Goal: Task Accomplishment & Management: Manage account settings

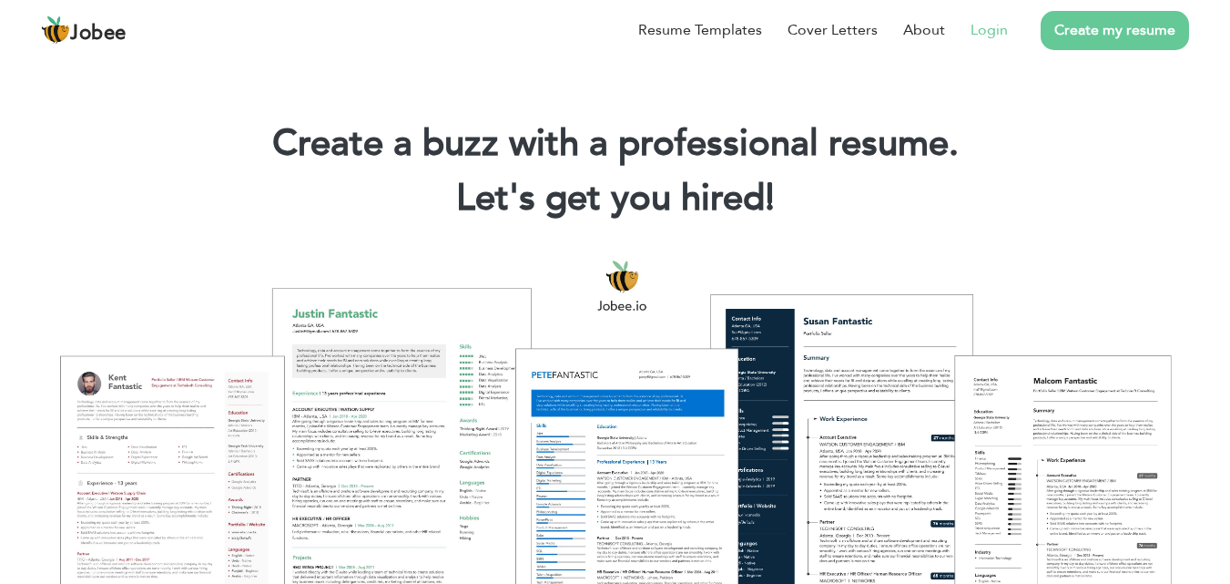
click at [987, 34] on link "Login" at bounding box center [989, 30] width 37 height 22
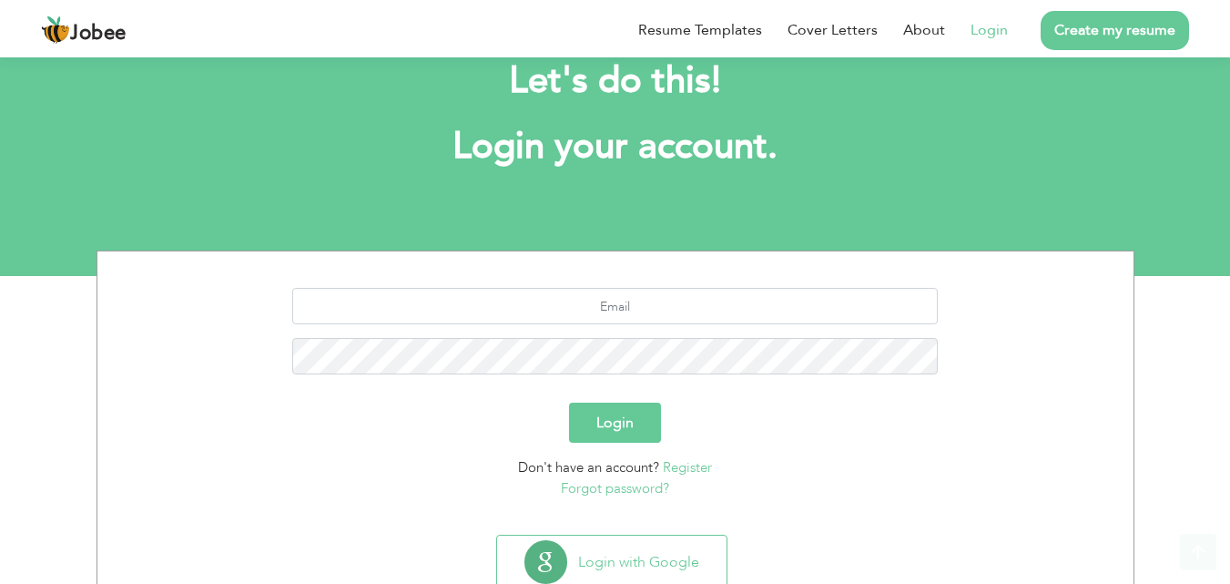
scroll to position [107, 0]
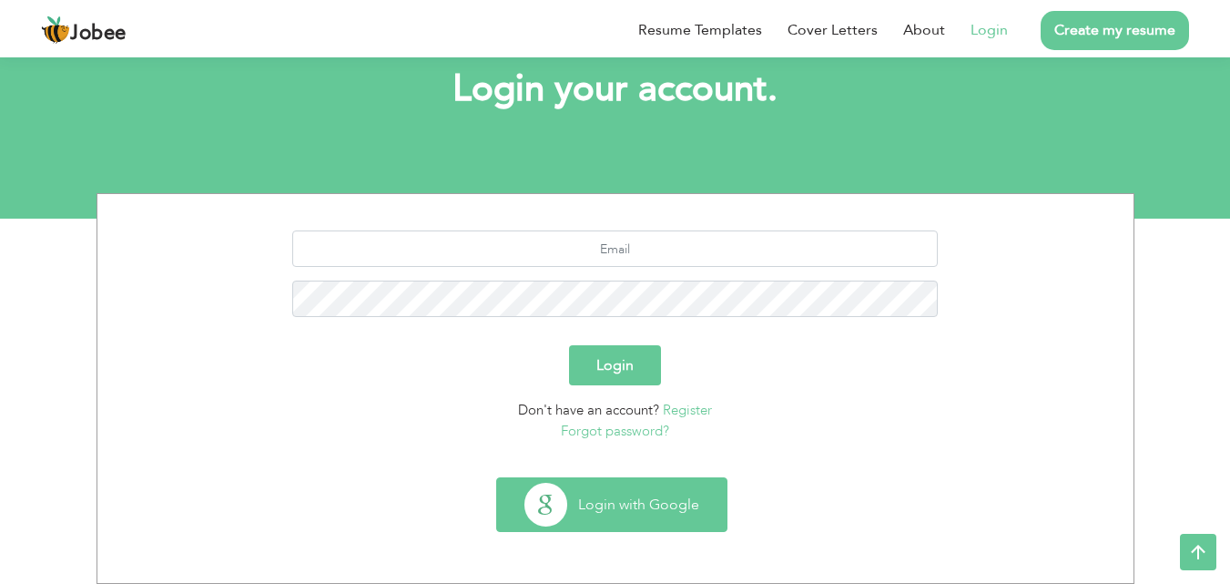
click at [598, 497] on button "Login with Google" at bounding box center [611, 504] width 229 height 53
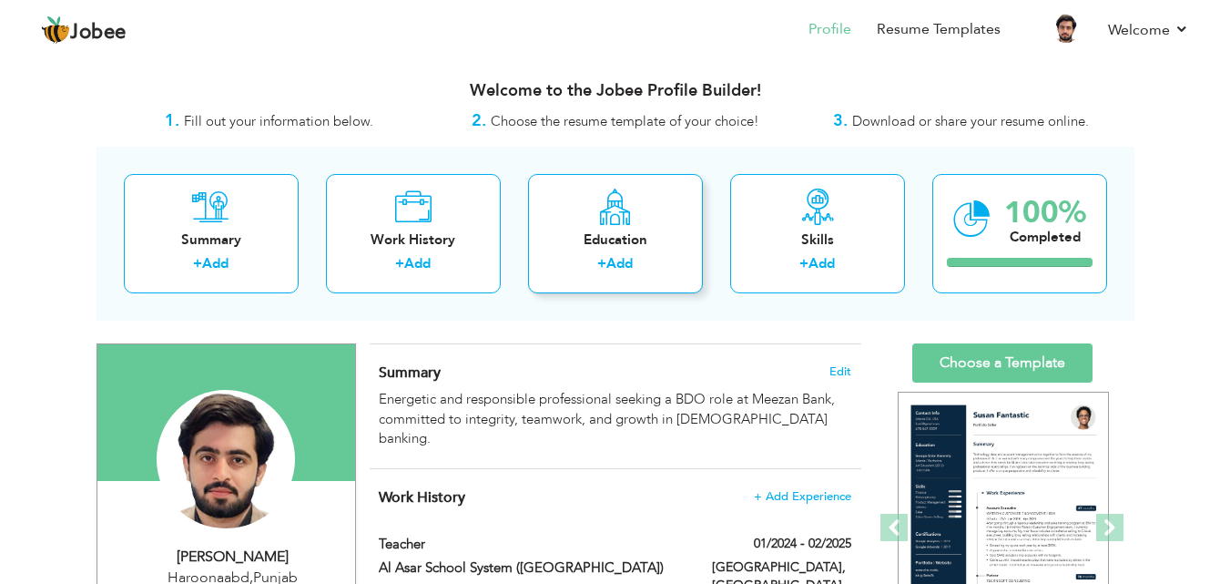
click at [626, 227] on div "Education + Add" at bounding box center [615, 233] width 175 height 119
radio input "true"
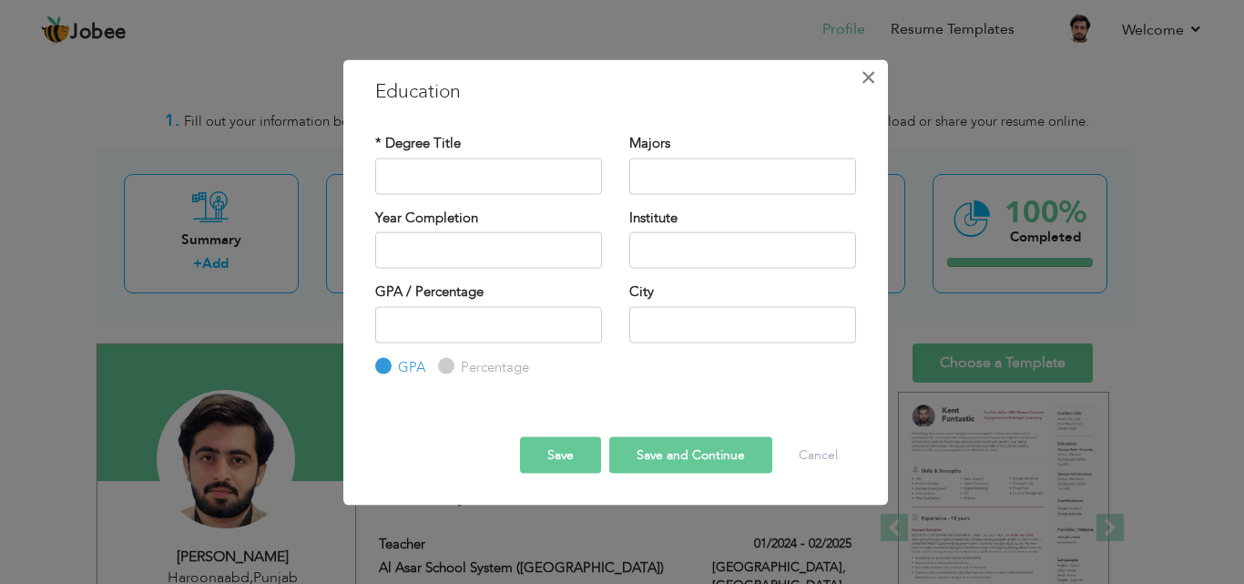
click at [870, 82] on span "×" at bounding box center [867, 76] width 15 height 33
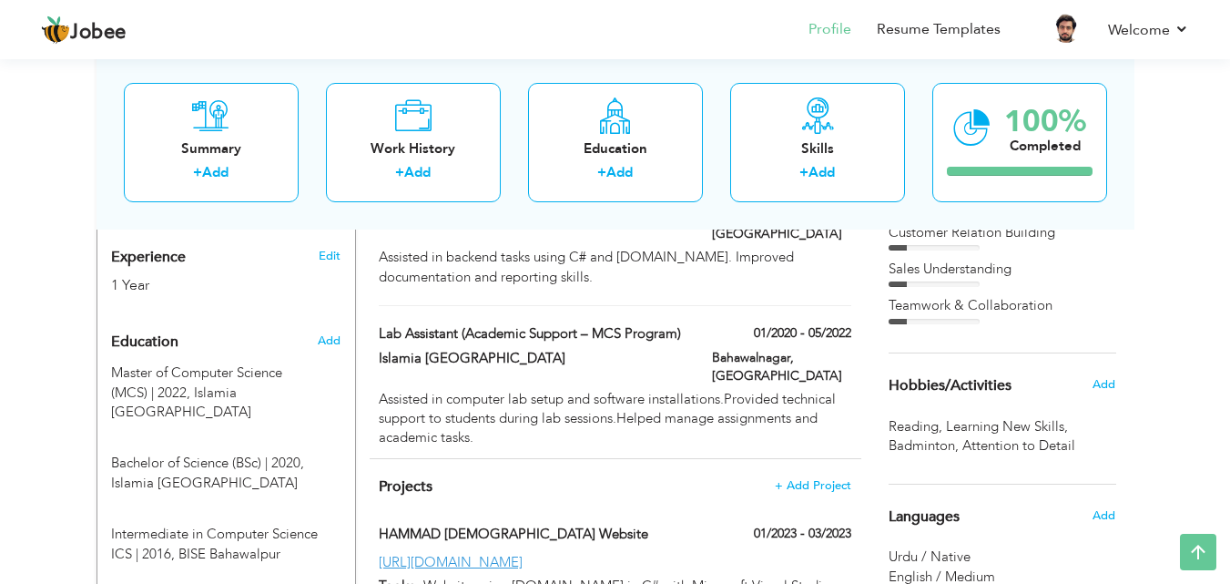
scroll to position [703, 0]
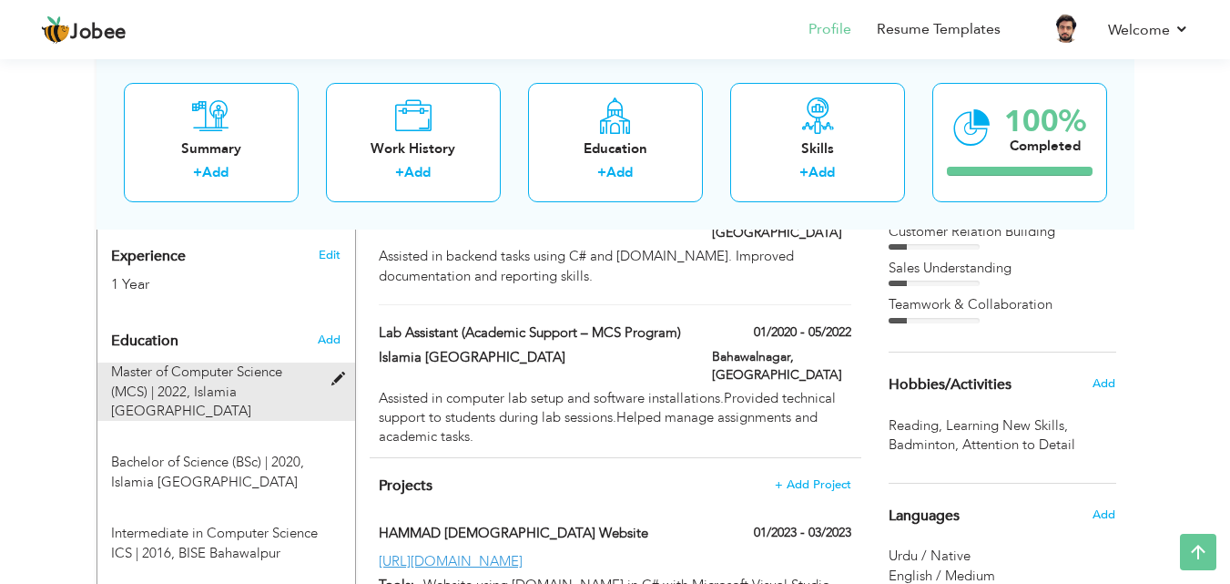
click at [250, 382] on span "Islamia [GEOGRAPHIC_DATA]" at bounding box center [181, 400] width 140 height 37
type input "Master of Computer Science (MCS)"
type input "2022"
type input "Islamia [GEOGRAPHIC_DATA]"
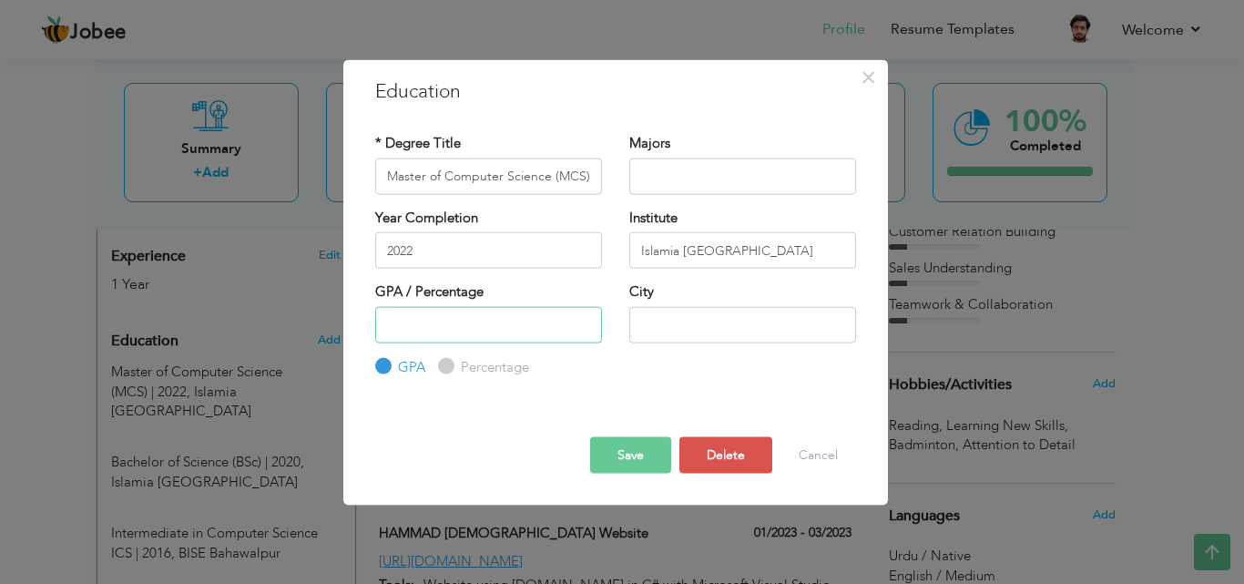
click at [440, 322] on input "number" at bounding box center [488, 324] width 227 height 36
type input "3.80"
click at [646, 443] on button "Save" at bounding box center [630, 455] width 81 height 36
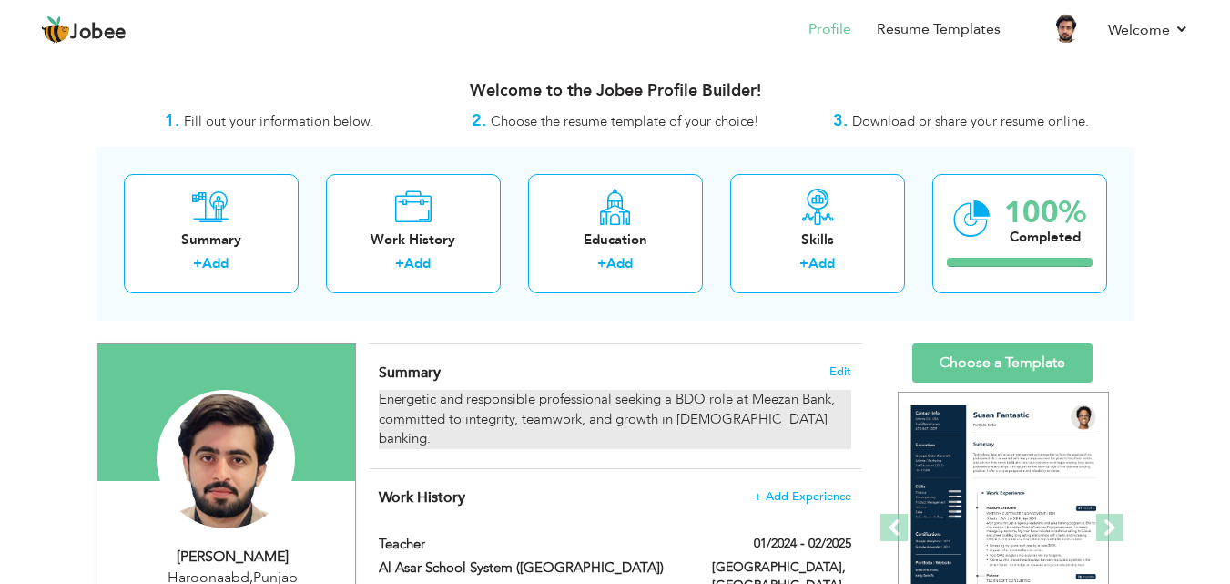
click at [608, 424] on div "Energetic and responsible professional seeking a BDO role at Meezan Bank, commi…" at bounding box center [615, 419] width 472 height 58
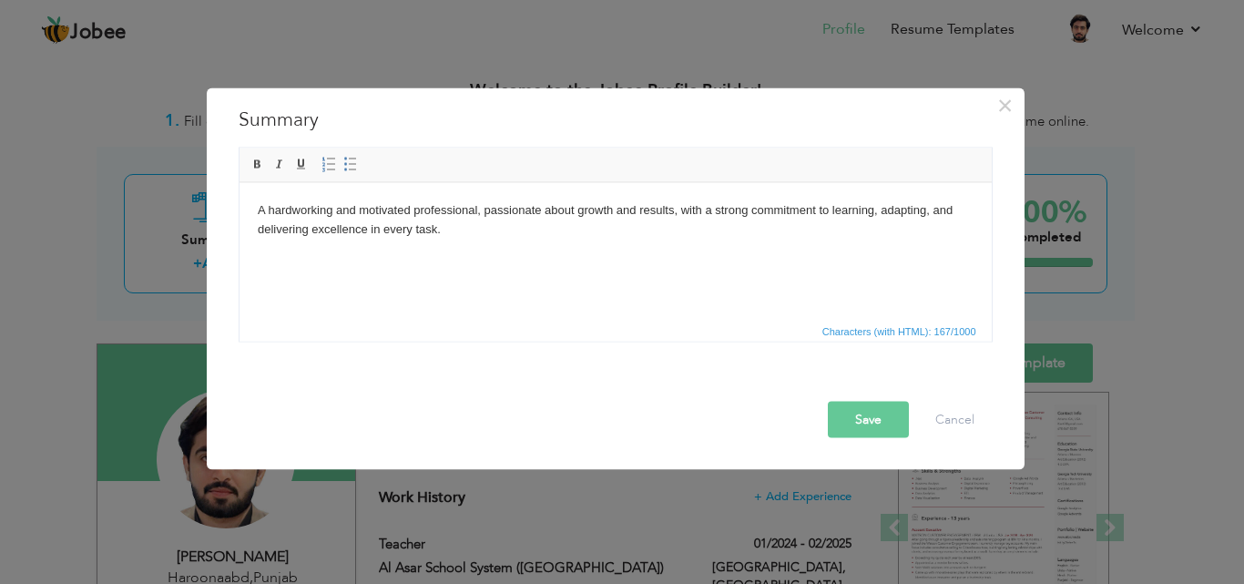
click at [877, 434] on button "Save" at bounding box center [868, 419] width 81 height 36
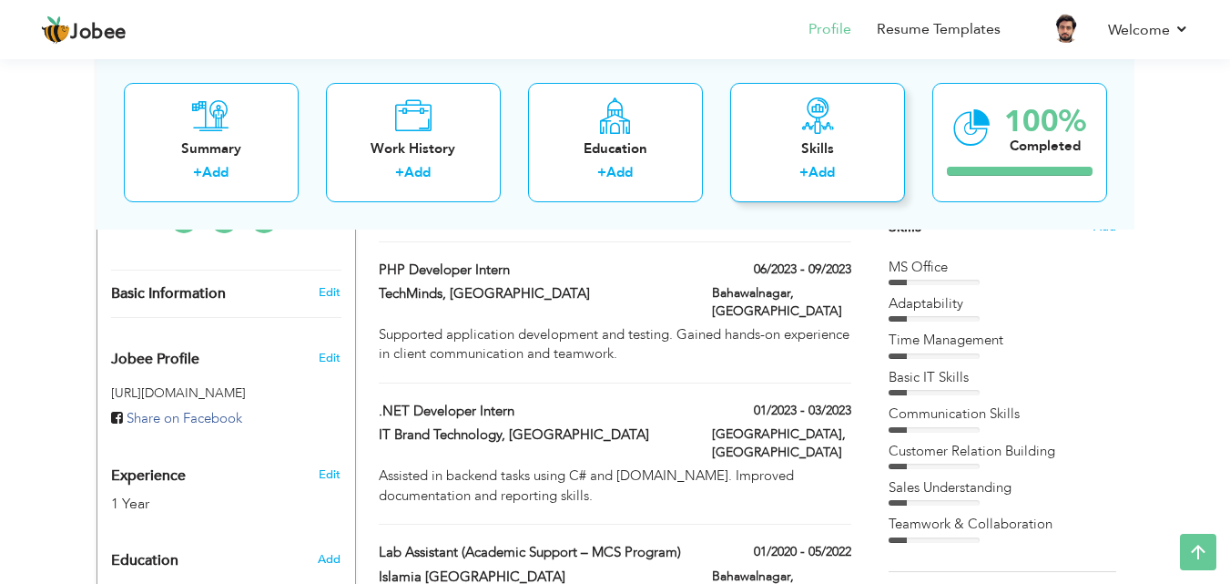
scroll to position [461, 0]
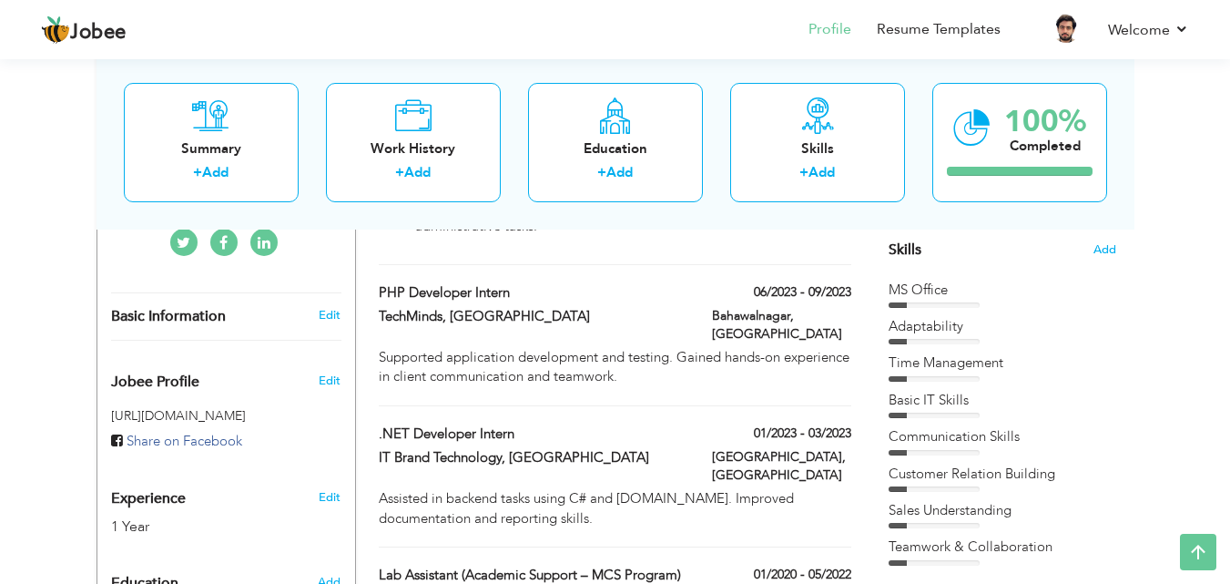
click at [1032, 272] on div "Skills Add MS Office Adaptability Time Management Basic IT Skills" at bounding box center [1003, 224] width 228 height 683
click at [909, 310] on div "MS Office Adaptability Time Management Basic IT Skills" at bounding box center [1003, 422] width 228 height 285
click at [1084, 250] on div "Skills Add" at bounding box center [1003, 72] width 228 height 378
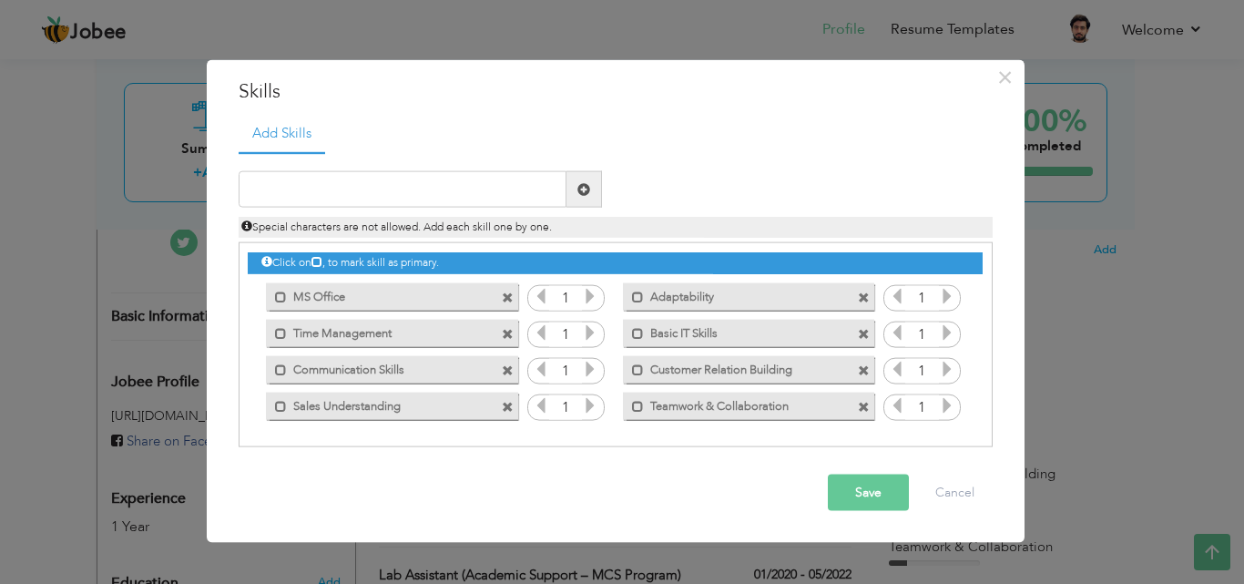
click at [863, 407] on span at bounding box center [864, 407] width 12 height 12
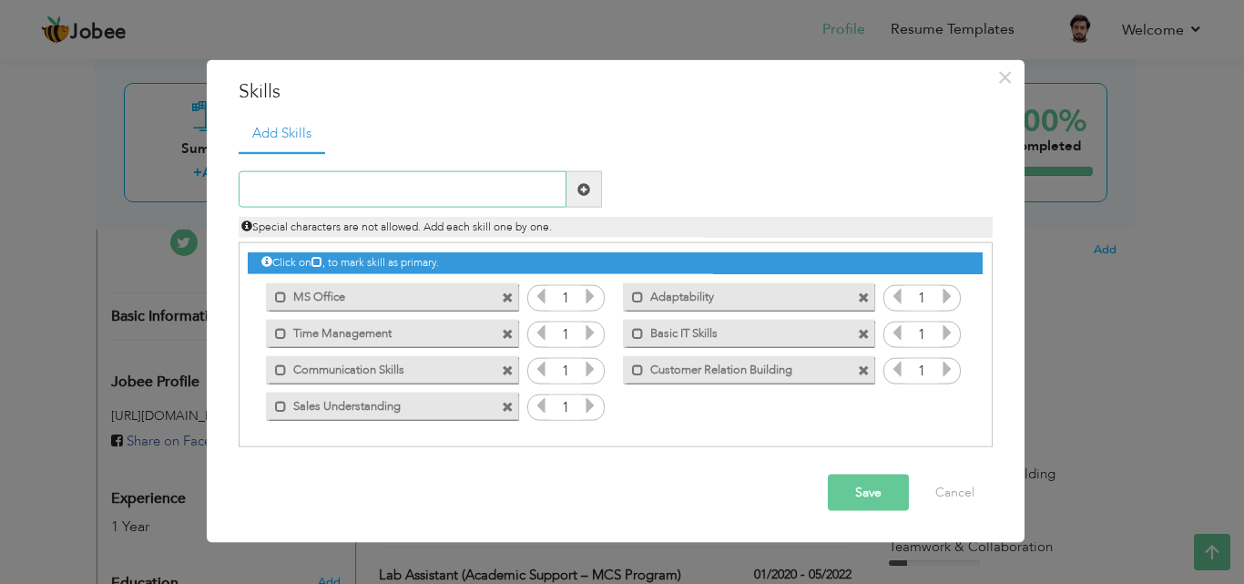
click at [404, 186] on input "text" at bounding box center [403, 189] width 328 height 36
type input "Tea"
click at [584, 192] on span at bounding box center [583, 188] width 13 height 13
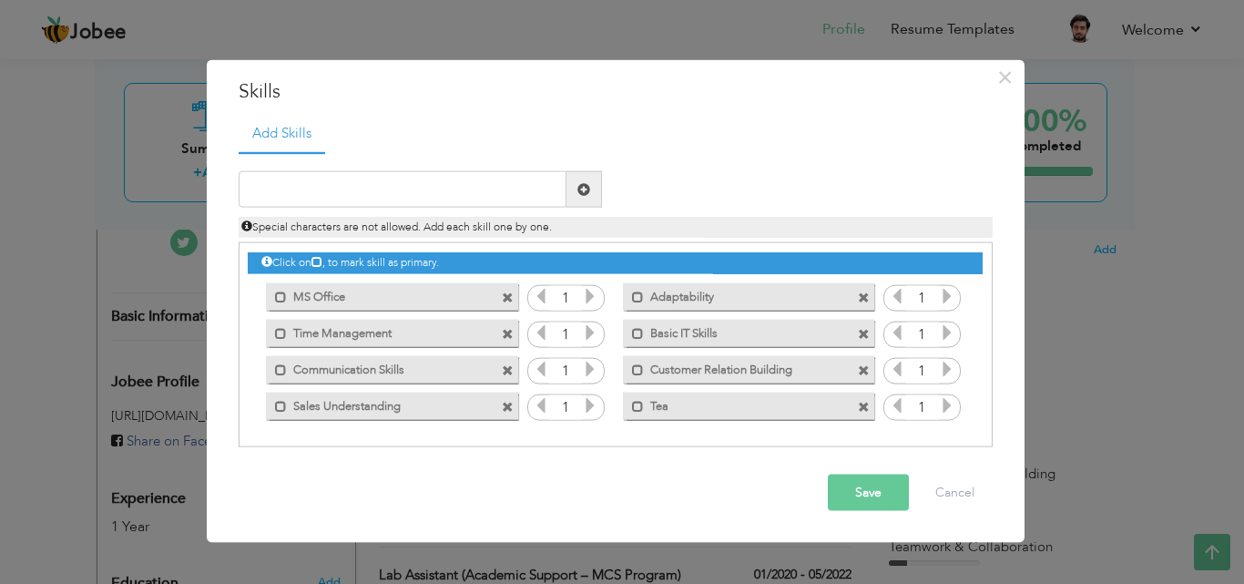
click at [445, 209] on div "Special characters are not allowed. Add each skill one by one." at bounding box center [615, 223] width 781 height 30
click at [439, 199] on input "text" at bounding box center [403, 189] width 328 height 36
click at [737, 408] on label "Tea" at bounding box center [736, 403] width 184 height 23
click at [708, 411] on label "Tea" at bounding box center [737, 403] width 181 height 23
click at [870, 406] on span at bounding box center [864, 407] width 12 height 12
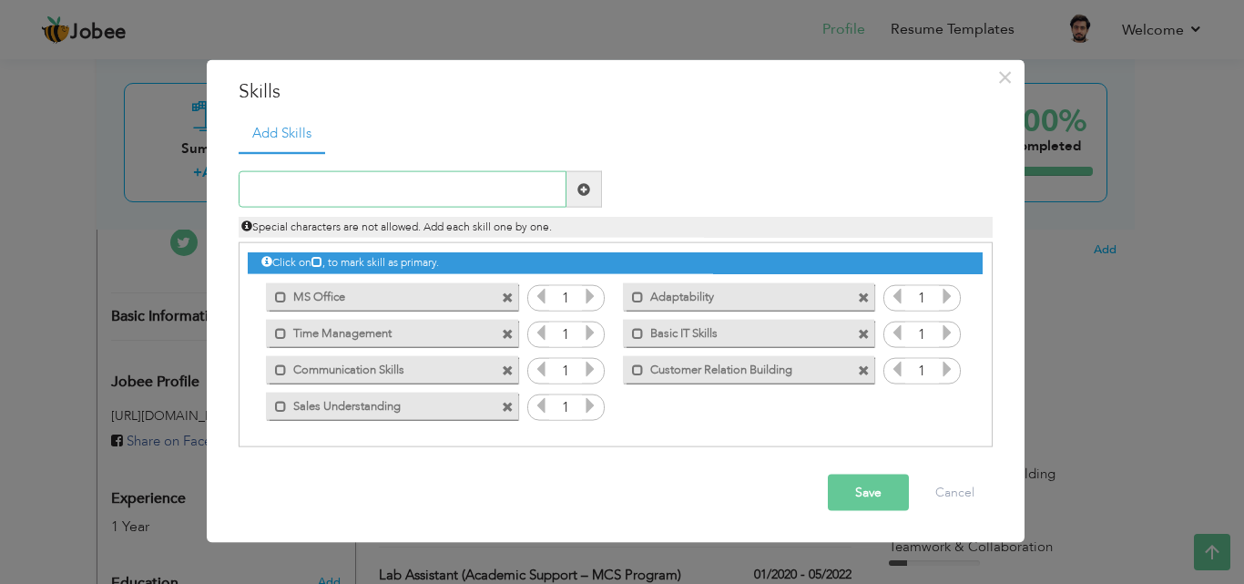
click at [452, 193] on input "text" at bounding box center [403, 189] width 328 height 36
type input "Teamwork"
click at [850, 490] on button "Save" at bounding box center [868, 492] width 81 height 36
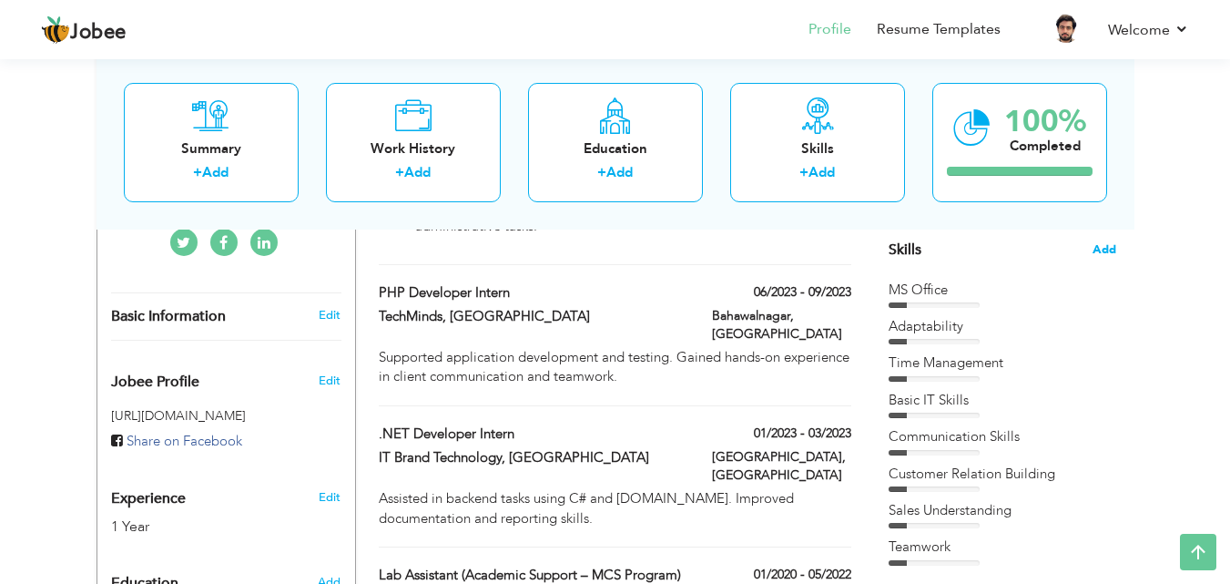
click at [1106, 248] on span "Add" at bounding box center [1105, 249] width 24 height 17
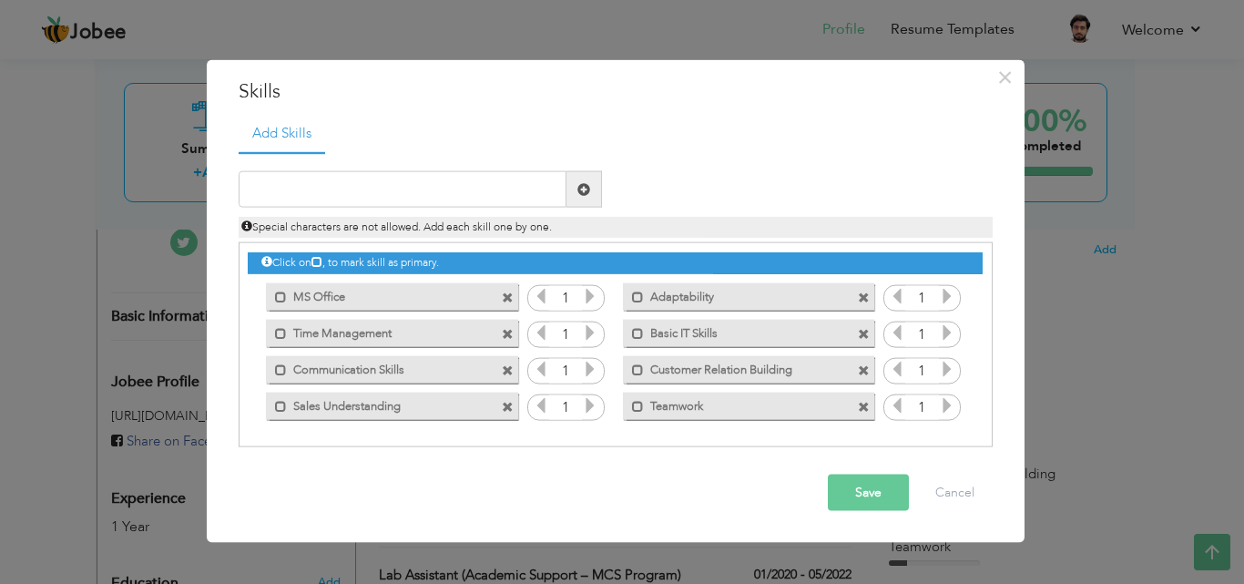
click at [502, 373] on span at bounding box center [508, 370] width 12 height 12
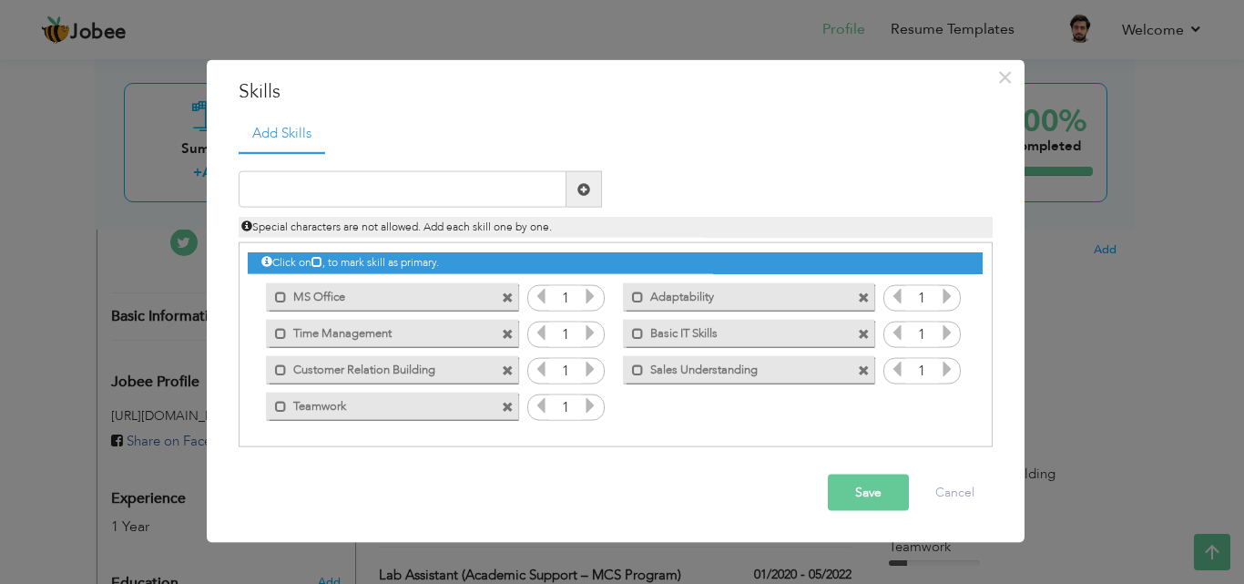
click at [843, 489] on button "Save" at bounding box center [868, 492] width 81 height 36
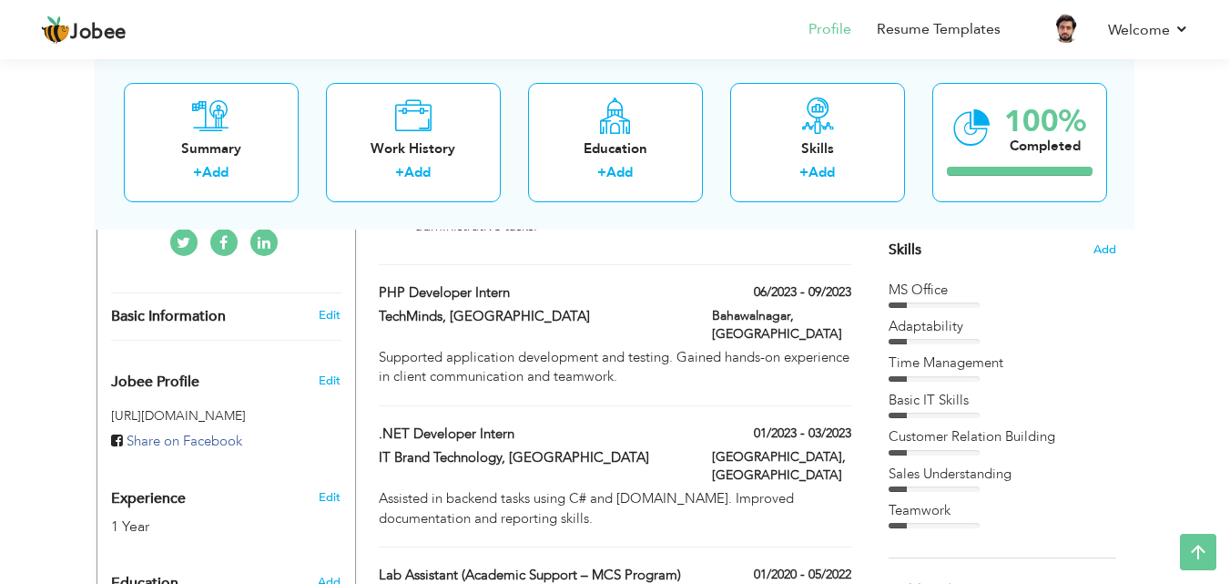
click at [1113, 240] on div "Skills Add" at bounding box center [1003, 72] width 228 height 378
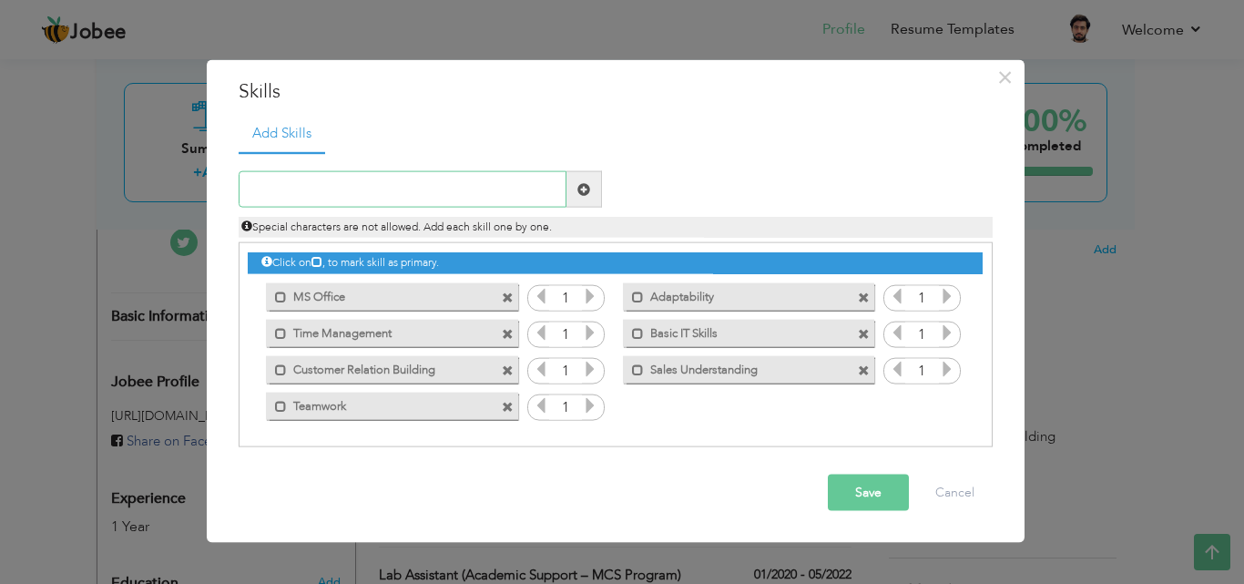
paste input "Software Installation & Configuration"
type input "Software Installation & Configuration"
click at [593, 194] on span at bounding box center [584, 189] width 36 height 36
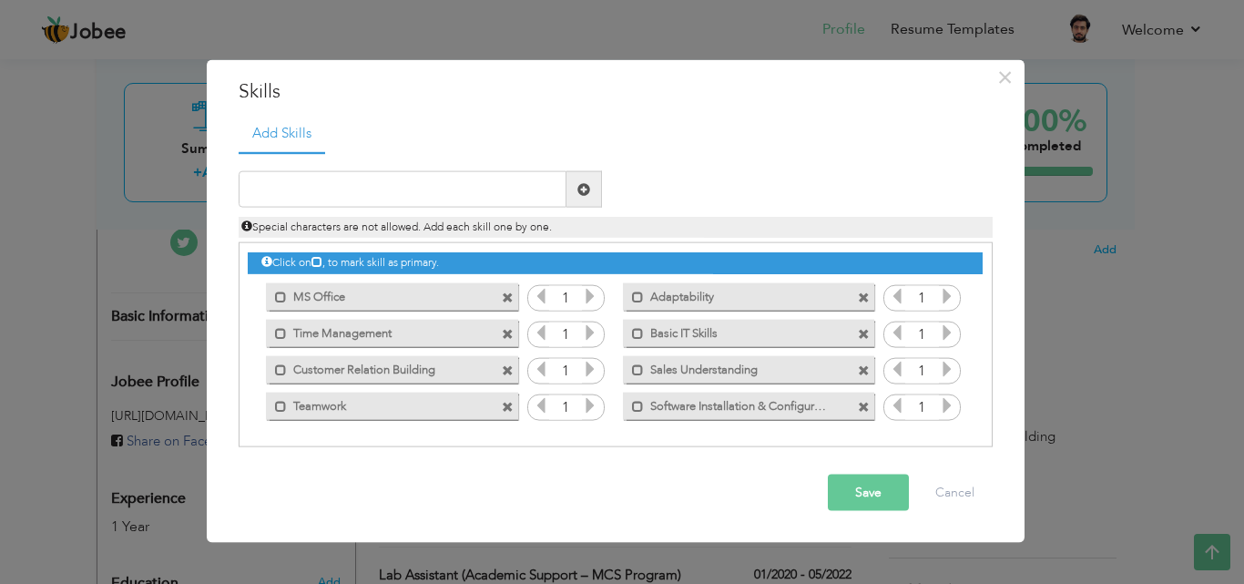
click at [862, 370] on span at bounding box center [864, 370] width 12 height 12
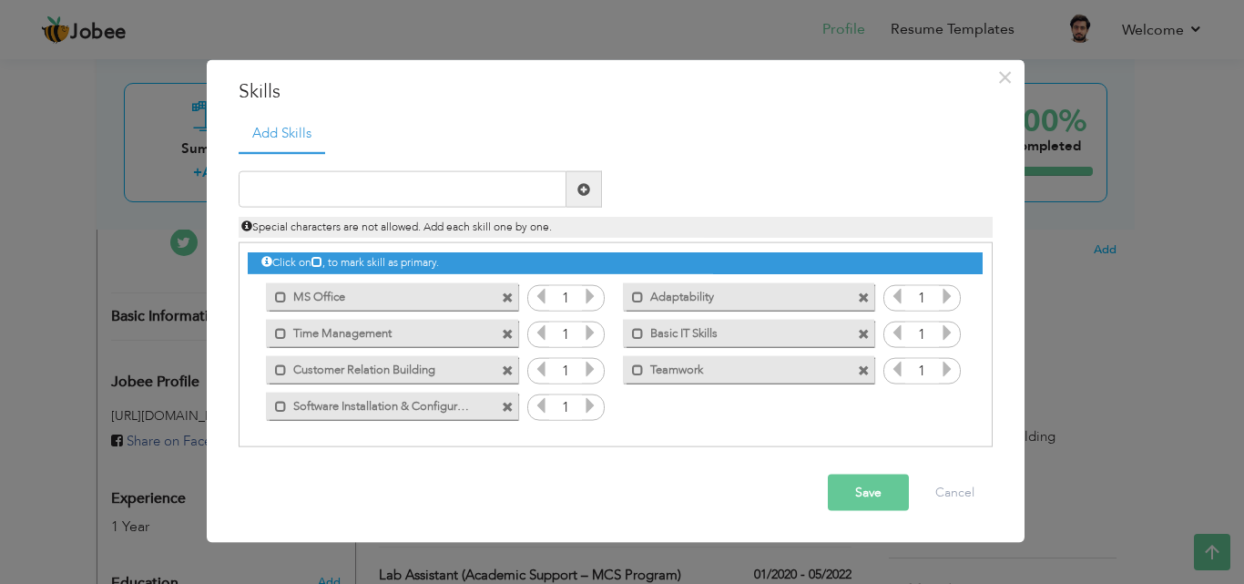
click at [874, 504] on button "Save" at bounding box center [868, 492] width 81 height 36
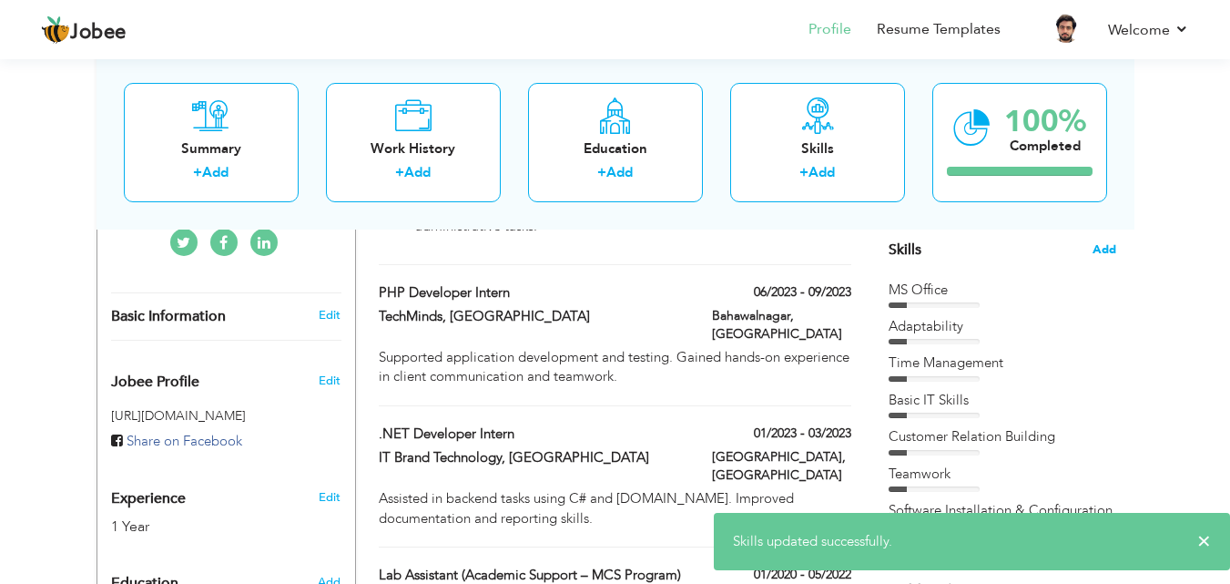
click at [1095, 253] on span "Add" at bounding box center [1105, 249] width 24 height 17
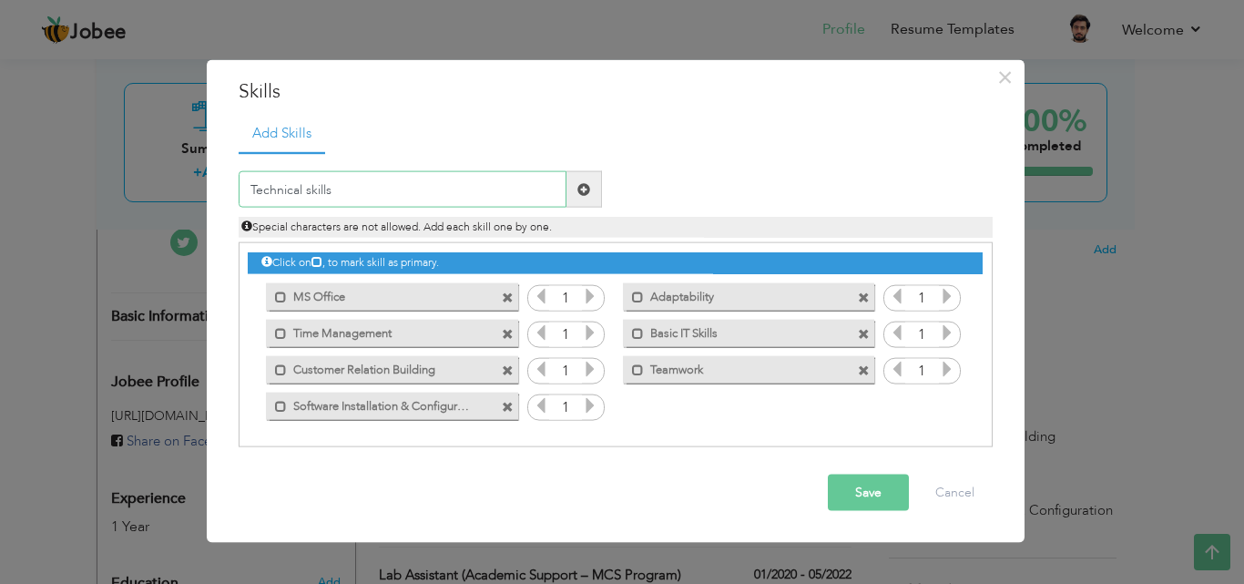
type input "Technical skills"
click at [581, 182] on span at bounding box center [583, 188] width 13 height 13
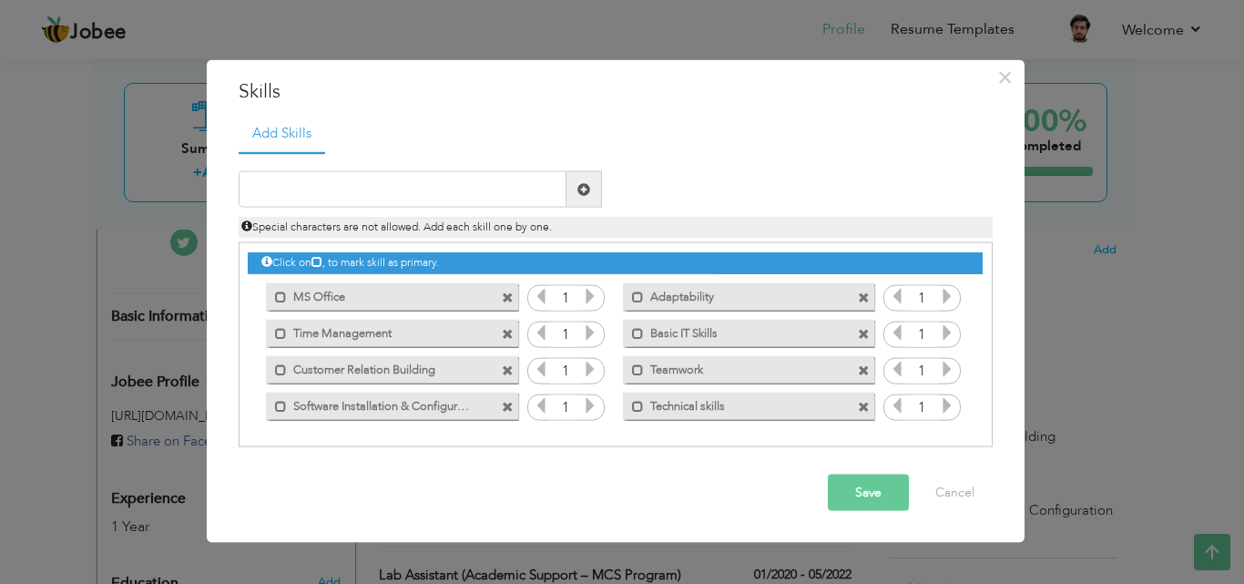
click at [507, 368] on span at bounding box center [508, 370] width 12 height 12
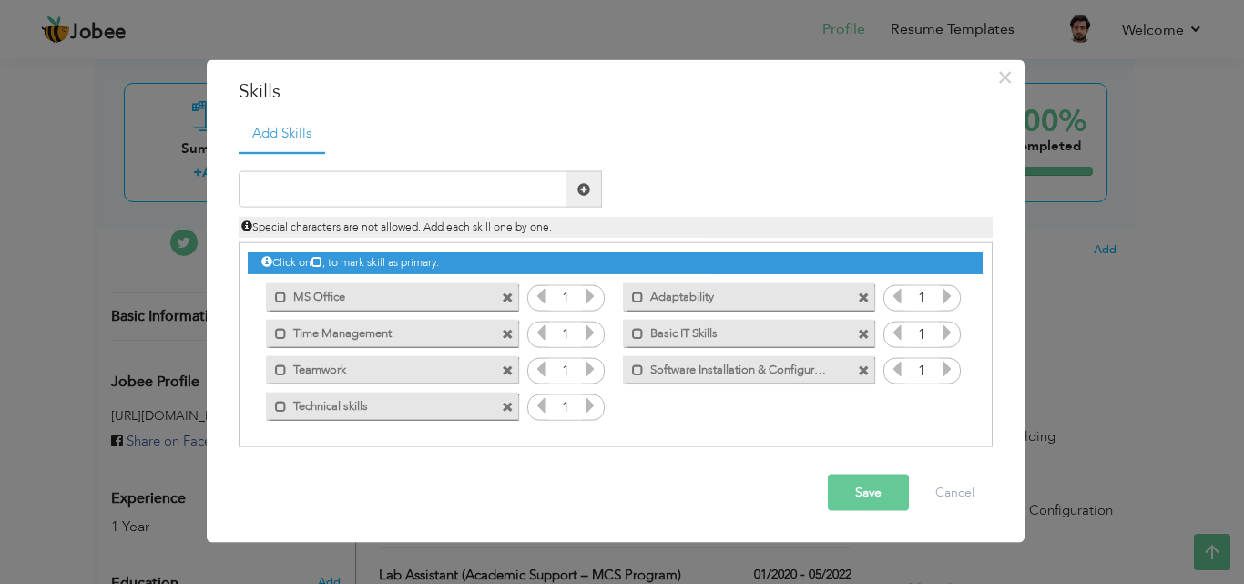
click at [871, 507] on button "Save" at bounding box center [868, 492] width 81 height 36
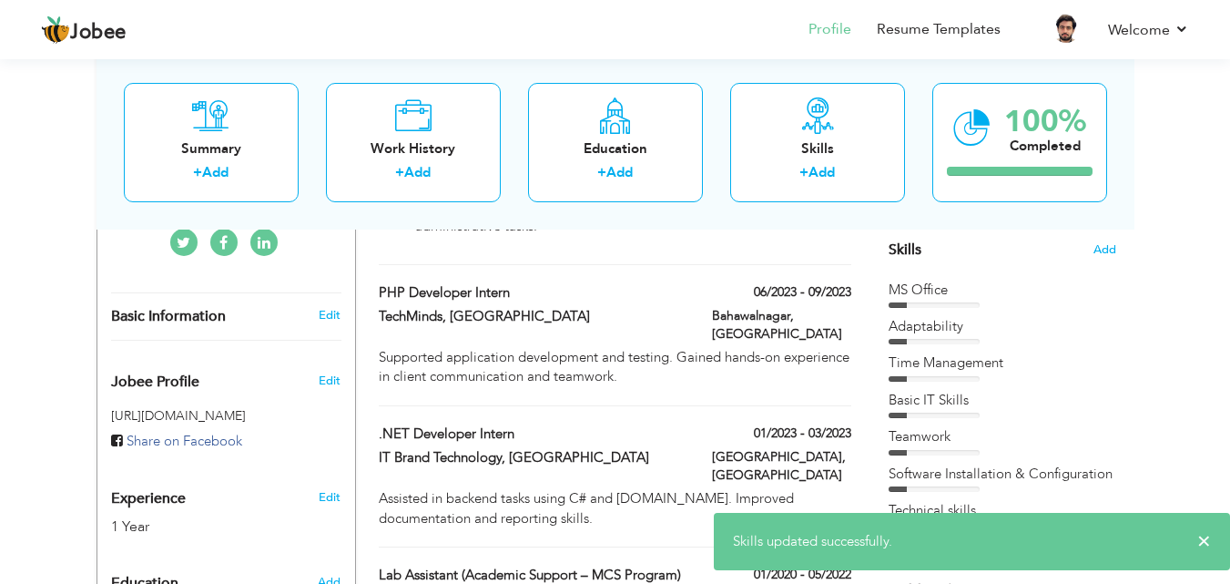
click at [1115, 239] on section "‹ › Previous Next" at bounding box center [1003, 81] width 228 height 319
click at [1107, 259] on div "Skills Add" at bounding box center [1003, 72] width 228 height 378
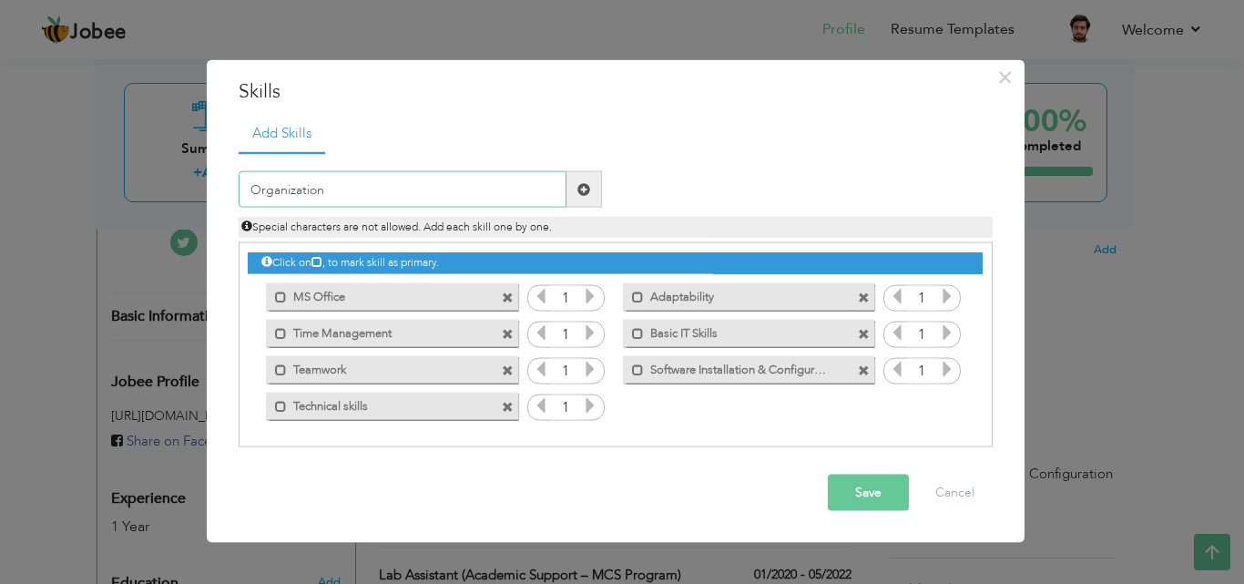
type input "Organization"
click at [871, 466] on div "Save Cancel" at bounding box center [615, 493] width 781 height 64
click at [877, 494] on button "Save" at bounding box center [868, 492] width 81 height 36
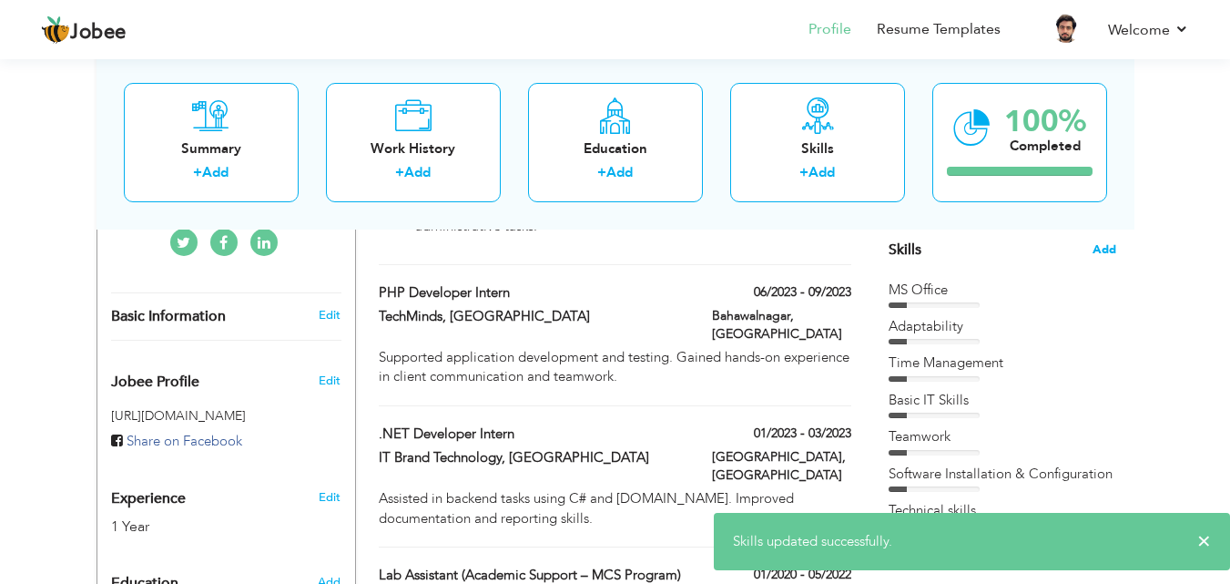
click at [1097, 245] on span "Add" at bounding box center [1105, 249] width 24 height 17
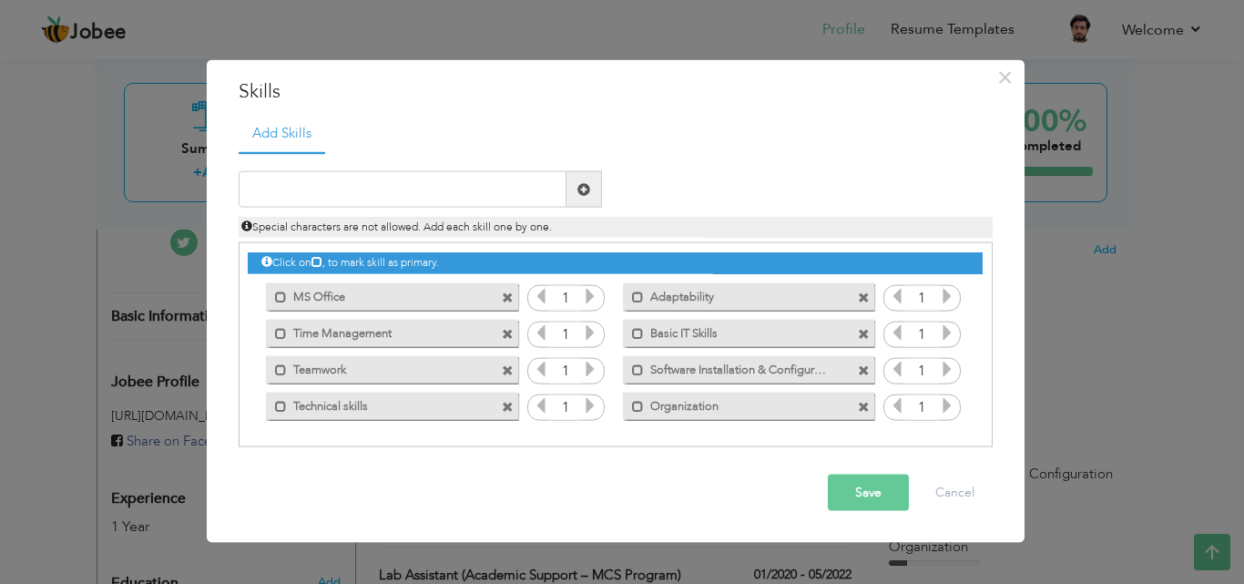
click at [852, 494] on button "Save" at bounding box center [868, 492] width 81 height 36
click at [852, 494] on button "Save" at bounding box center [862, 492] width 94 height 36
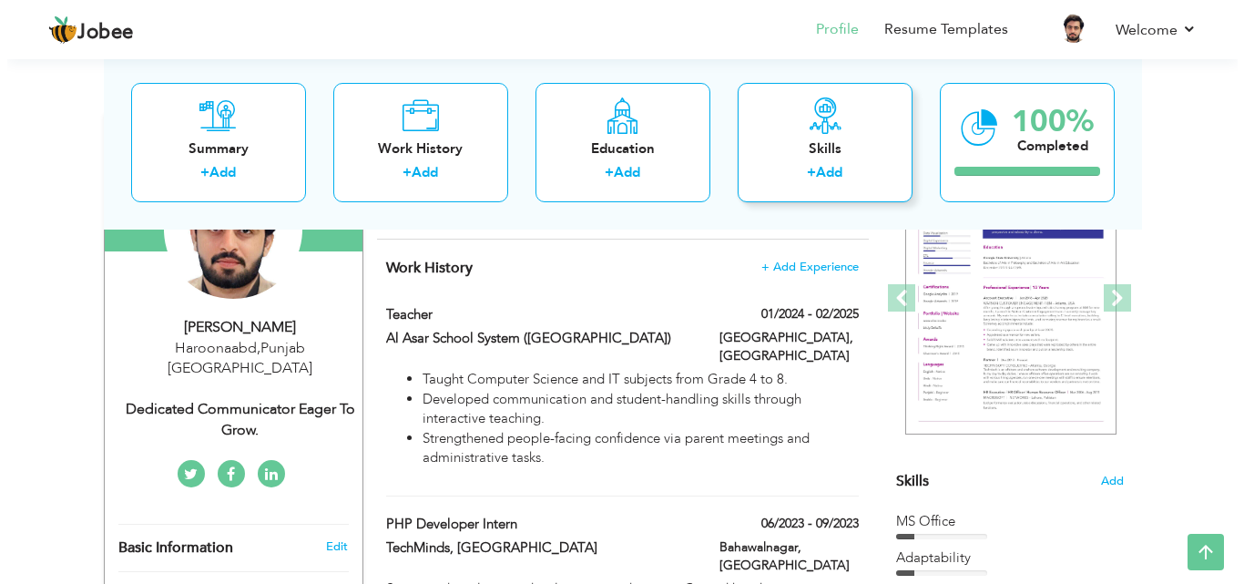
scroll to position [240, 0]
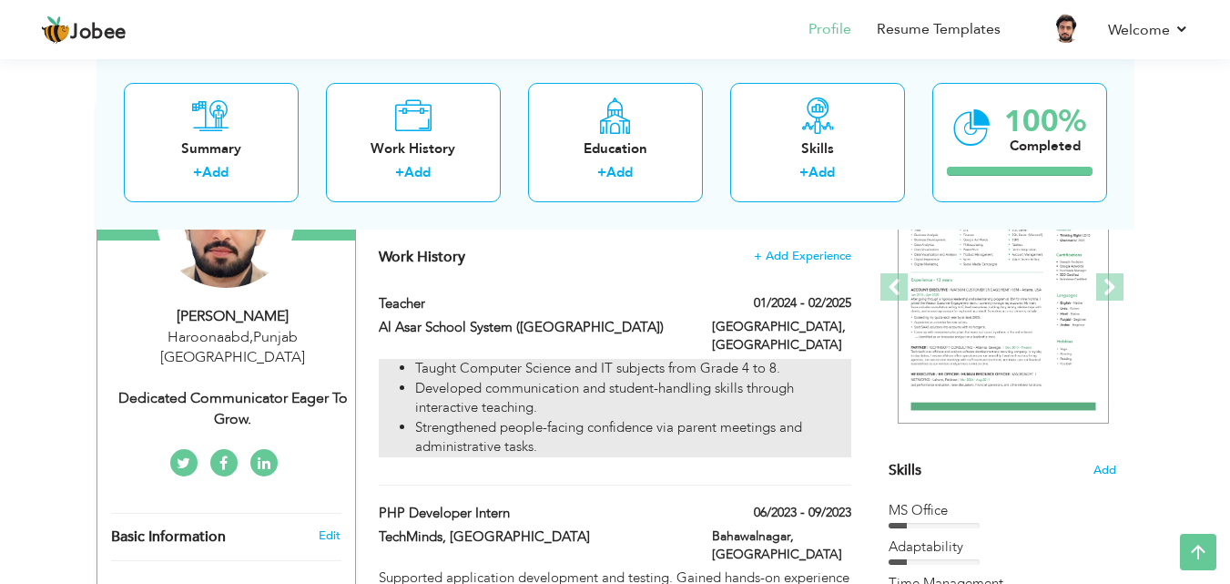
click at [717, 379] on li "Developed communication and student-handling skills through interactive teachin…" at bounding box center [632, 398] width 435 height 39
type input "Teacher"
type input "Al Asar School System ([GEOGRAPHIC_DATA])"
type input "01/2024"
type input "02/2025"
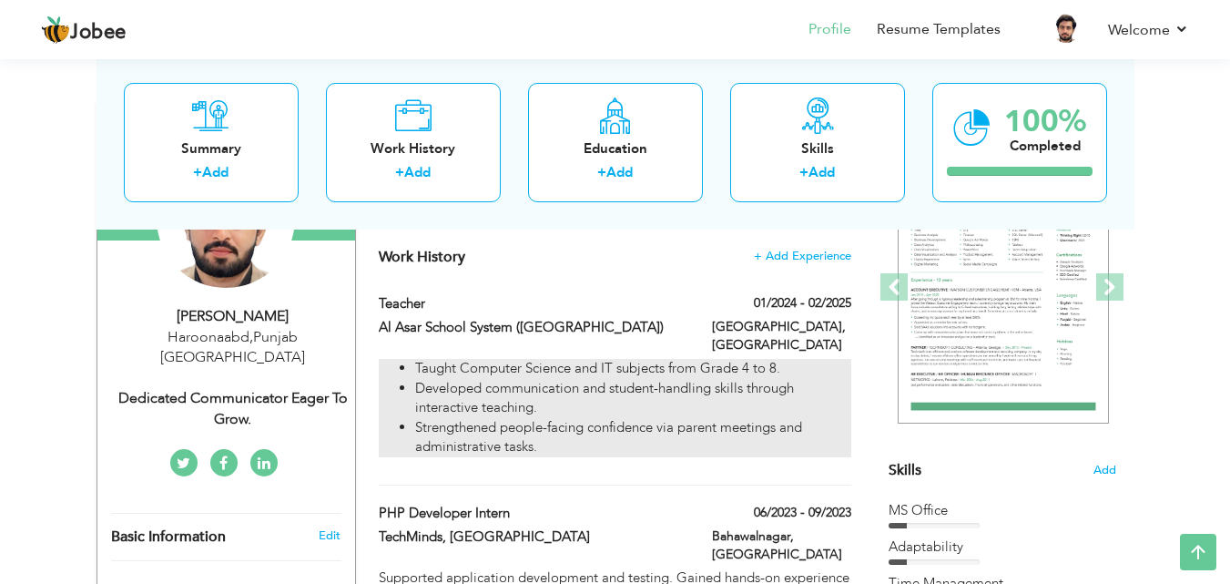
type input "[GEOGRAPHIC_DATA]"
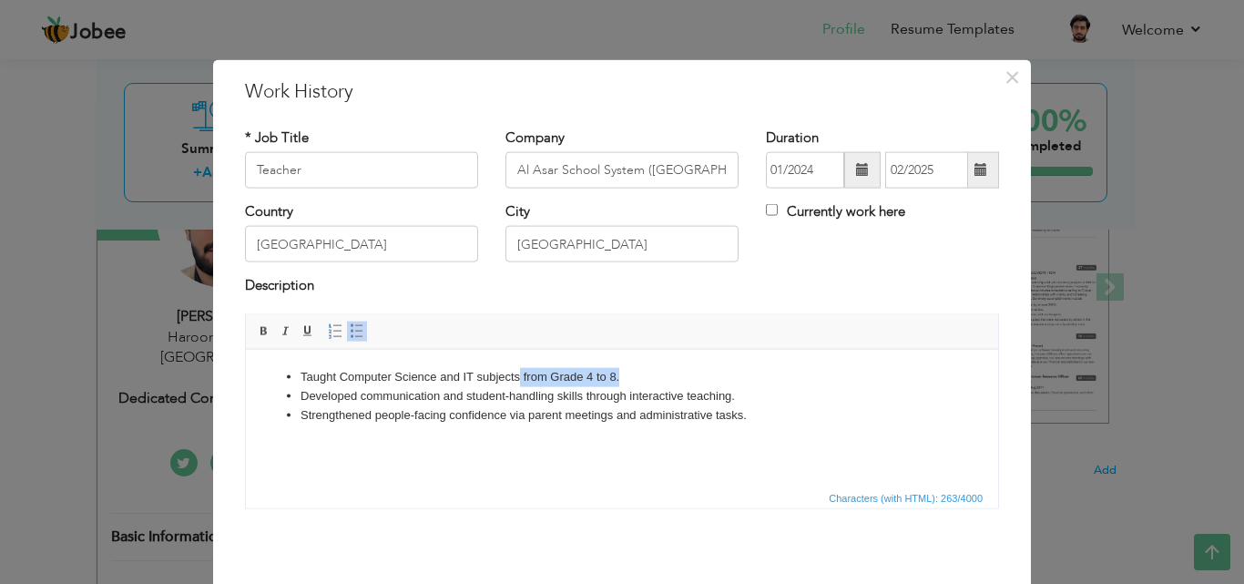
drag, startPoint x: 623, startPoint y: 369, endPoint x: 520, endPoint y: 378, distance: 103.3
click at [520, 378] on li "Taught Computer Science and IT subjects from Grade 4 to 8." at bounding box center [621, 376] width 643 height 19
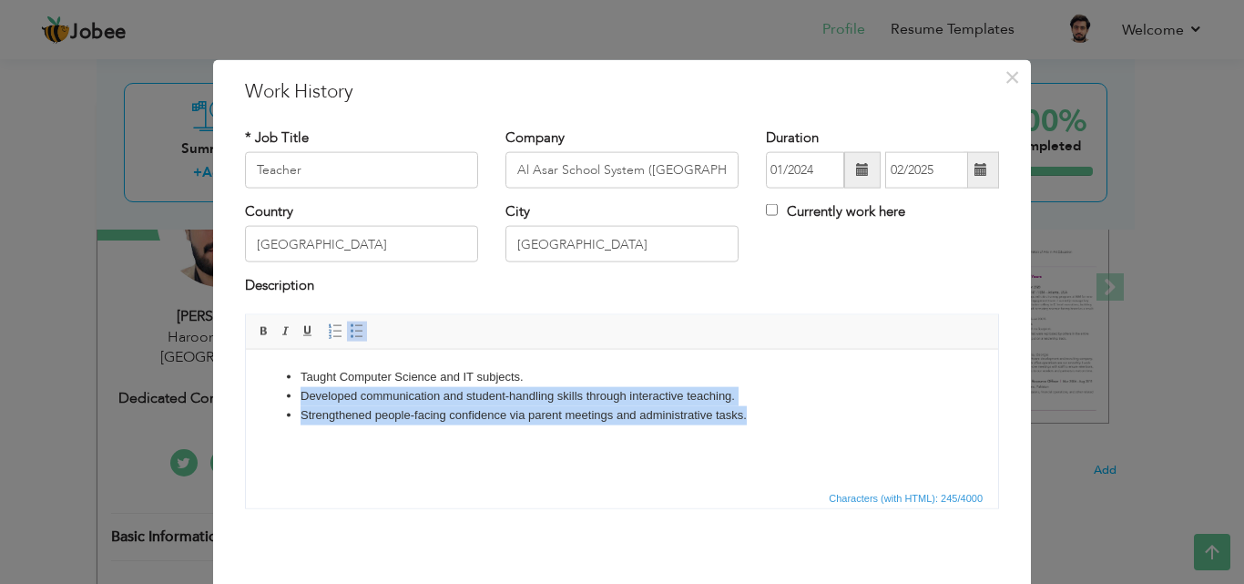
drag, startPoint x: 747, startPoint y: 432, endPoint x: 302, endPoint y: 398, distance: 445.6
click at [302, 398] on html "Taught Computer Science and IT subjects. Developed communication and student-ha…" at bounding box center [622, 395] width 752 height 93
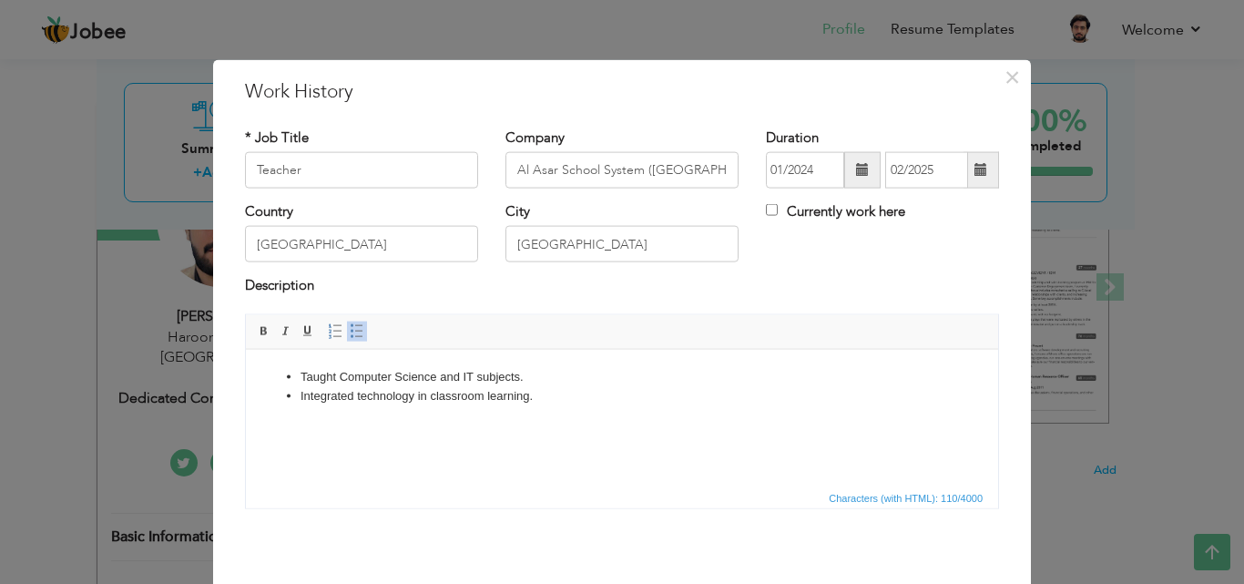
click at [856, 174] on span at bounding box center [862, 169] width 13 height 13
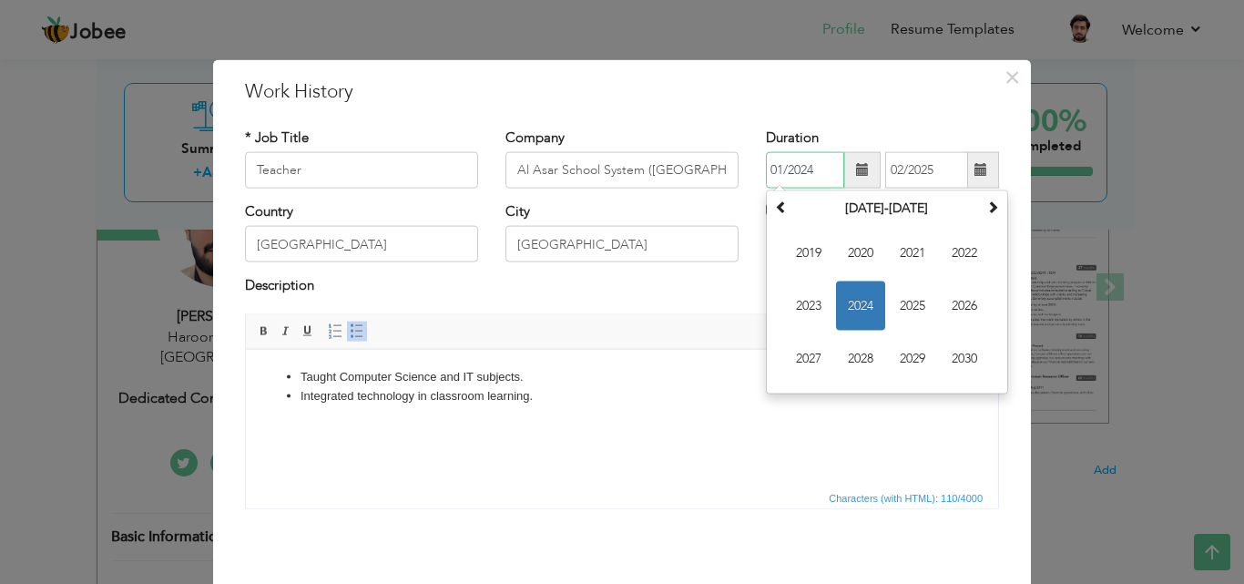
click at [859, 309] on span "2024" at bounding box center [860, 305] width 49 height 49
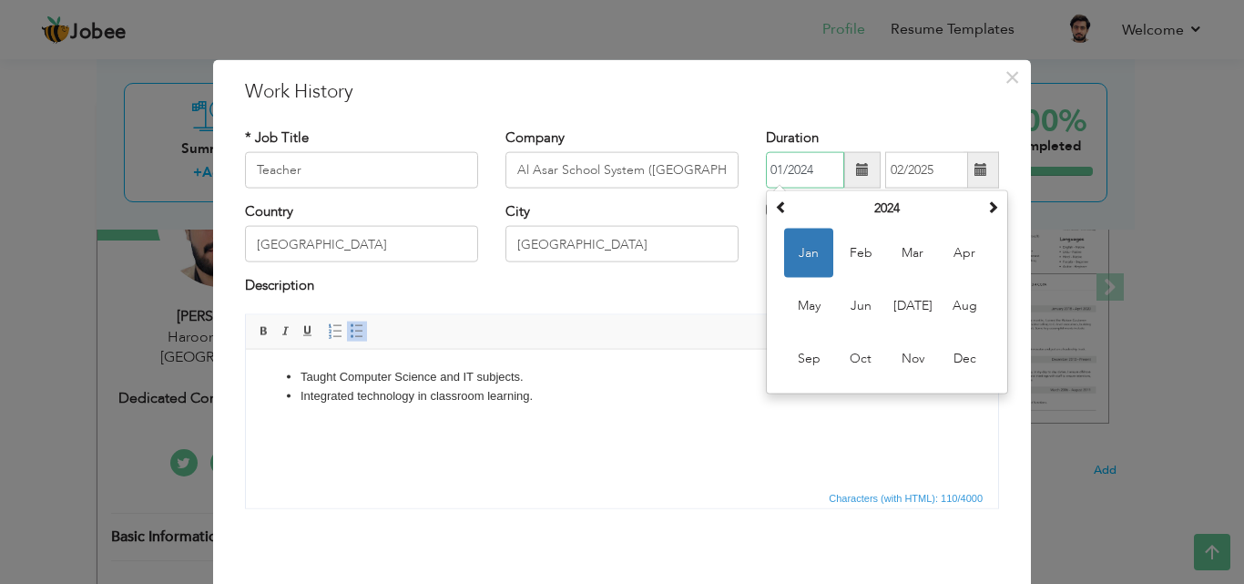
click at [787, 265] on span "Jan" at bounding box center [808, 253] width 49 height 49
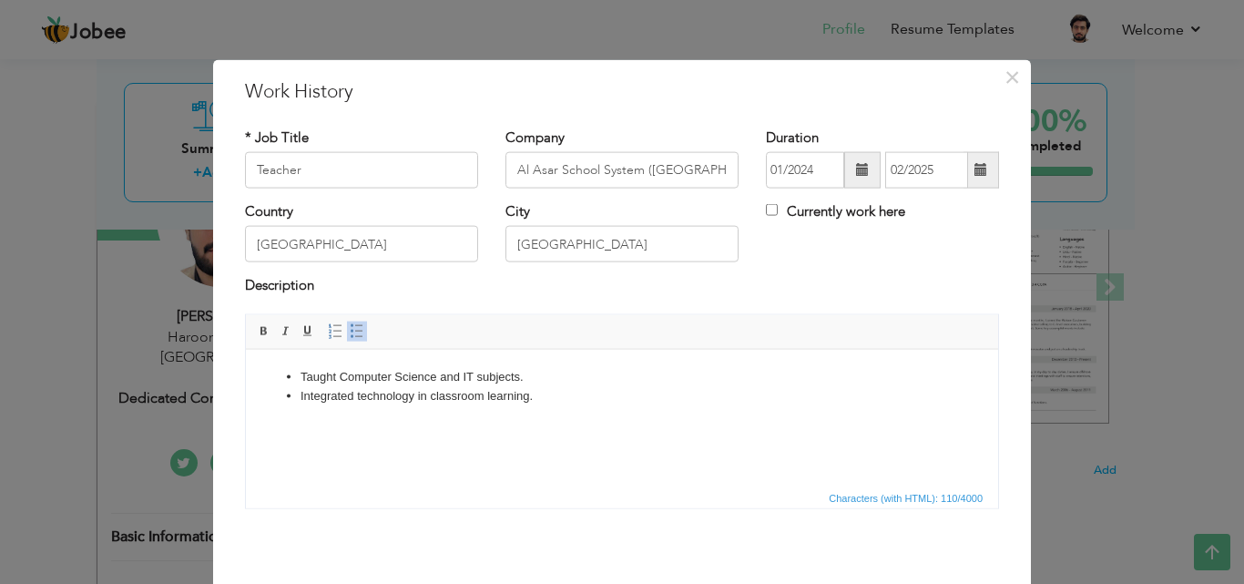
click at [844, 171] on span at bounding box center [862, 170] width 36 height 36
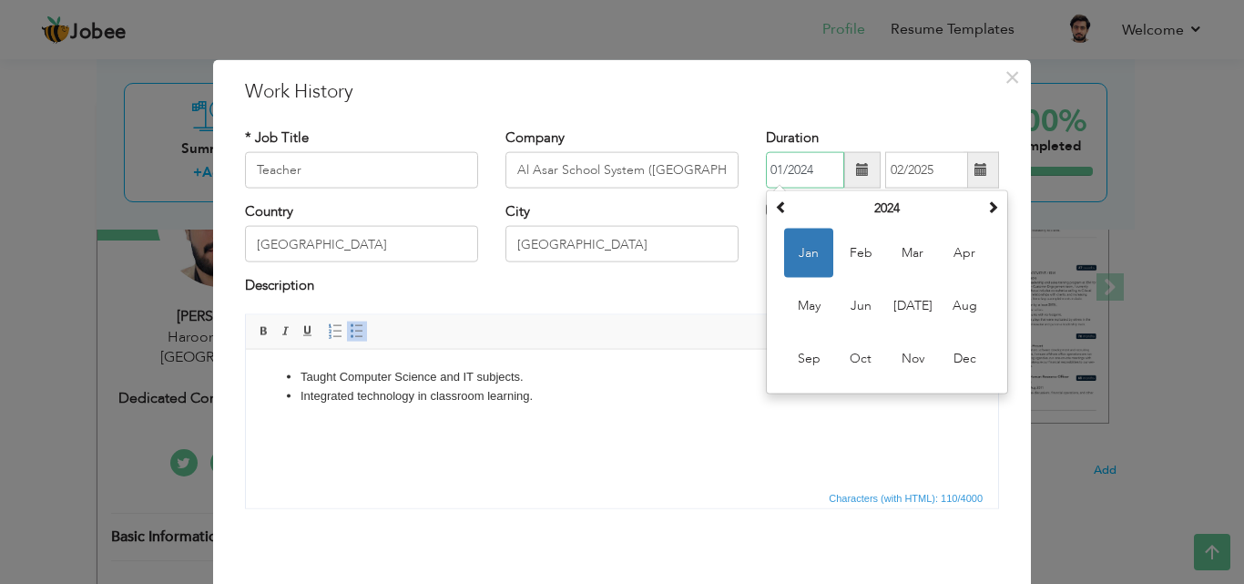
click at [805, 251] on span "Jan" at bounding box center [808, 253] width 49 height 49
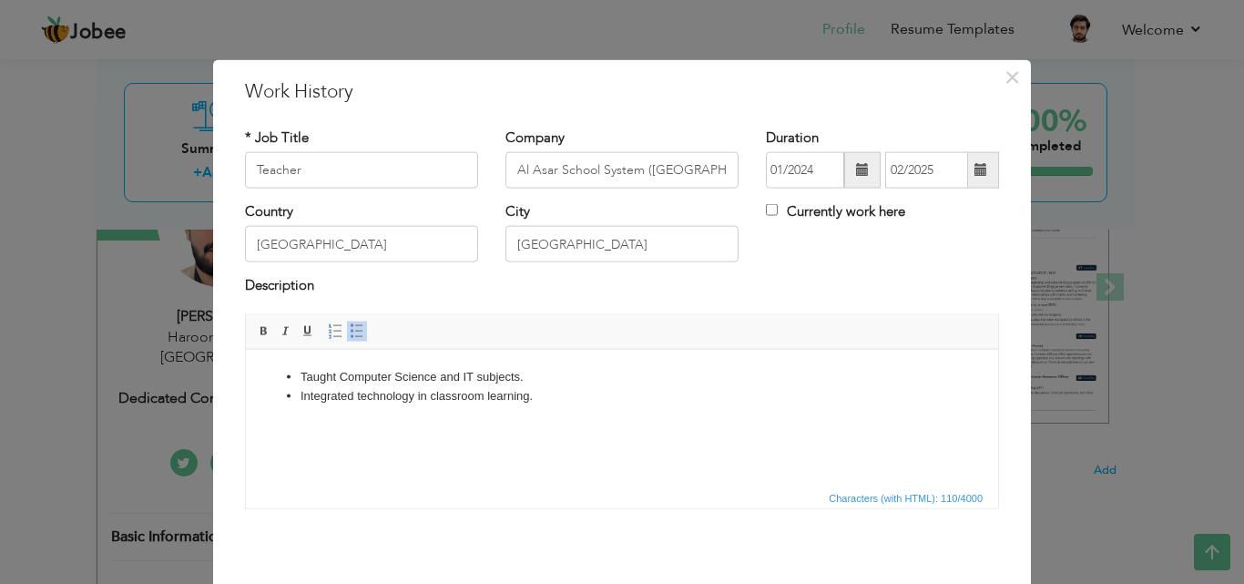
click at [974, 166] on span at bounding box center [980, 169] width 13 height 13
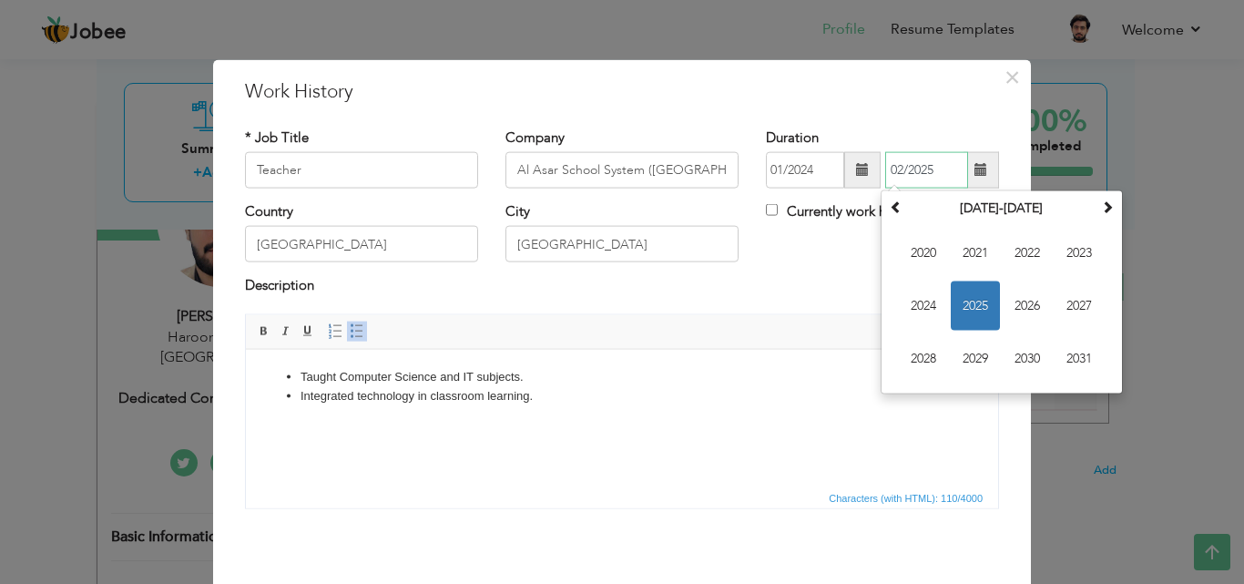
click at [973, 303] on span "2025" at bounding box center [975, 305] width 49 height 49
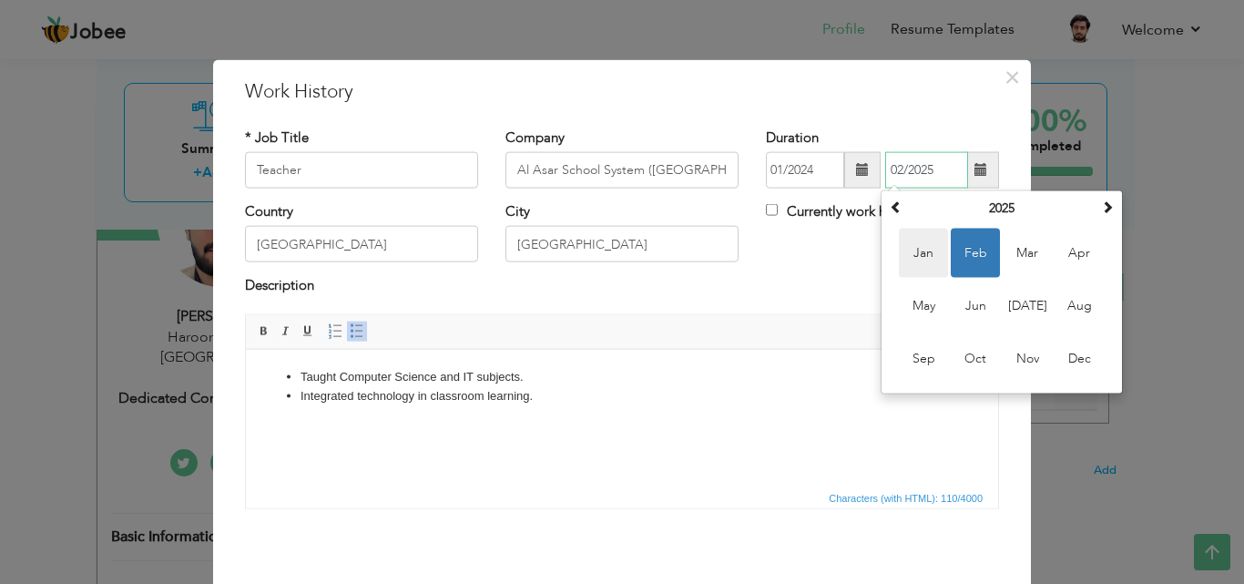
click at [926, 264] on span "Jan" at bounding box center [923, 253] width 49 height 49
type input "01/2025"
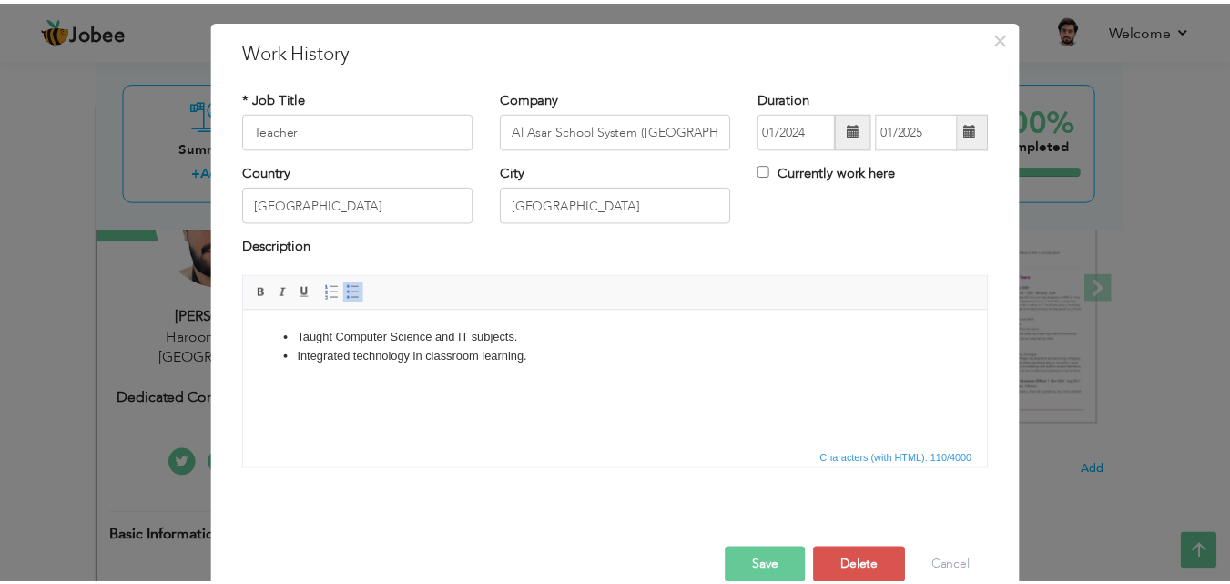
scroll to position [72, 0]
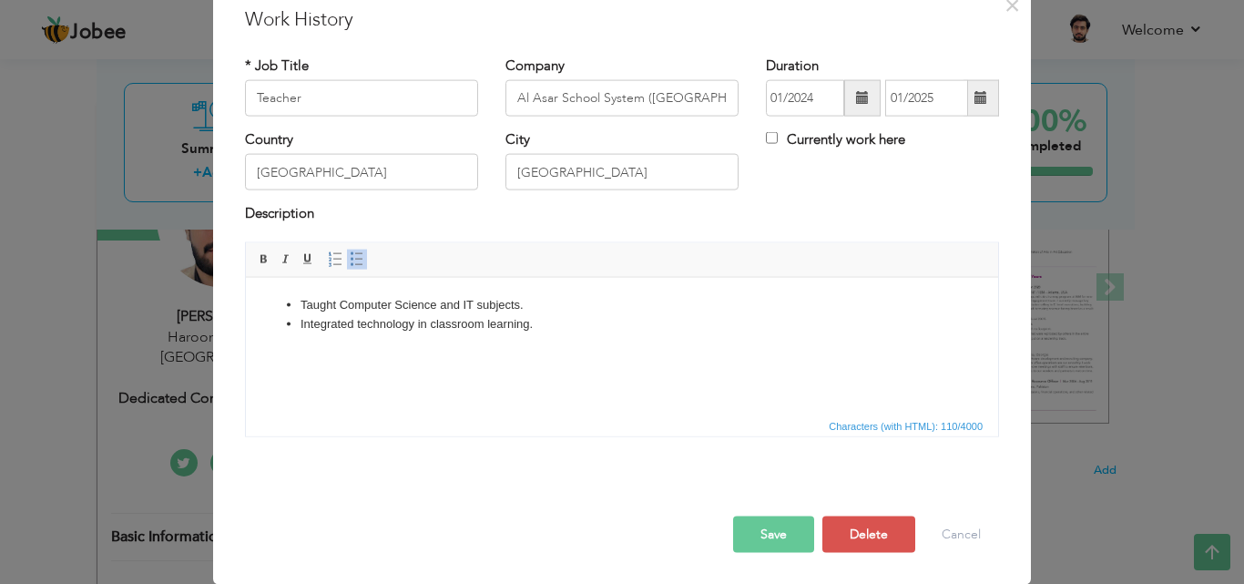
click at [778, 533] on button "Save" at bounding box center [773, 533] width 81 height 36
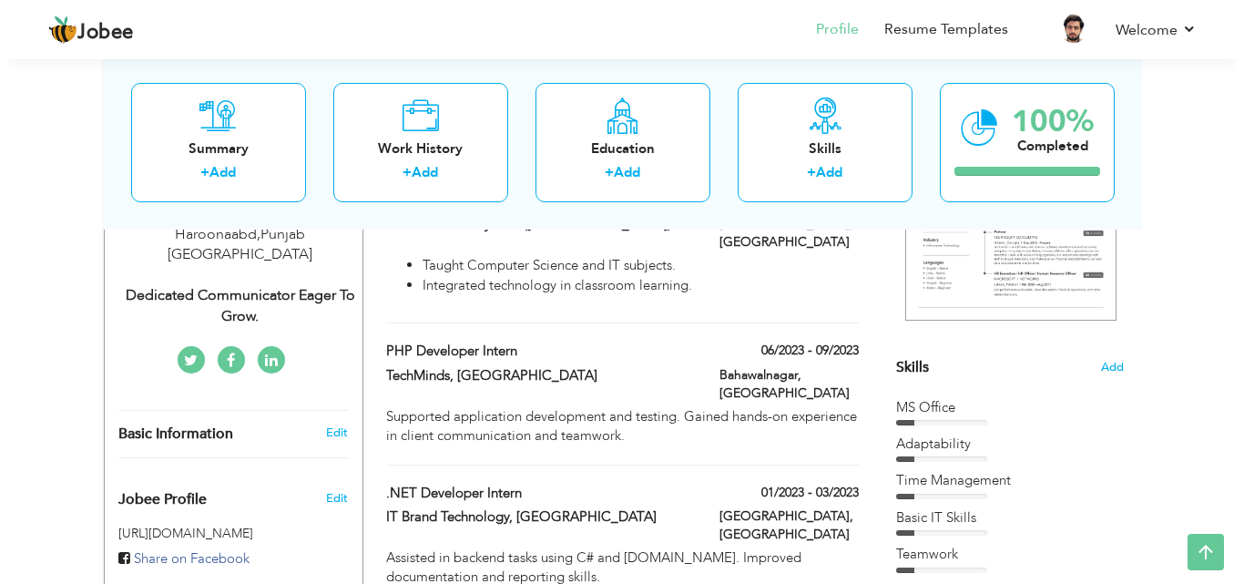
scroll to position [347, 0]
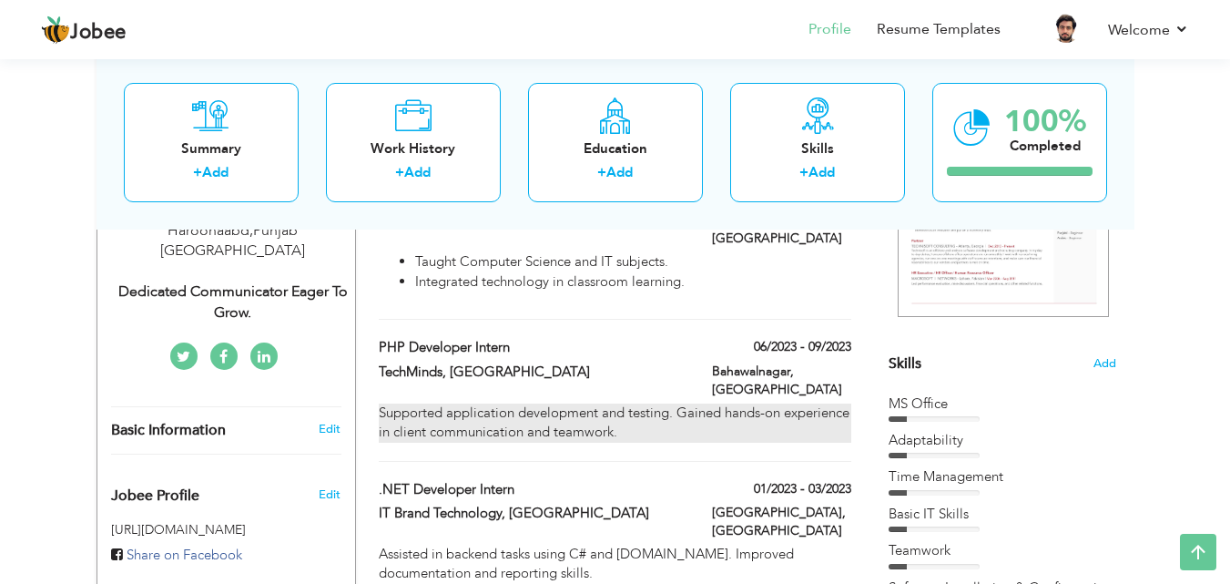
click at [695, 403] on div "Supported application development and testing. Gained hands-on experience in cl…" at bounding box center [615, 422] width 472 height 39
type input "PHP Developer Intern"
type input "TechMinds, [GEOGRAPHIC_DATA]"
type input "06/2023"
type input "09/2023"
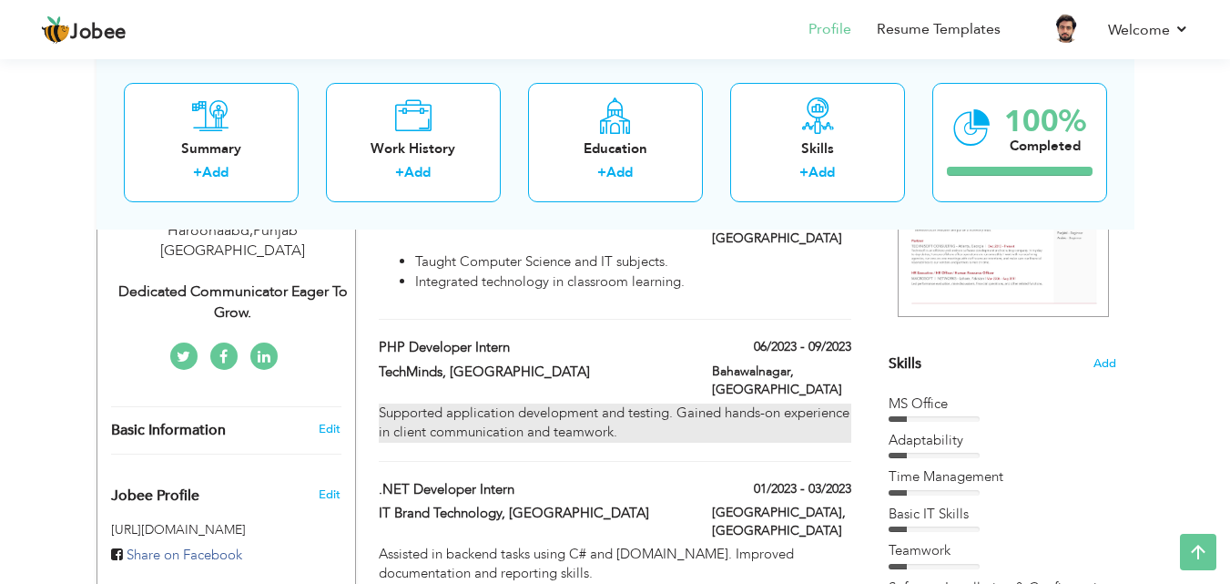
type input "Bahawalnagar"
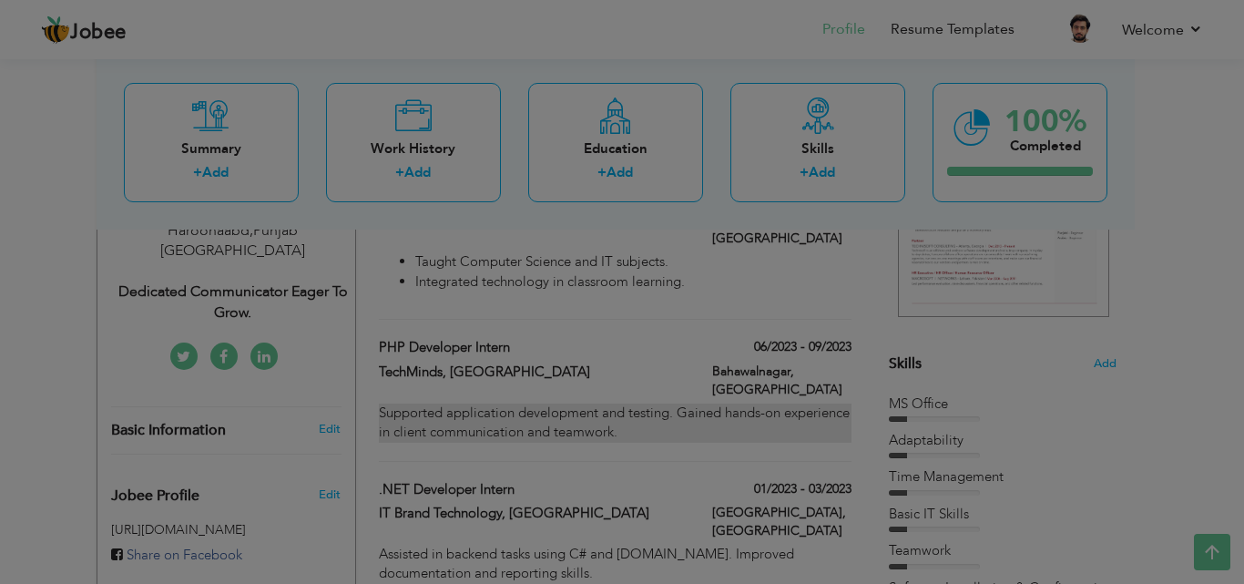
scroll to position [0, 0]
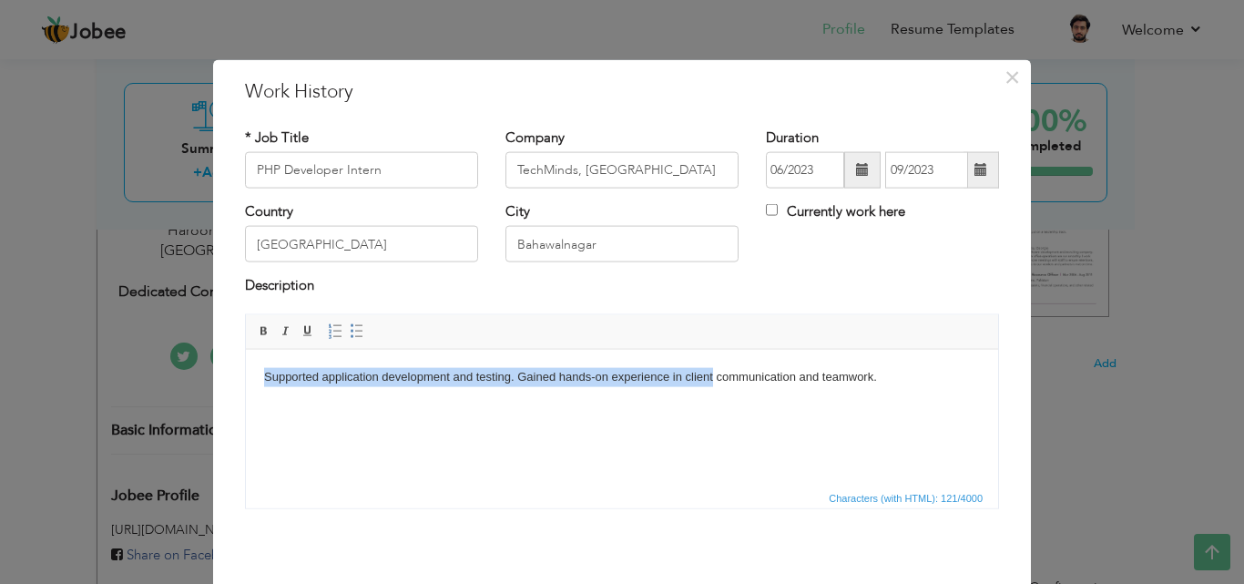
drag, startPoint x: 710, startPoint y: 421, endPoint x: 458, endPoint y: 669, distance: 354.1
click at [246, 349] on html "Supported application development and testing. Gained hands-on experience in cl…" at bounding box center [622, 377] width 752 height 56
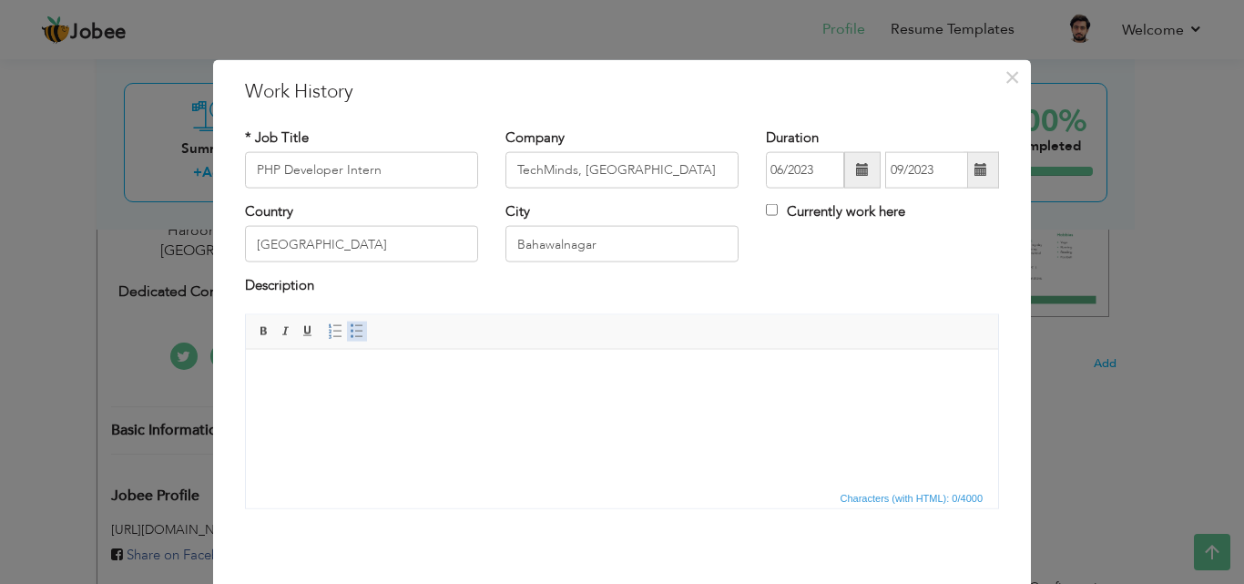
click at [358, 334] on link "Insert/Remove Bulleted List" at bounding box center [357, 331] width 20 height 20
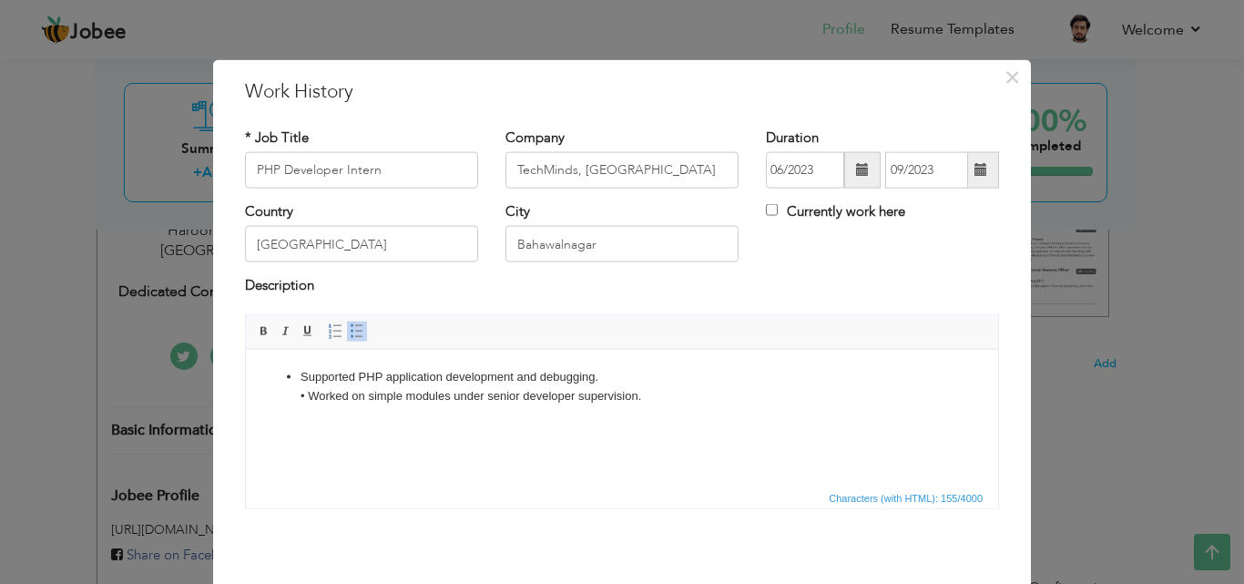
click at [310, 400] on li "Supported PHP application development and debugging. • Worked on simple modules…" at bounding box center [621, 395] width 643 height 56
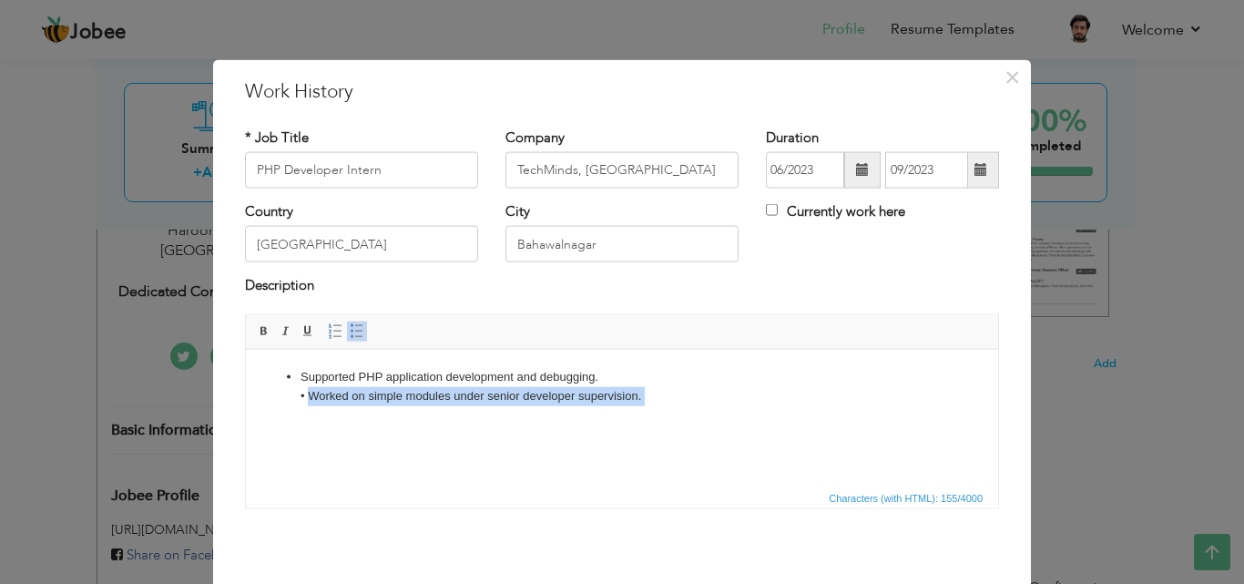
drag, startPoint x: 310, startPoint y: 400, endPoint x: 596, endPoint y: 404, distance: 286.0
click at [596, 404] on li "Supported PHP application development and debugging. • Worked on simple modules…" at bounding box center [621, 395] width 643 height 56
click at [659, 409] on li "Supported PHP application development and debugging. • Worked on simple modules…" at bounding box center [621, 395] width 643 height 56
drag, startPoint x: 659, startPoint y: 402, endPoint x: 306, endPoint y: 391, distance: 353.5
click at [306, 391] on li "Supported PHP application development and debugging. • Worked on simple modules…" at bounding box center [621, 395] width 643 height 56
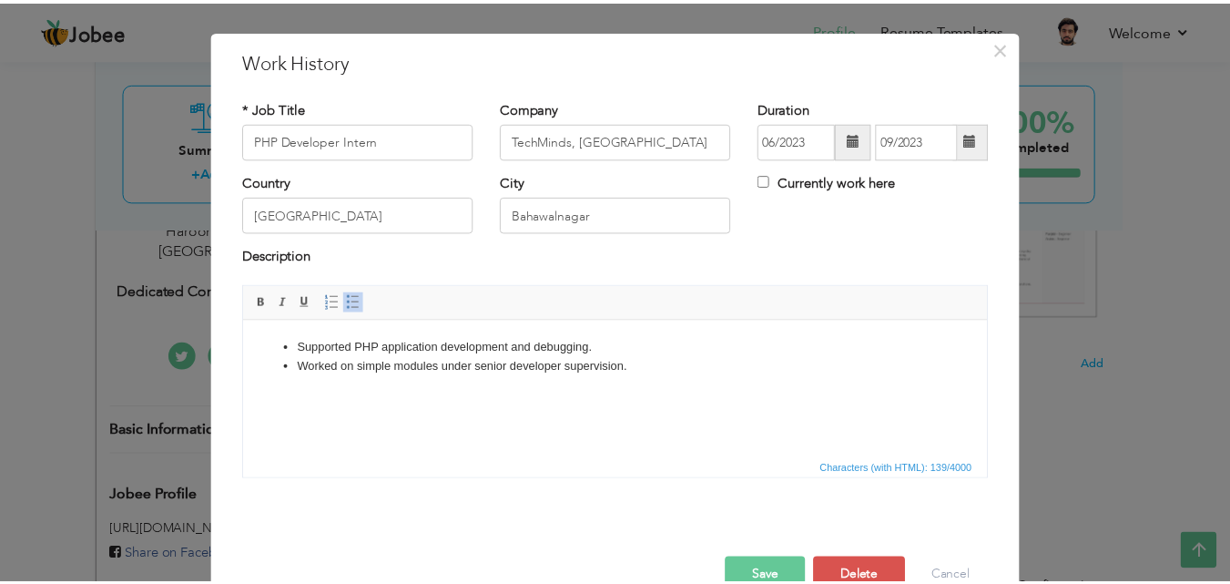
scroll to position [72, 0]
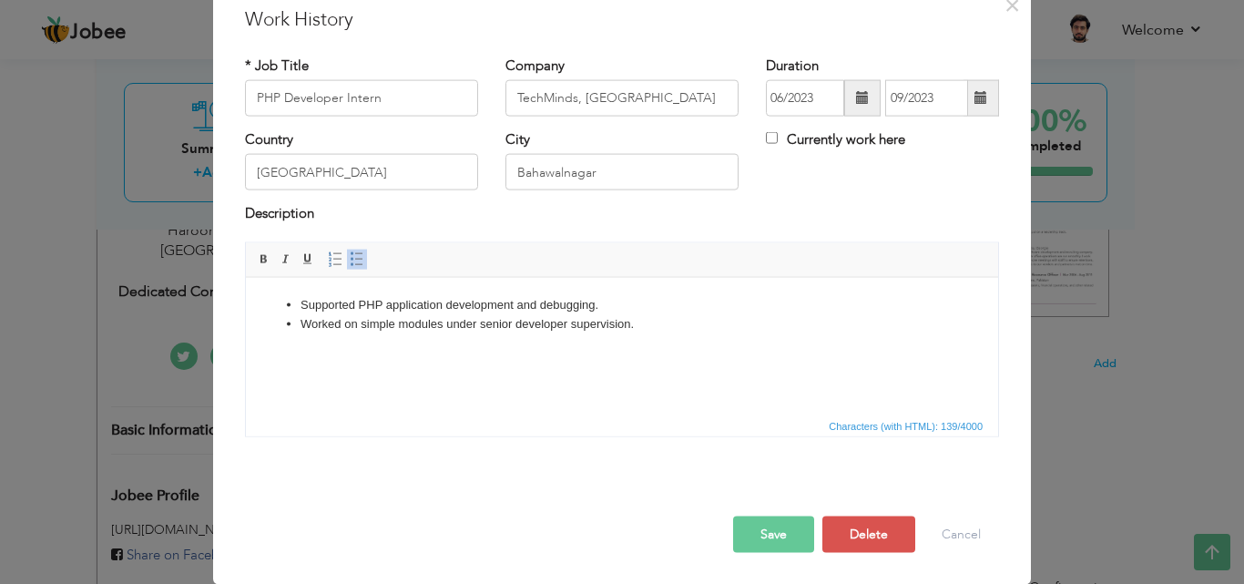
click at [774, 525] on button "Save" at bounding box center [773, 533] width 81 height 36
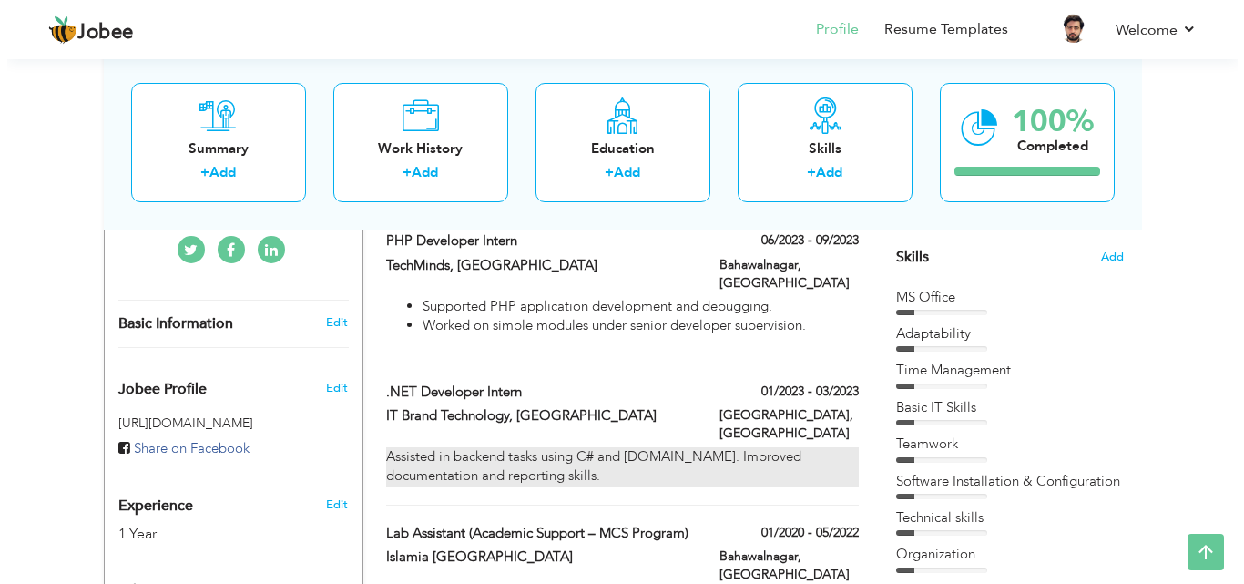
scroll to position [545, 0]
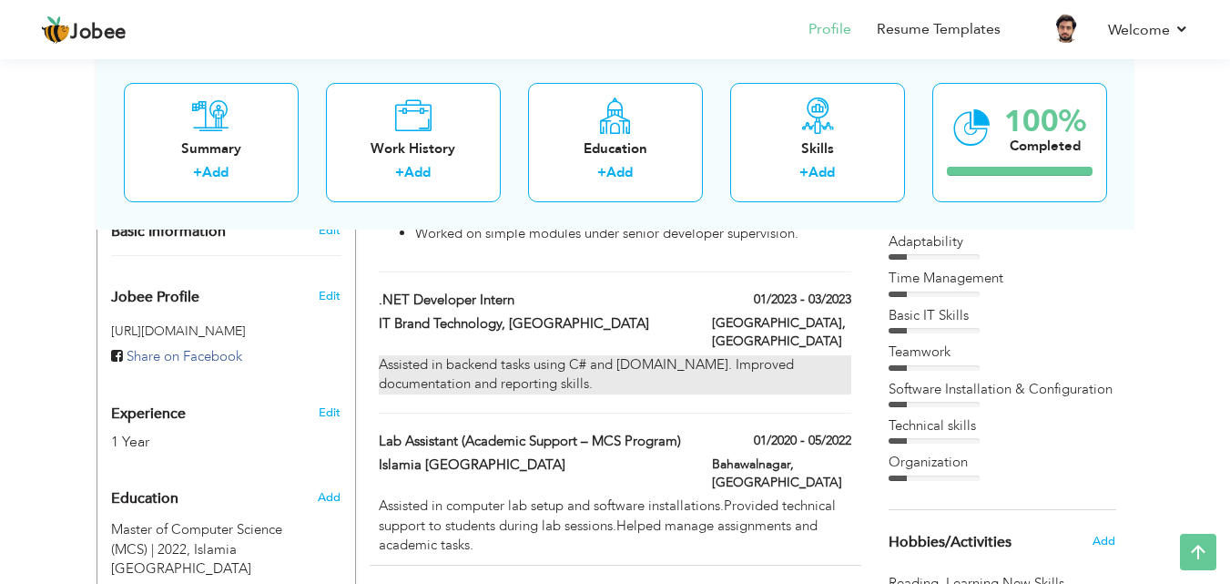
click at [606, 355] on div "Assisted in backend tasks using C# and ASP.NET. Improved documentation and repo…" at bounding box center [615, 374] width 472 height 39
type input ".NET Developer Intern"
type input "IT Brand Technology, [GEOGRAPHIC_DATA]"
type input "01/2023"
type input "03/2023"
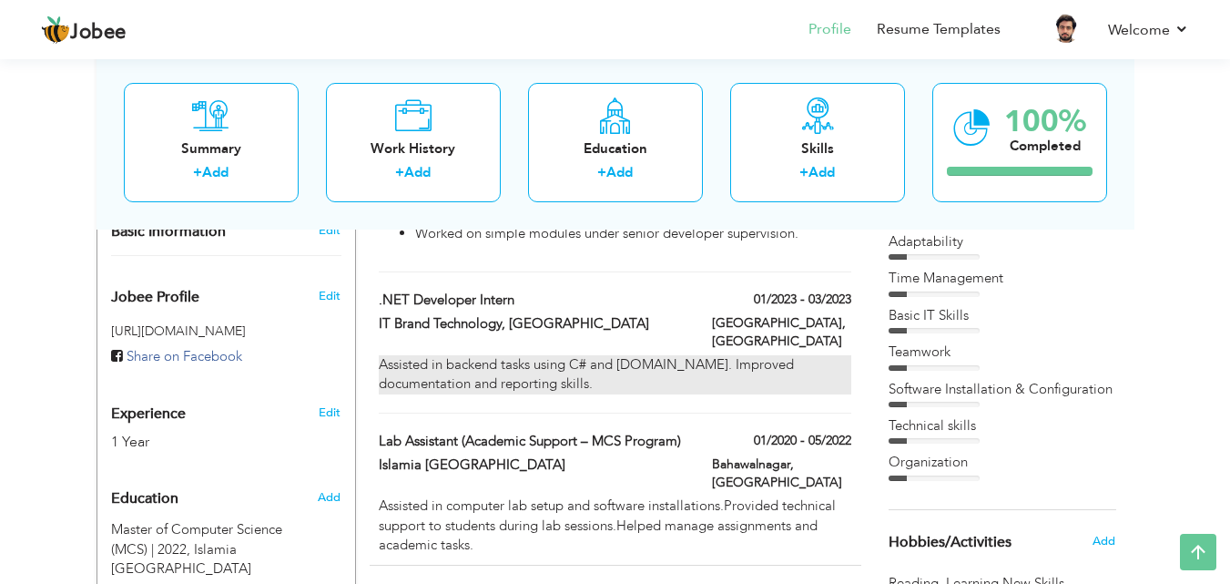
type input "[GEOGRAPHIC_DATA]"
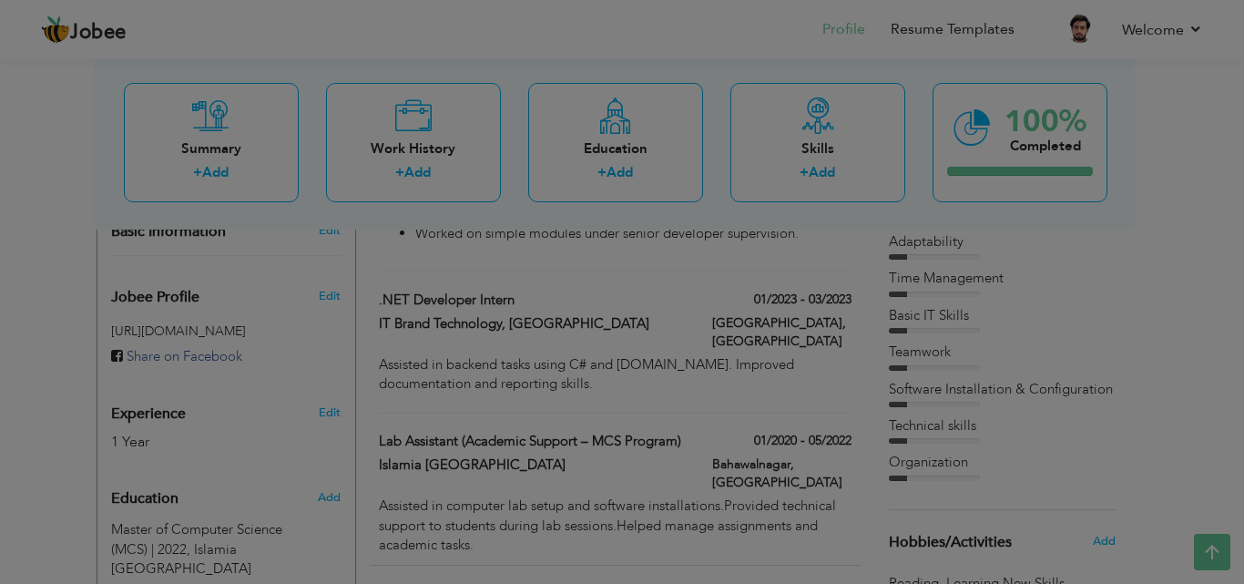
scroll to position [0, 0]
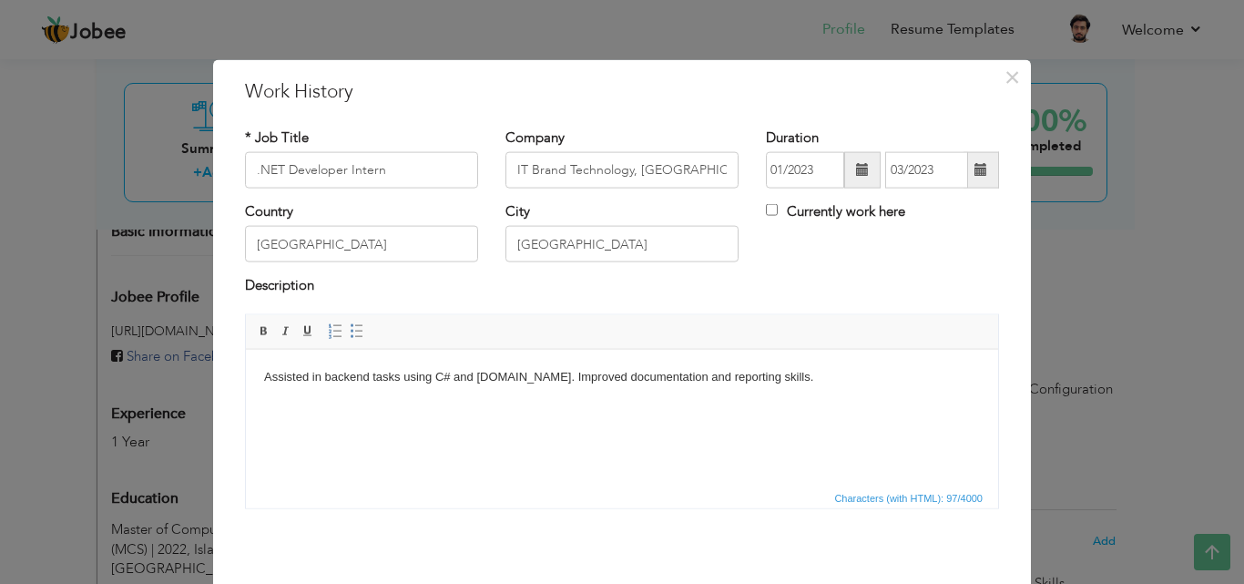
click at [504, 404] on html "Assisted in backend tasks using C# and ASP.NET. Improved documentation and repo…" at bounding box center [622, 377] width 752 height 56
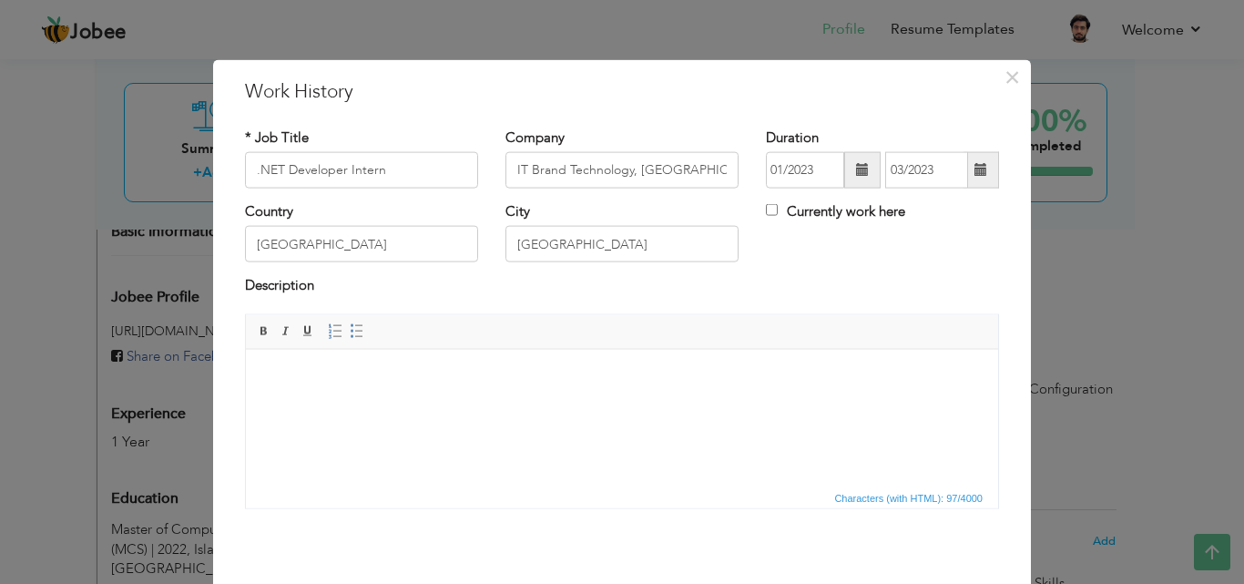
click at [361, 331] on span "Insert/Remove Numbered List Insert/Remove Bulleted List" at bounding box center [346, 331] width 44 height 22
click at [358, 331] on link "Insert/Remove Bulleted List" at bounding box center [357, 331] width 20 height 20
click at [408, 404] on html at bounding box center [622, 377] width 752 height 56
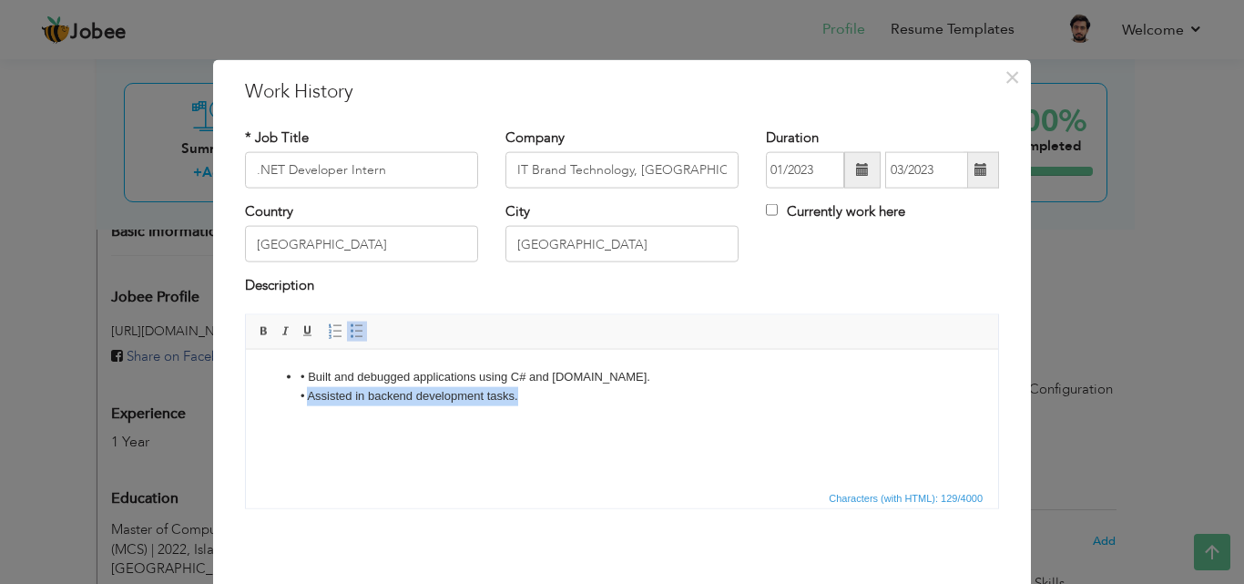
drag, startPoint x: 526, startPoint y: 407, endPoint x: 306, endPoint y: 395, distance: 220.7
click at [306, 395] on html "• Built and debugged applications using C# and ASP.NET. • Assisted in backend d…" at bounding box center [622, 386] width 752 height 75
click at [614, 371] on li "Built and debugged applications using C# and ASP.NE." at bounding box center [621, 376] width 643 height 19
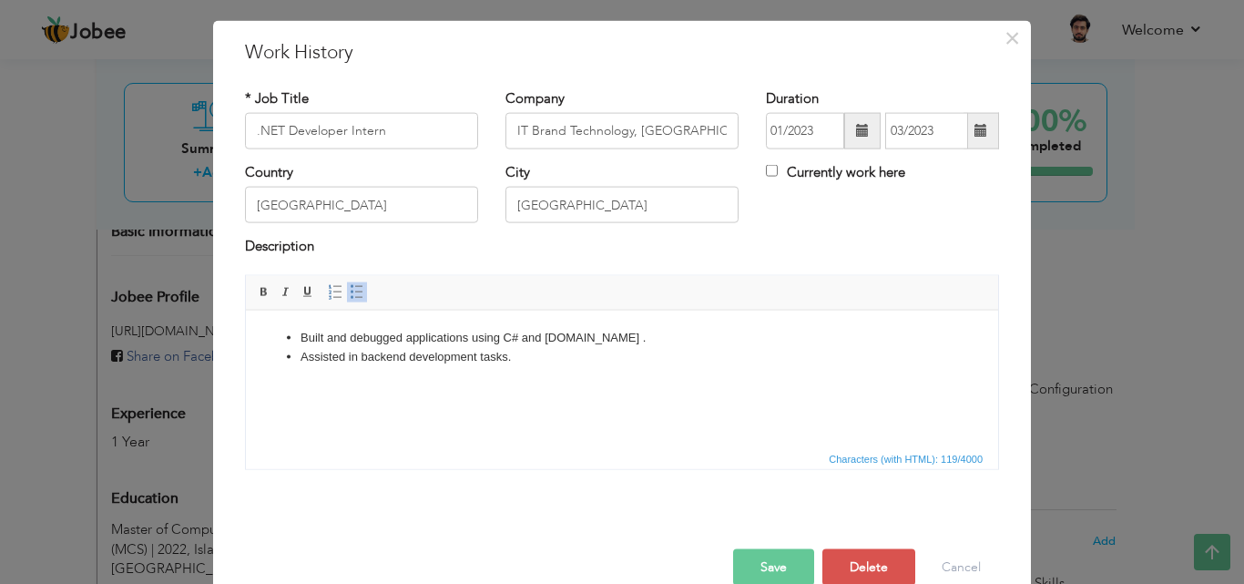
scroll to position [72, 0]
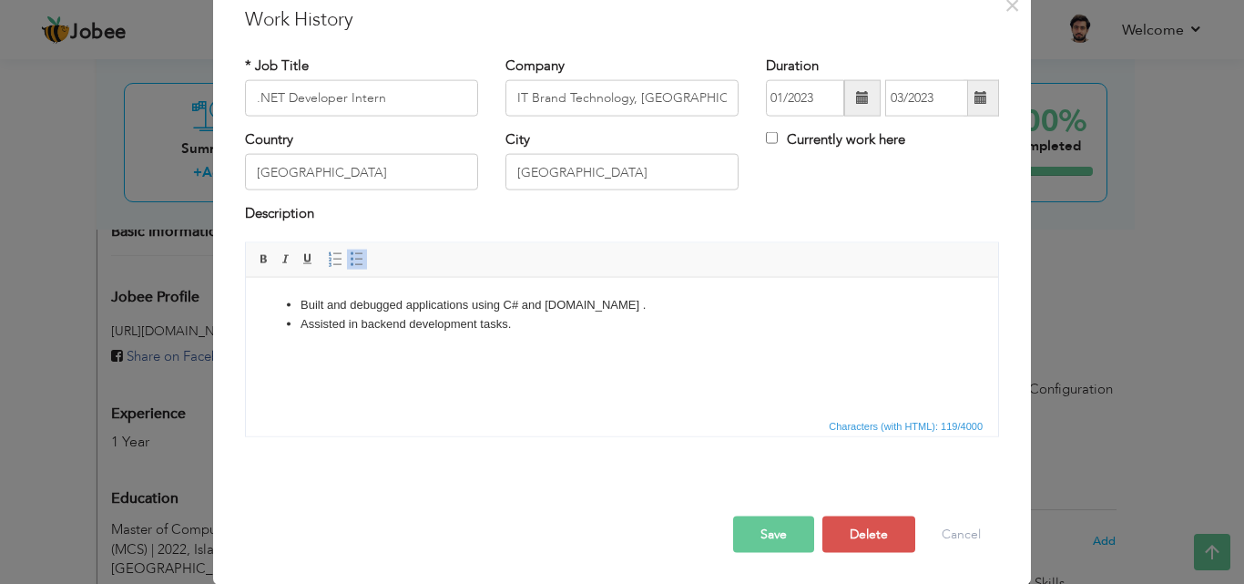
click at [779, 540] on button "Save" at bounding box center [773, 533] width 81 height 36
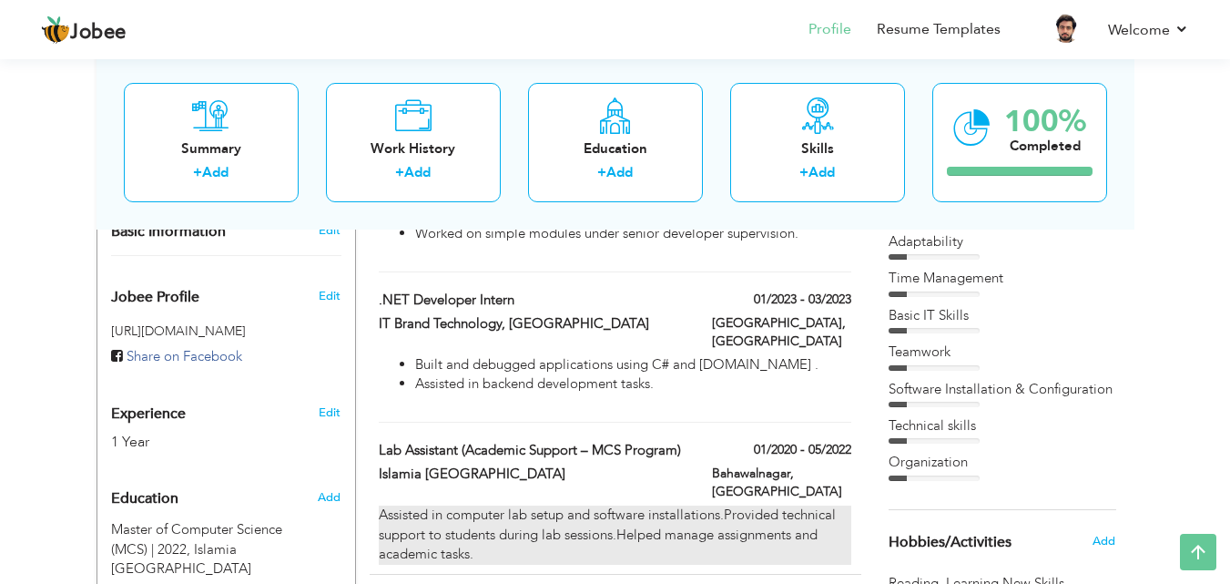
click at [722, 505] on div "Assisted in computer lab setup and software installations.Provided technical su…" at bounding box center [615, 534] width 472 height 58
type input "Lab Assistant (Academic Support – MCS Program)"
type input "Islamia [GEOGRAPHIC_DATA]"
type input "01/2020"
type input "05/2022"
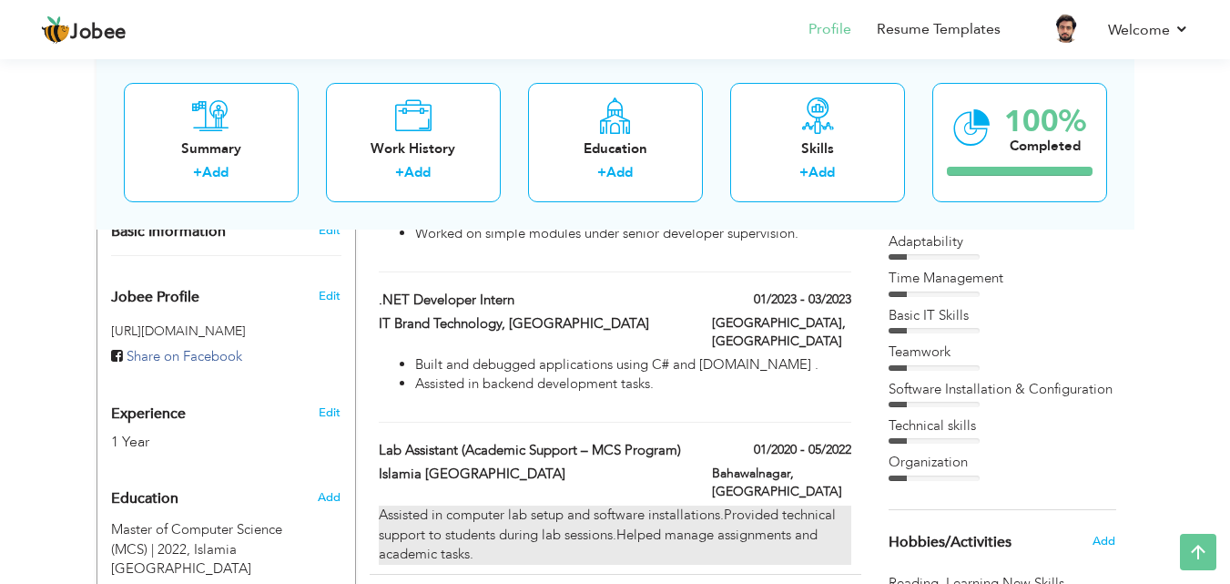
type input "Bahawalnagar"
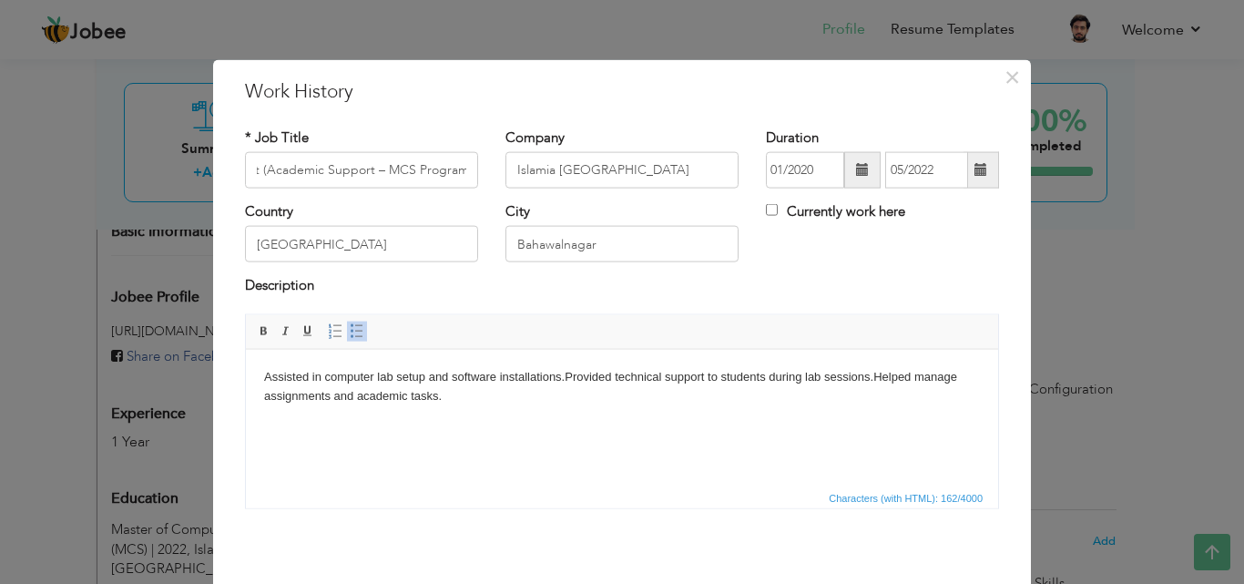
scroll to position [0, 0]
click at [598, 382] on body "Assisted in computer lab setup and software installations.Provided technical su…" at bounding box center [622, 386] width 716 height 38
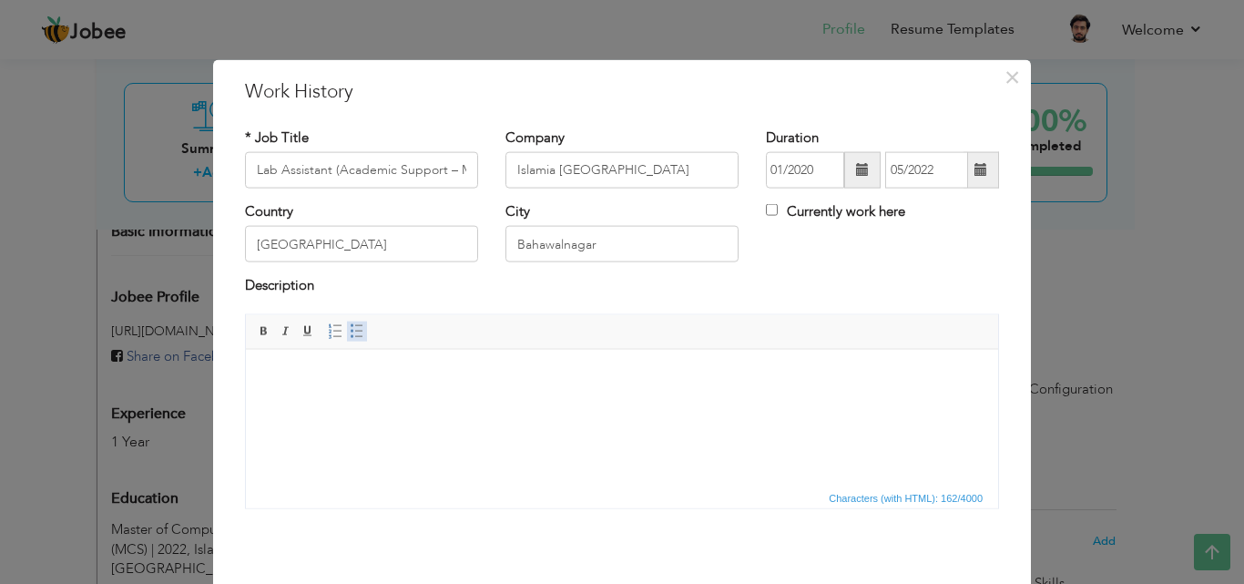
click at [342, 329] on span "Insert/Remove Numbered List Insert/Remove Bulleted List" at bounding box center [346, 331] width 44 height 22
click at [350, 329] on span at bounding box center [357, 330] width 15 height 15
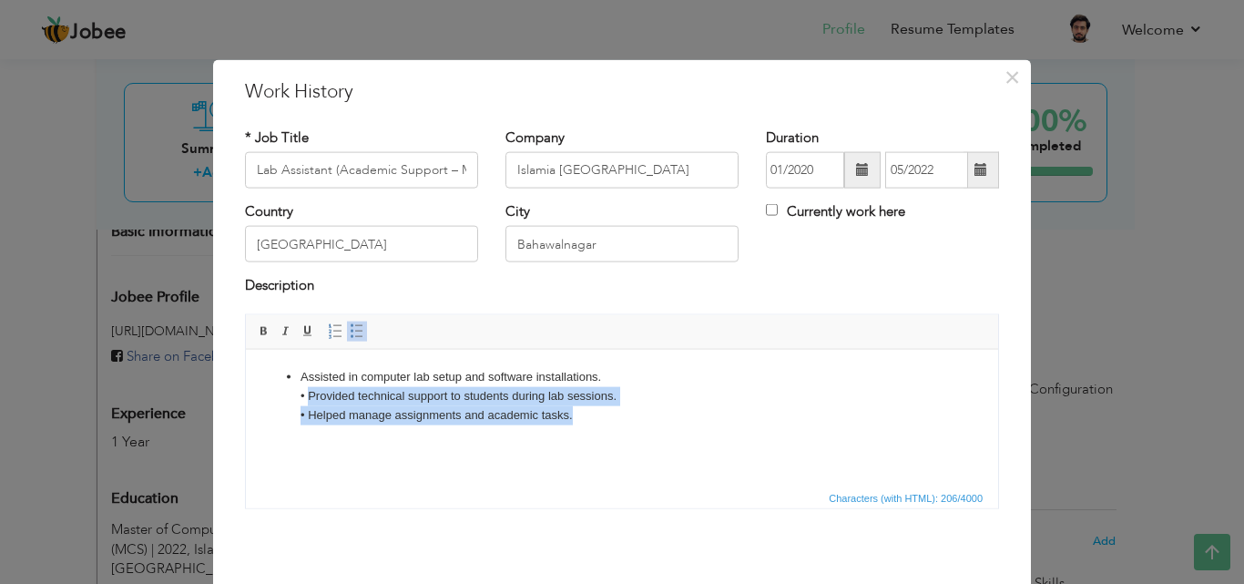
drag, startPoint x: 594, startPoint y: 420, endPoint x: 308, endPoint y: 389, distance: 287.6
click at [308, 389] on li "Assisted in computer lab setup and software installations. • Provided technical…" at bounding box center [621, 395] width 643 height 56
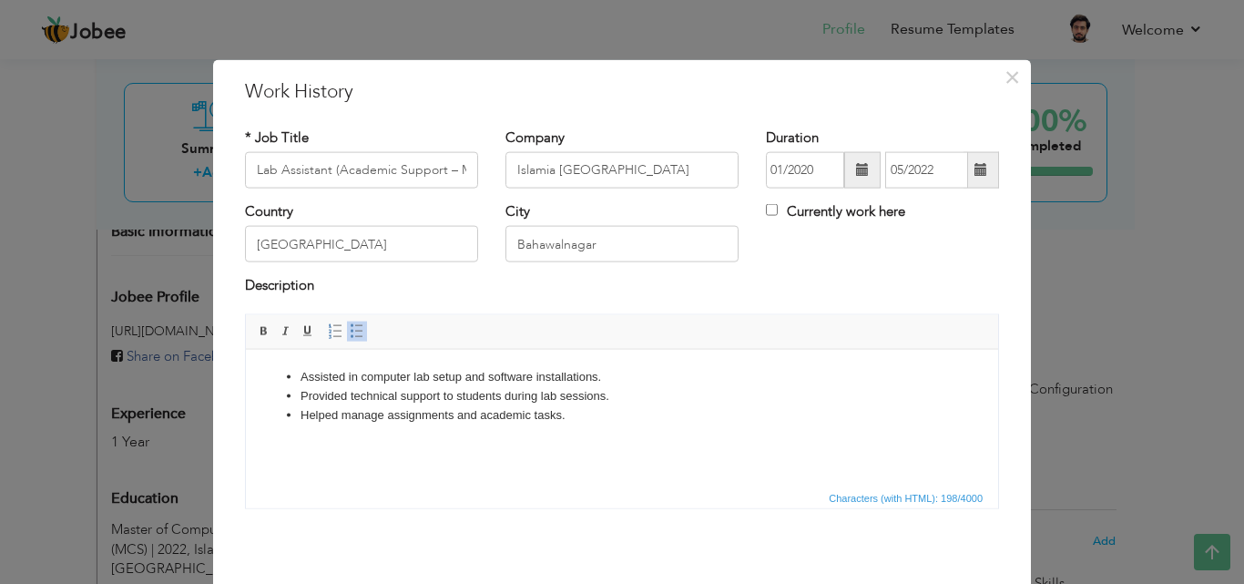
click at [382, 419] on li "Helped manage assignments and academic tasks." at bounding box center [621, 414] width 643 height 19
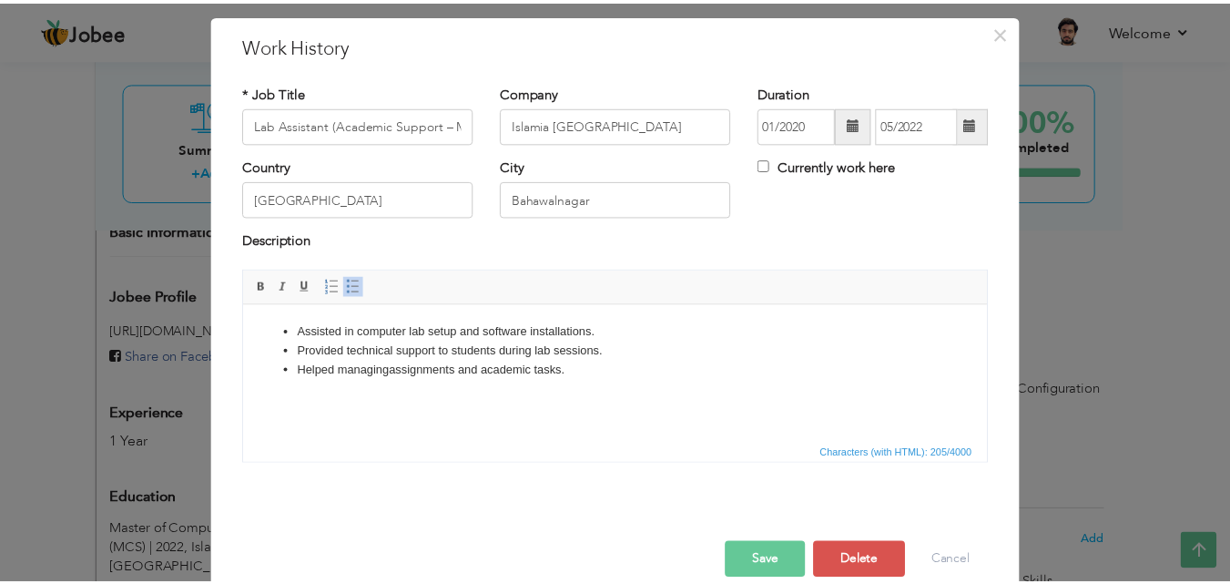
scroll to position [72, 0]
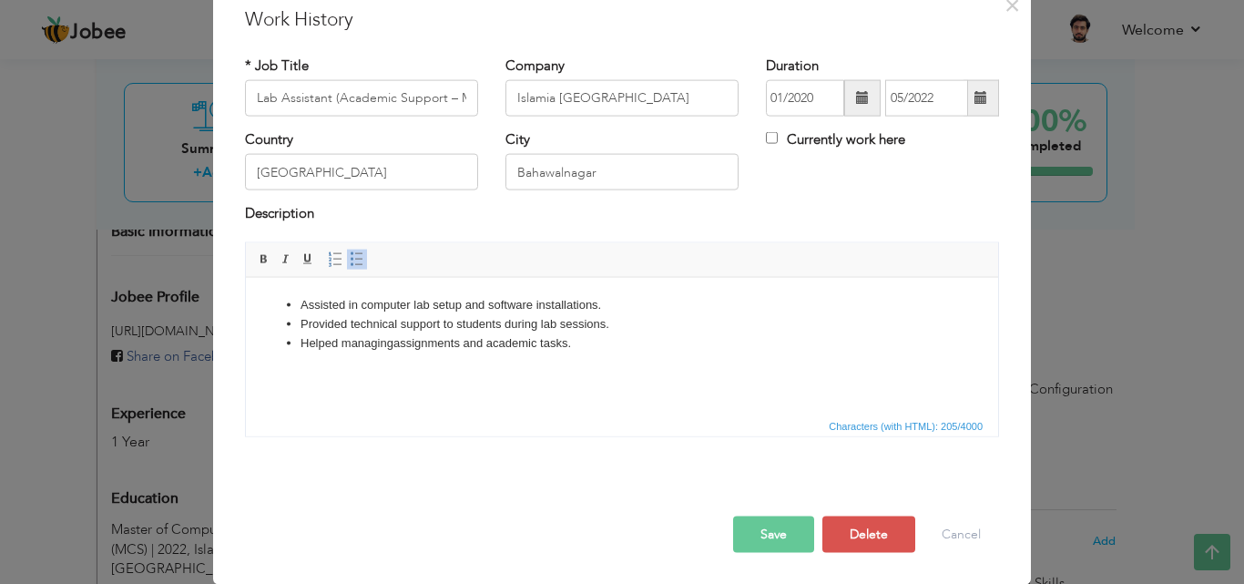
click at [780, 530] on button "Save" at bounding box center [773, 533] width 81 height 36
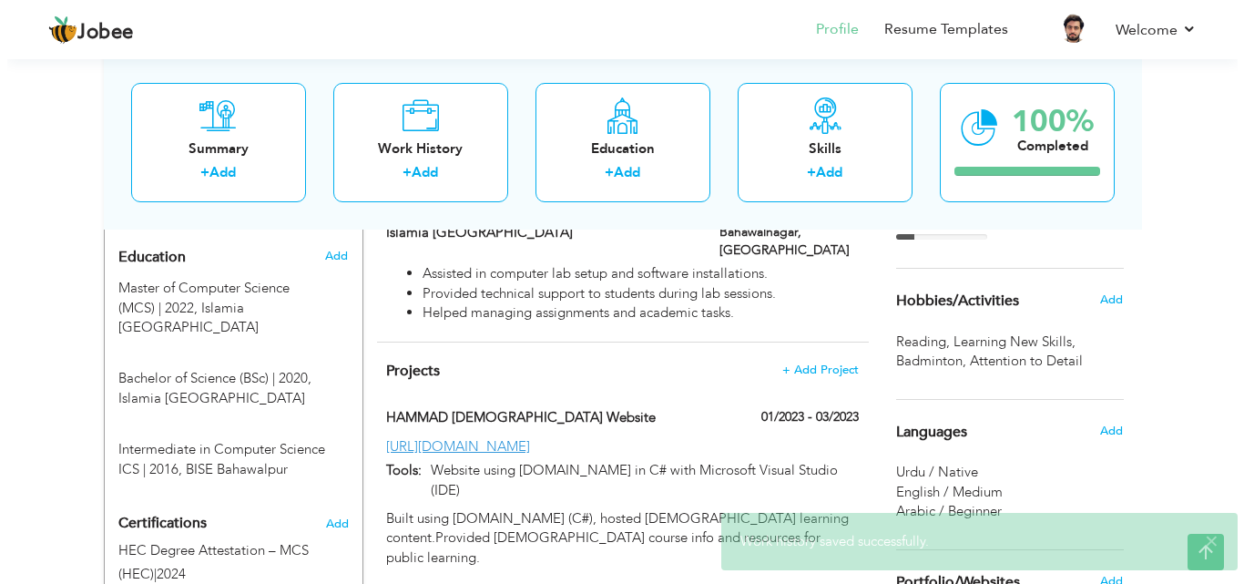
scroll to position [793, 0]
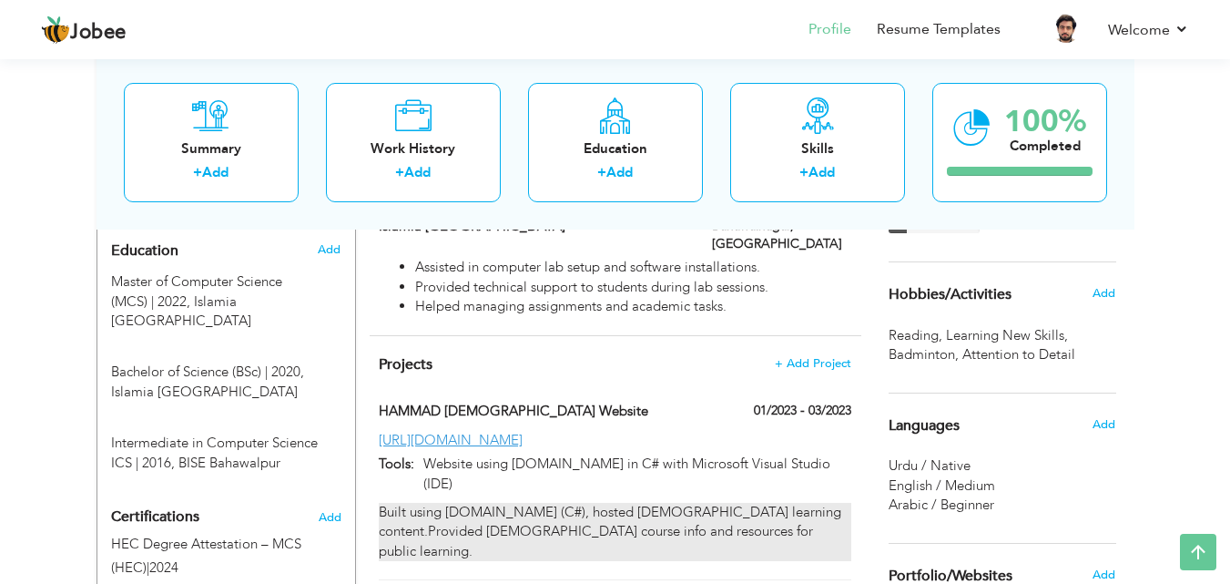
click at [596, 503] on div "Built using ASP.NET (C#), hosted Islamic learning content.Provided Islamic cour…" at bounding box center [615, 532] width 472 height 58
type input "HAMMAD [DEMOGRAPHIC_DATA] Website"
type input "01/2023"
type input "03/2023"
type input "[URL][DOMAIN_NAME]"
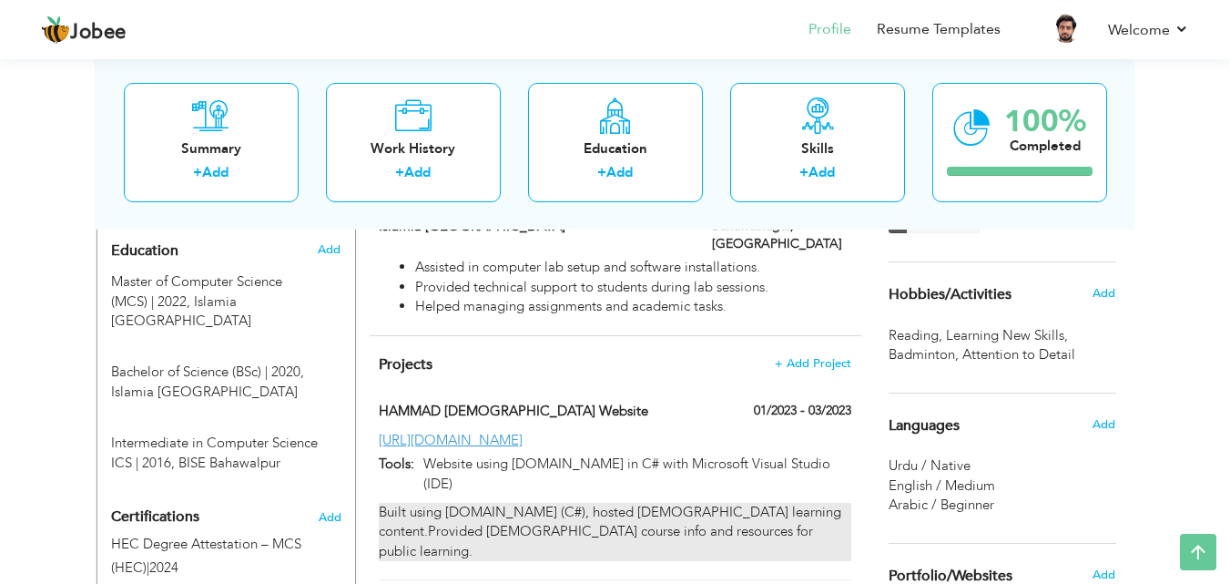
type input "Website using [DOMAIN_NAME] in C# with Microsoft Visual Studio (IDE)"
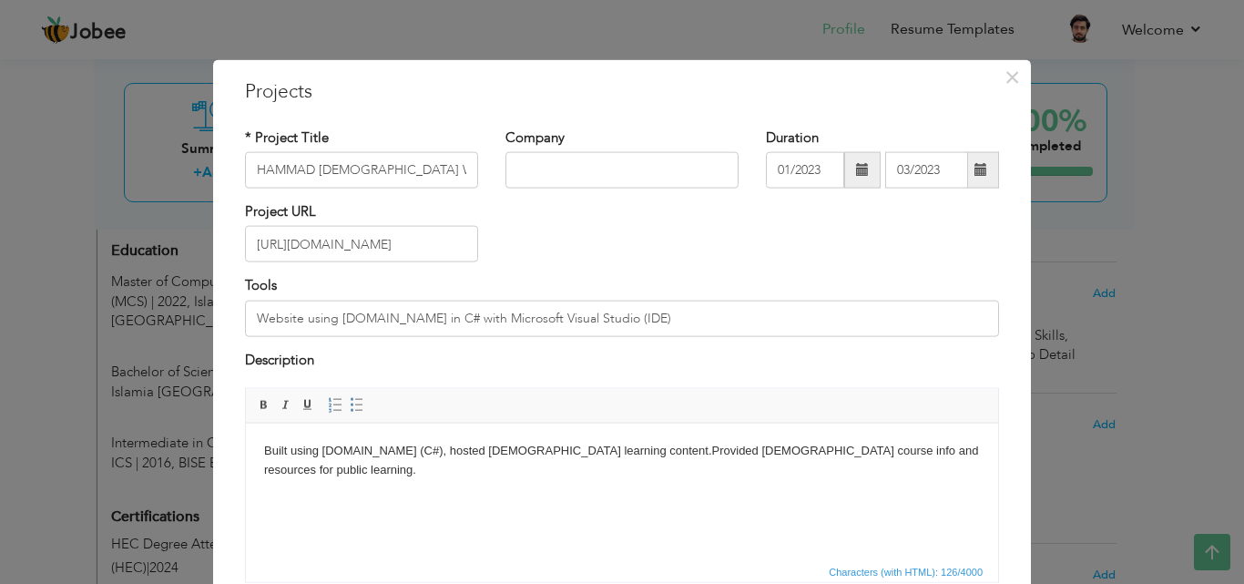
click at [701, 446] on body "Built using ASP.NET (C#), hosted Islamic learning content.Provided Islamic cour…" at bounding box center [622, 460] width 716 height 38
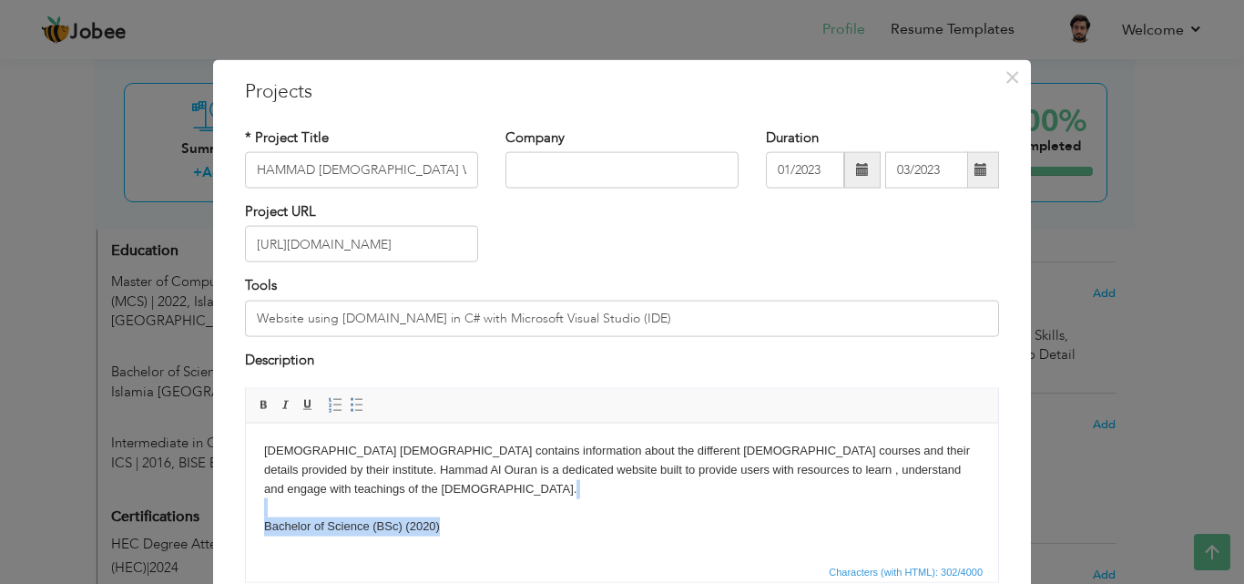
drag, startPoint x: 504, startPoint y: 508, endPoint x: 258, endPoint y: 489, distance: 246.6
click at [258, 489] on html "Hammad al quran contains information about the different Islamic courses and th…" at bounding box center [622, 488] width 752 height 131
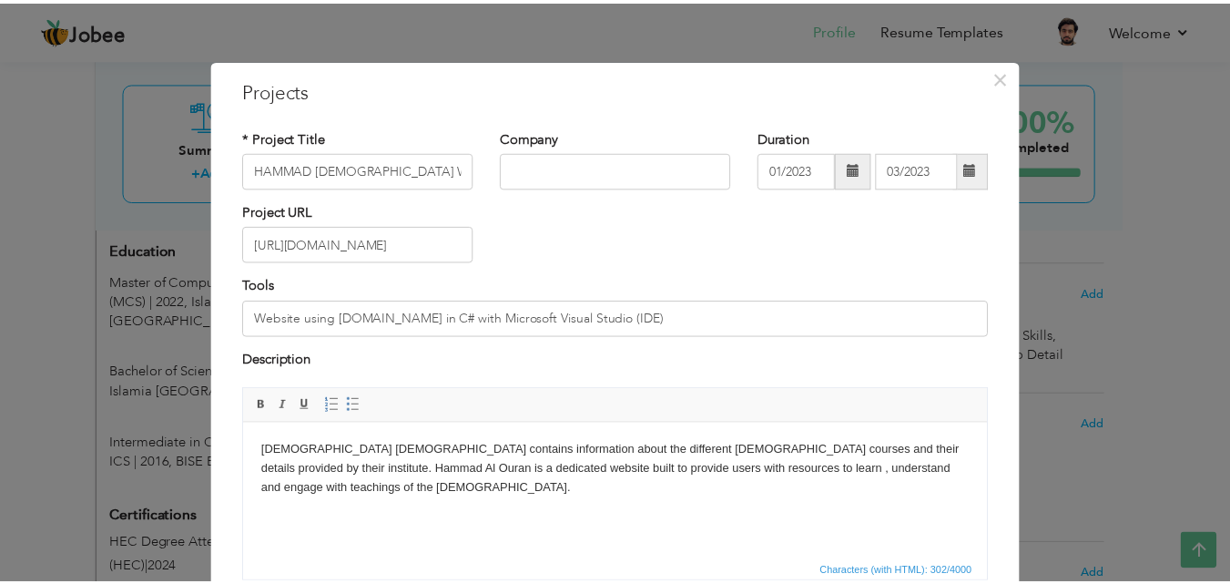
scroll to position [147, 0]
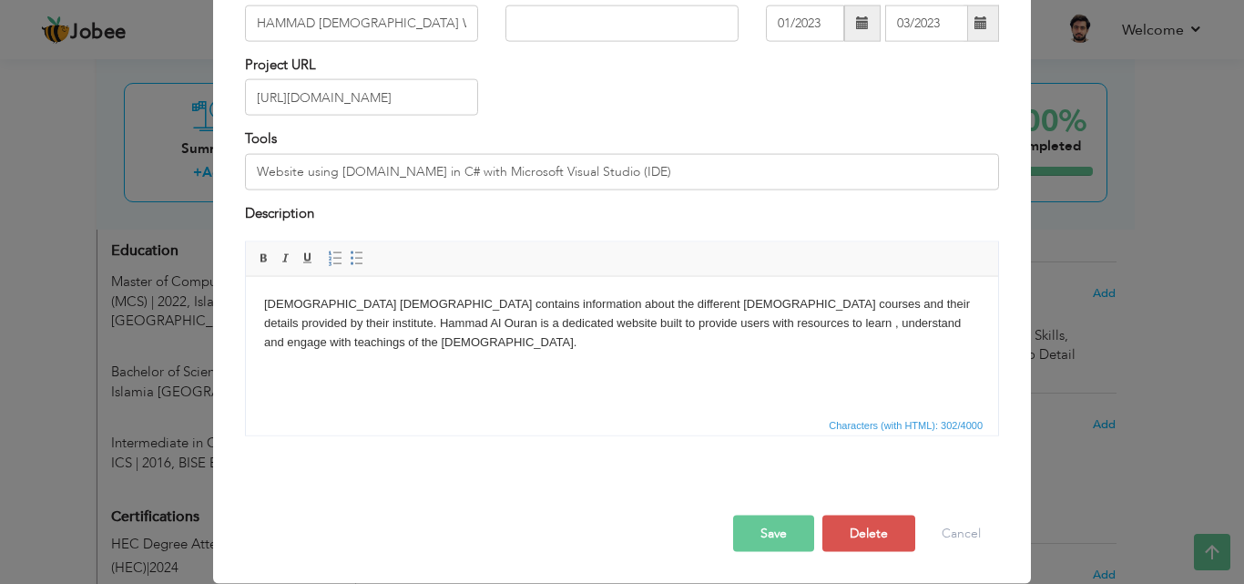
click at [771, 532] on button "Save" at bounding box center [773, 533] width 81 height 36
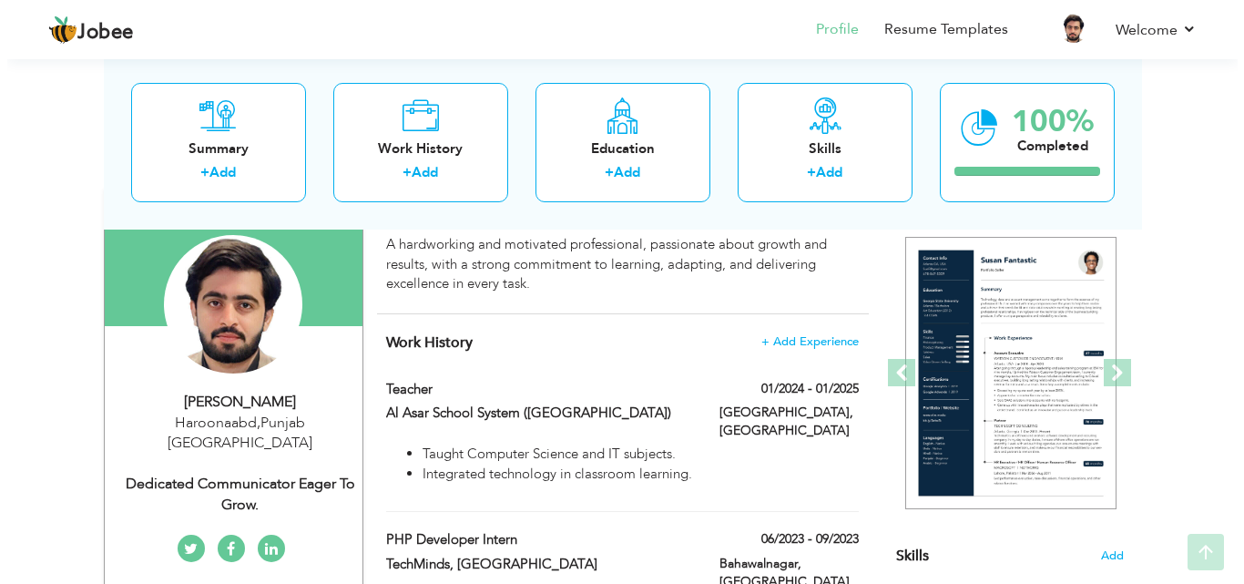
scroll to position [156, 0]
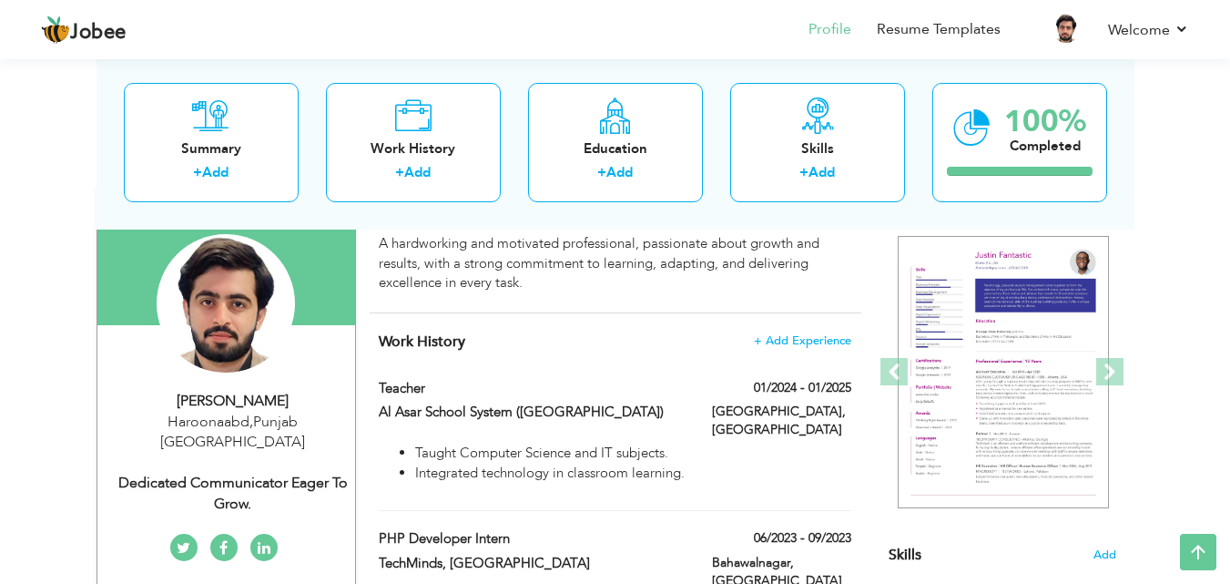
click at [311, 473] on div "Dedicated communicator eager to grow." at bounding box center [233, 494] width 244 height 42
type input "[PERSON_NAME]"
type input "Iqbal"
type input "0314-3325147"
select select "number:166"
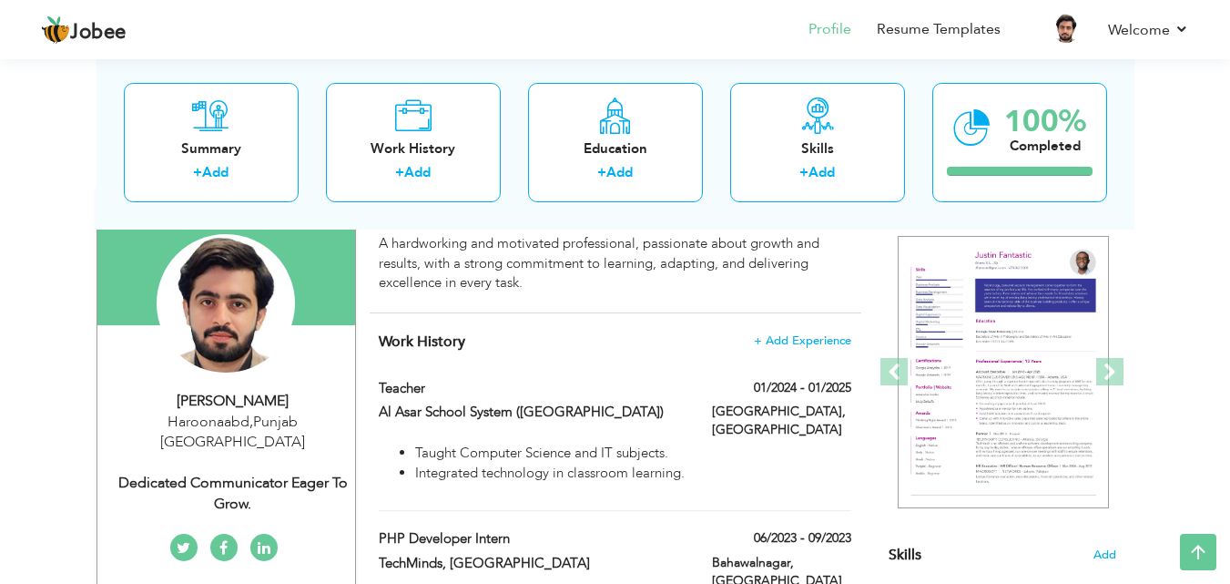
type input "[GEOGRAPHIC_DATA]"
type input "Haroonaabd"
select select "number:3"
type input "Dedicated communicator eager to grow."
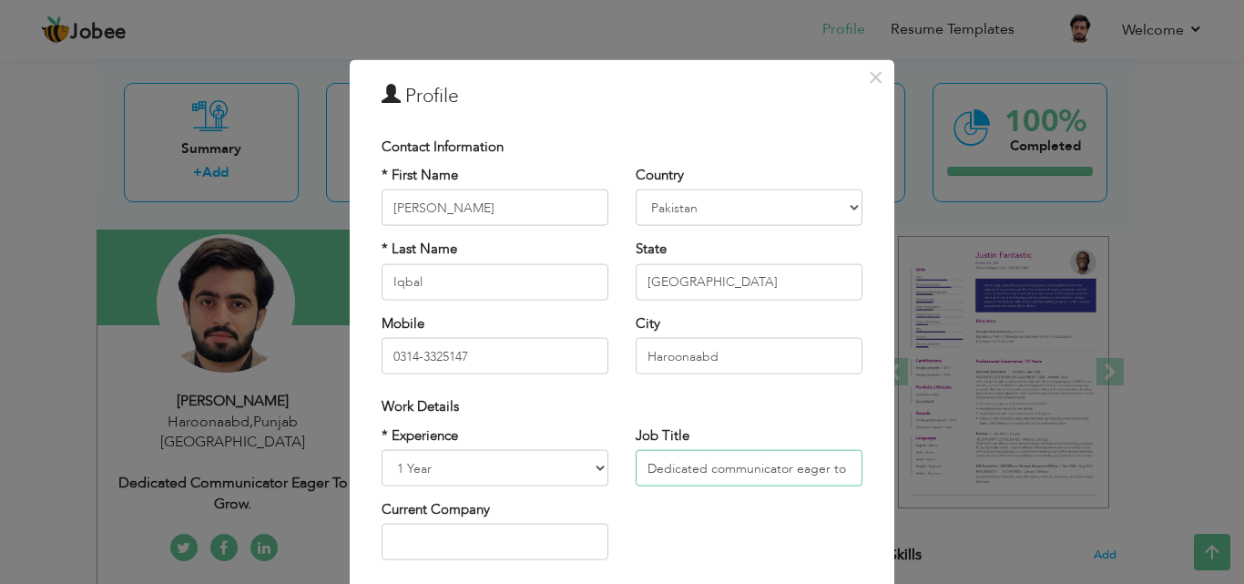
click at [680, 471] on input "Dedicated communicator eager to grow." at bounding box center [749, 468] width 227 height 36
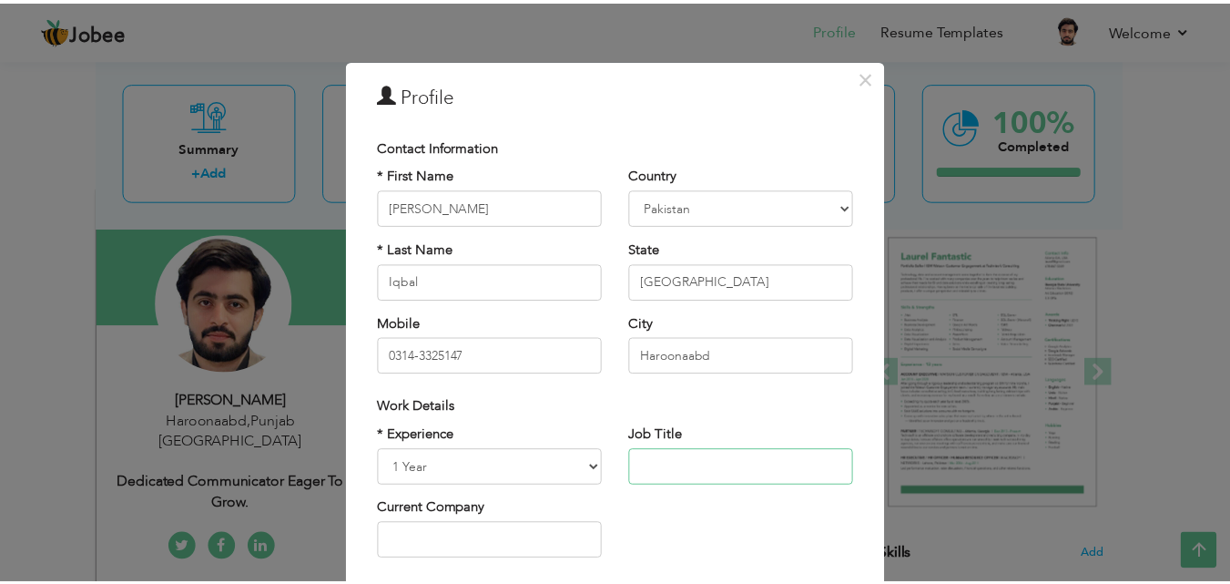
scroll to position [238, 0]
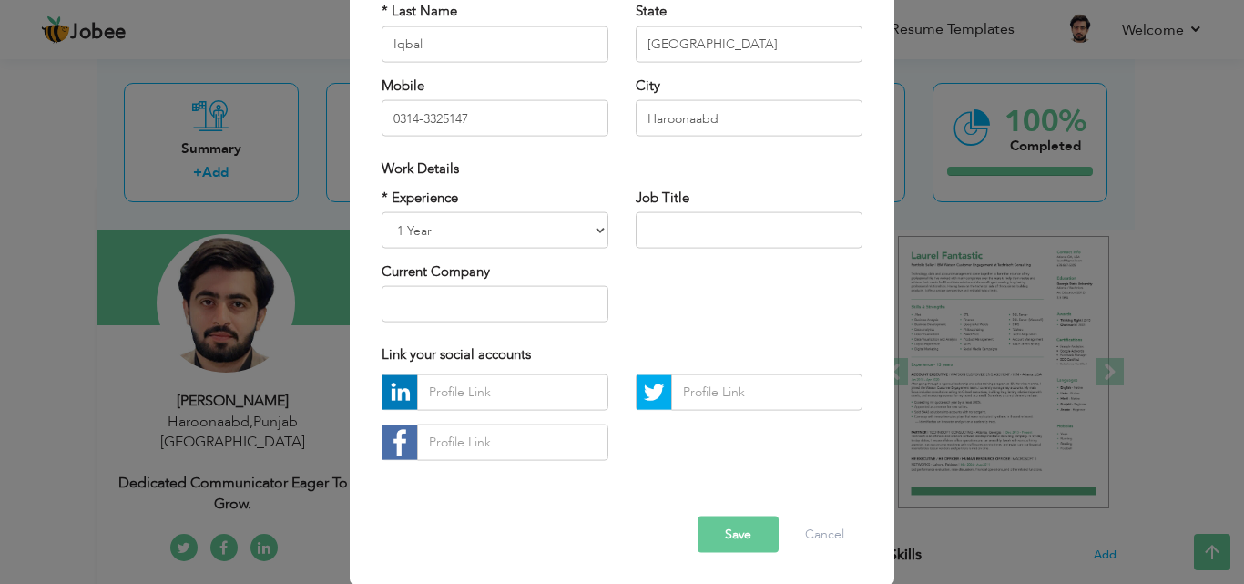
click at [705, 523] on button "Save" at bounding box center [737, 533] width 81 height 36
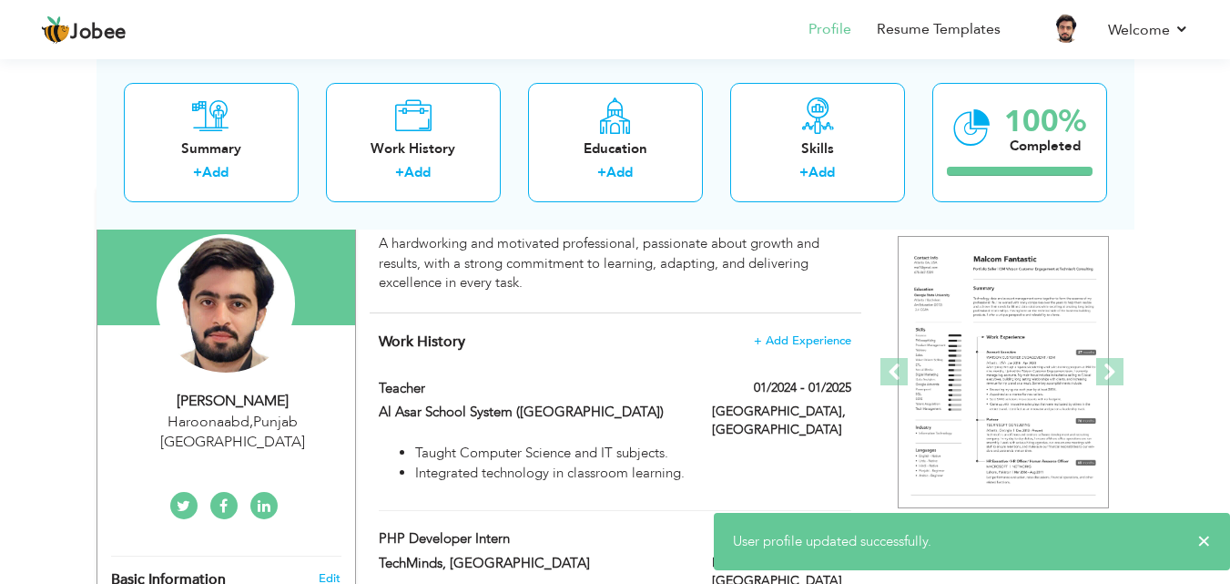
scroll to position [0, 0]
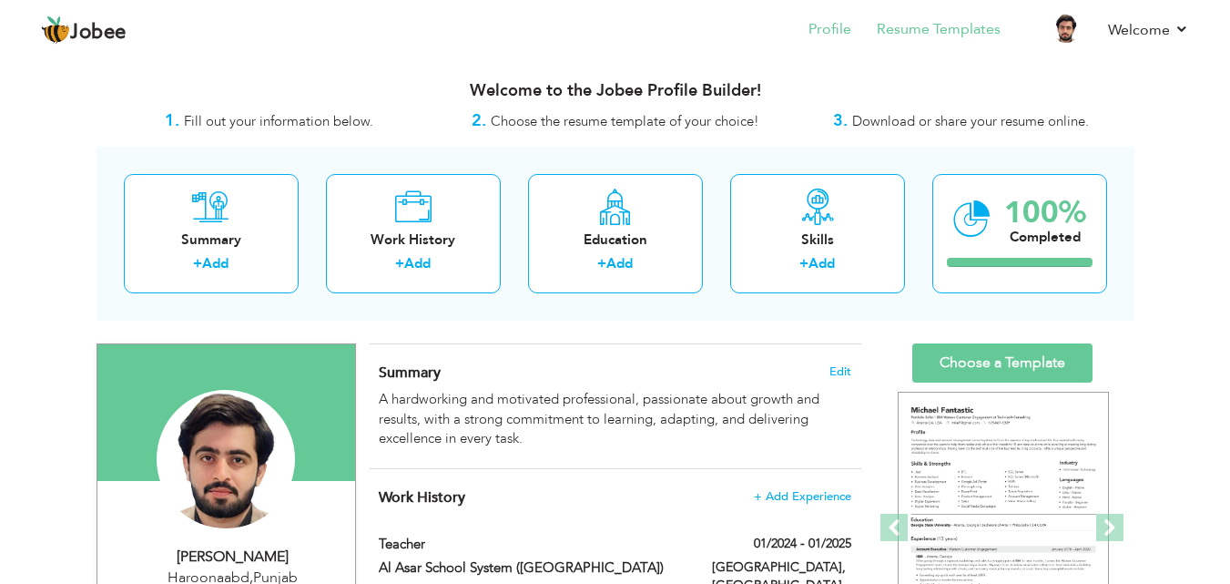
click at [914, 41] on li "Resume Templates" at bounding box center [925, 30] width 149 height 49
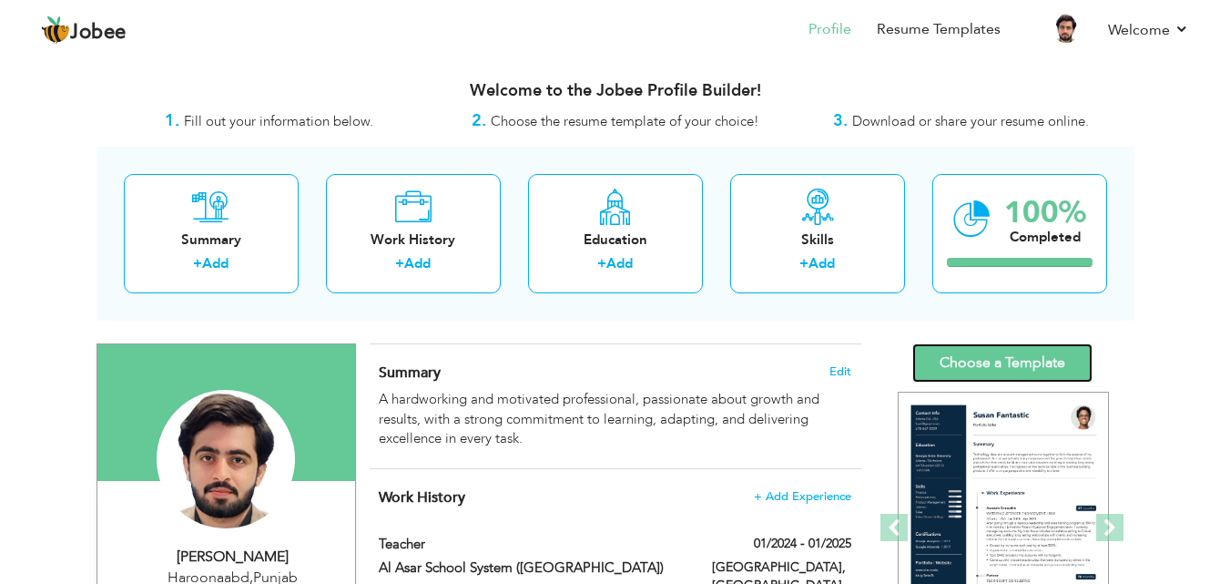
click at [1012, 359] on link "Choose a Template" at bounding box center [1002, 362] width 180 height 39
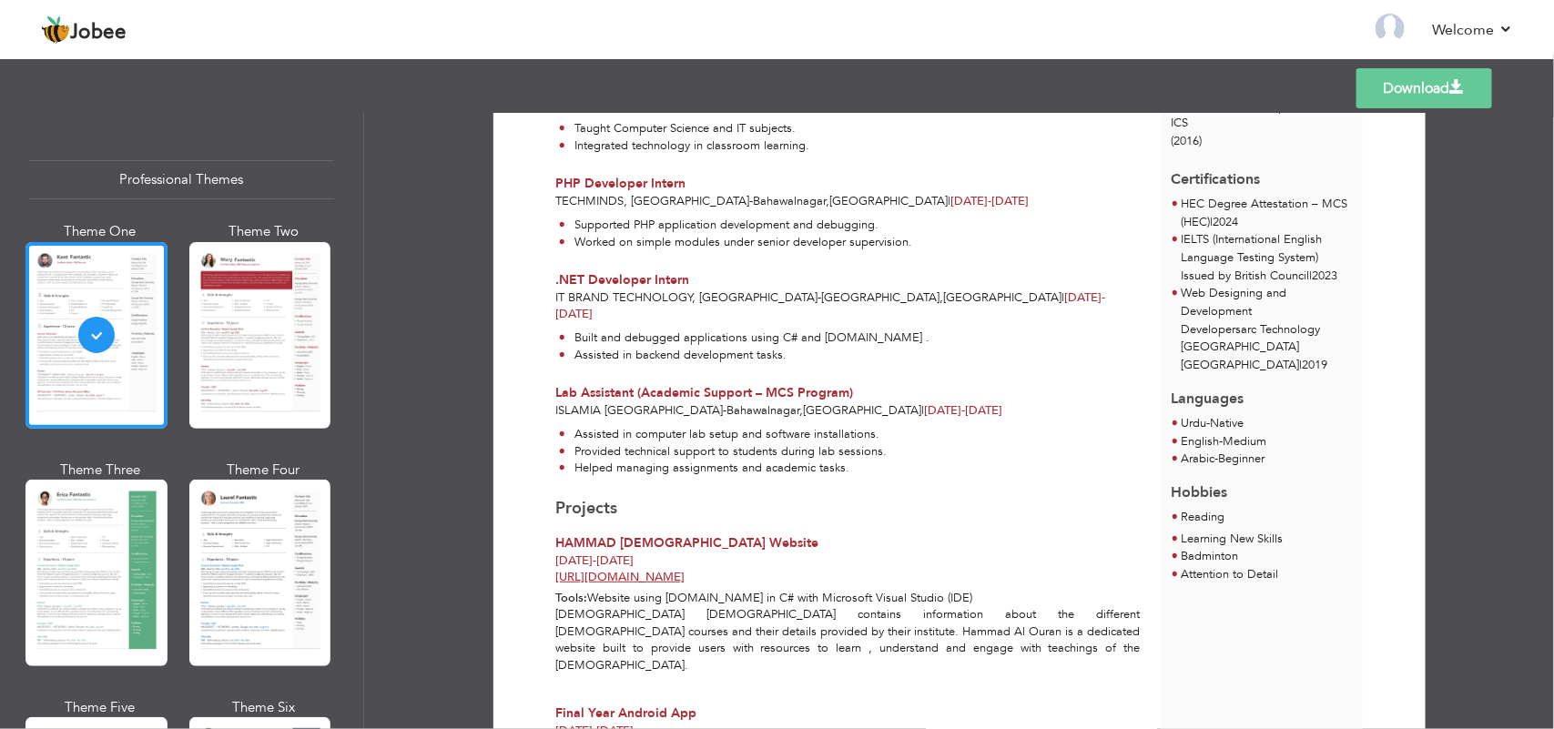
scroll to position [506, 0]
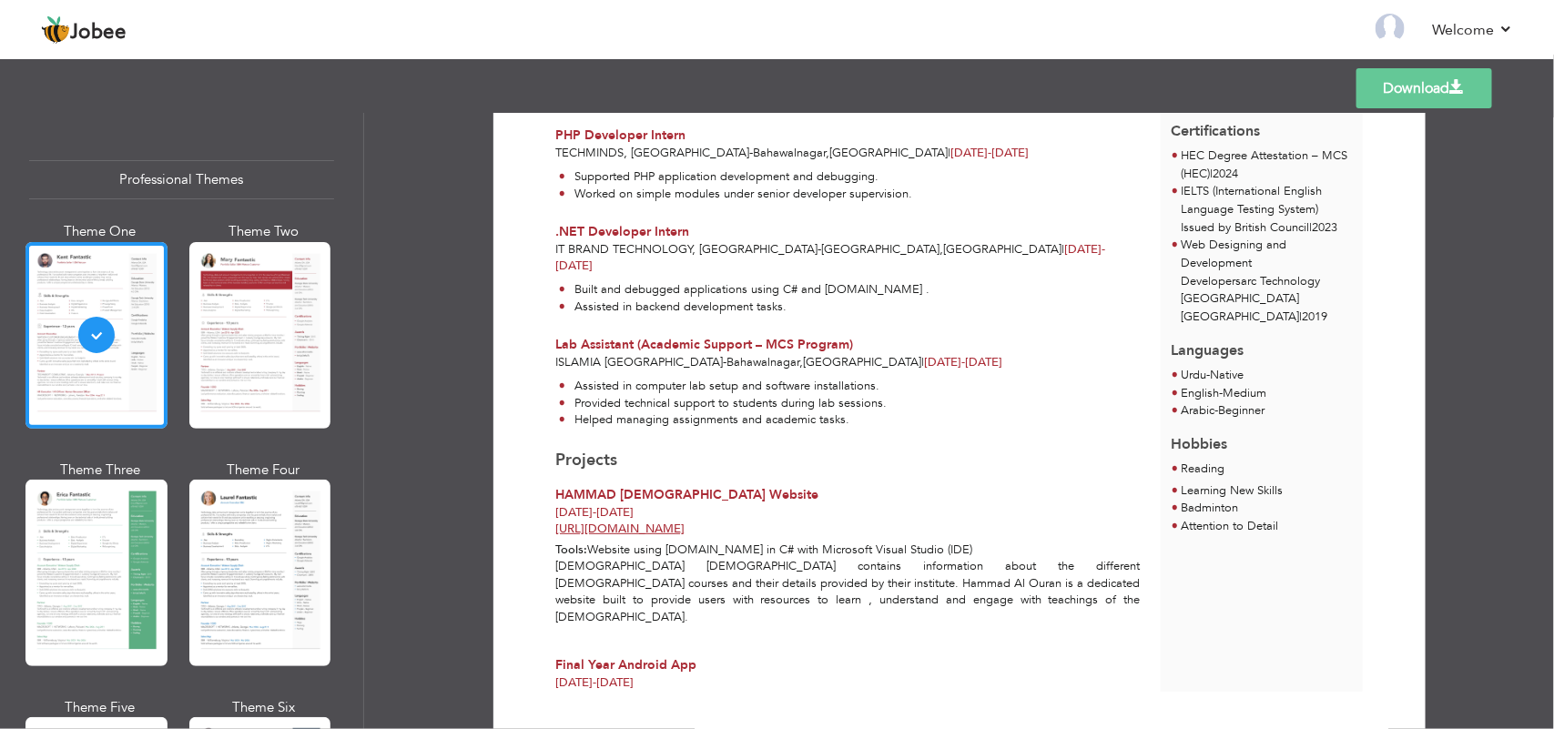
click at [165, 534] on div "Theme Three" at bounding box center [100, 570] width 142 height 219
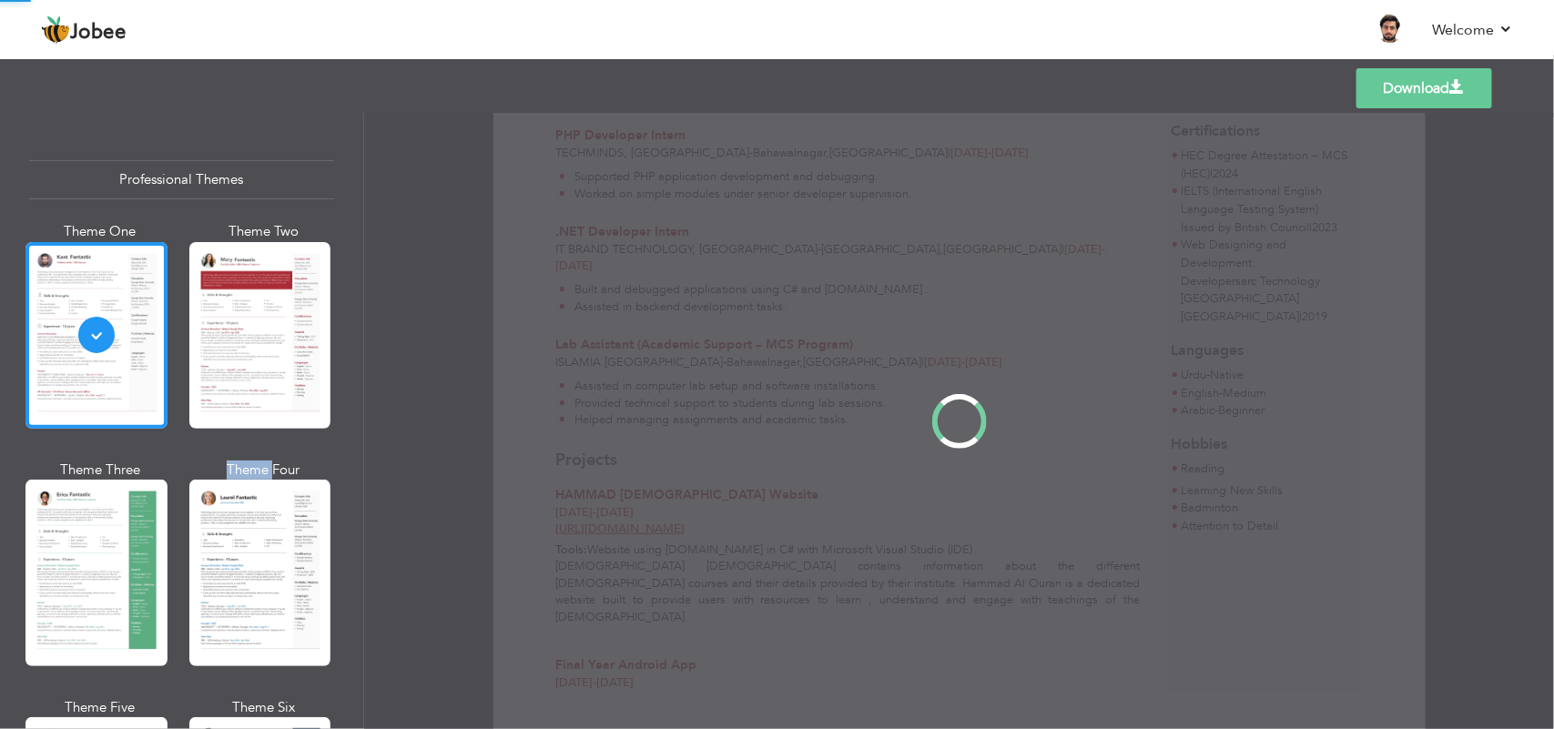
click at [164, 535] on div "Professional Themes Theme One Theme Two Theme Three Theme Four" at bounding box center [777, 421] width 1554 height 616
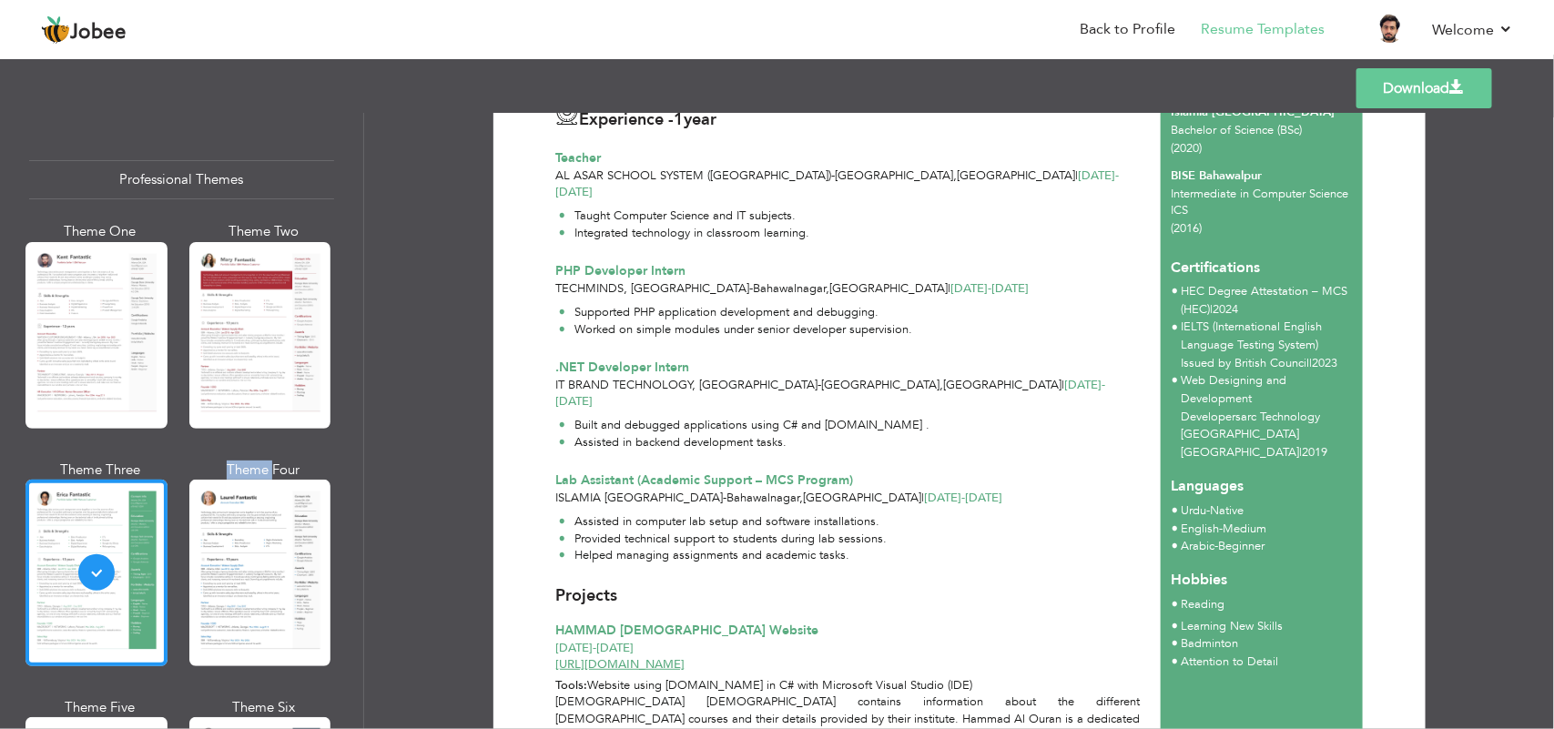
scroll to position [372, 0]
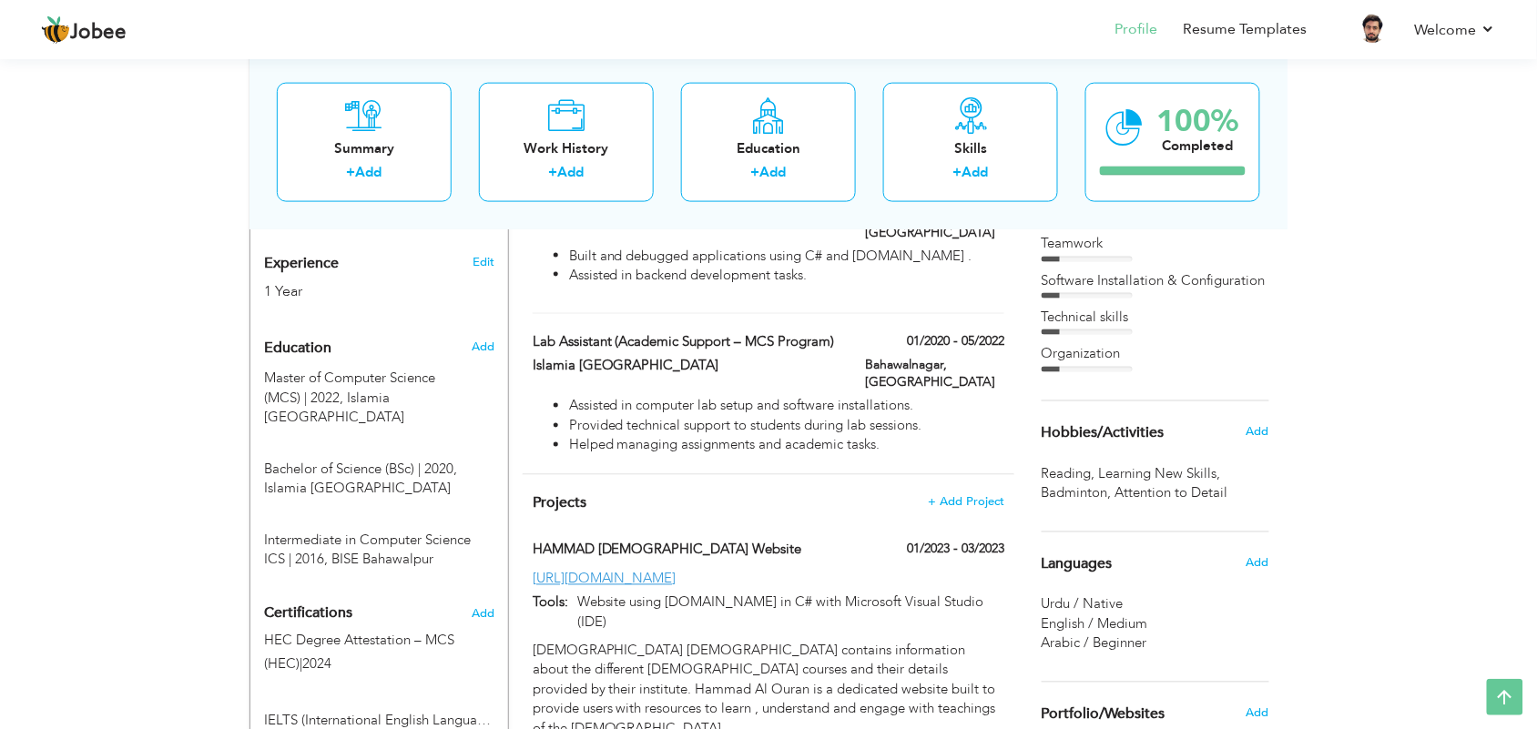
scroll to position [656, 0]
click at [489, 328] on div "Add" at bounding box center [486, 345] width 43 height 35
radio input "true"
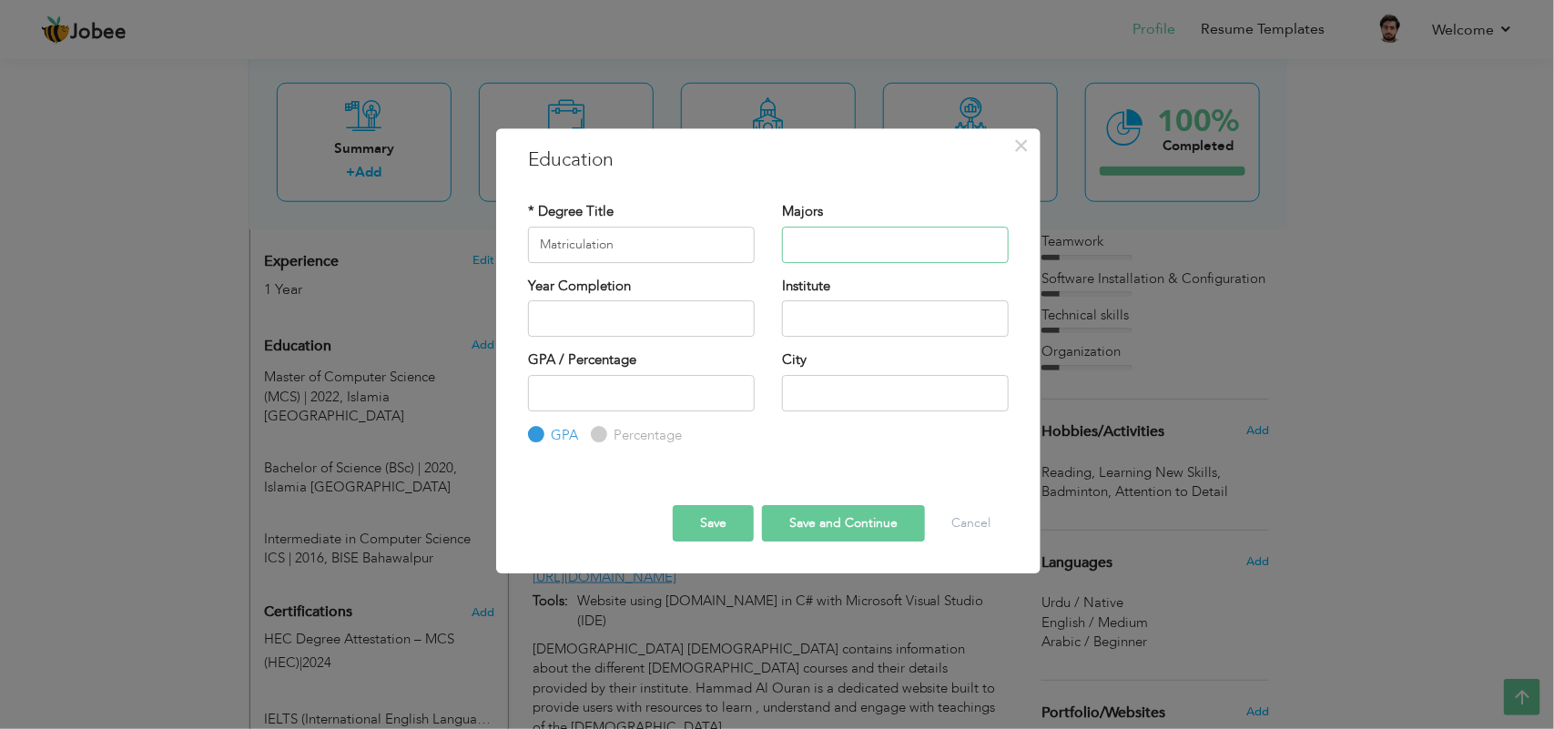
click at [835, 243] on input "text" at bounding box center [895, 245] width 227 height 36
click at [651, 221] on div "* Degree Title Matriculation" at bounding box center [641, 232] width 227 height 60
click at [662, 250] on input "Matriculation" at bounding box center [641, 245] width 227 height 36
type input "Matriculation (Science)"
drag, startPoint x: 784, startPoint y: 332, endPoint x: 807, endPoint y: 329, distance: 23.1
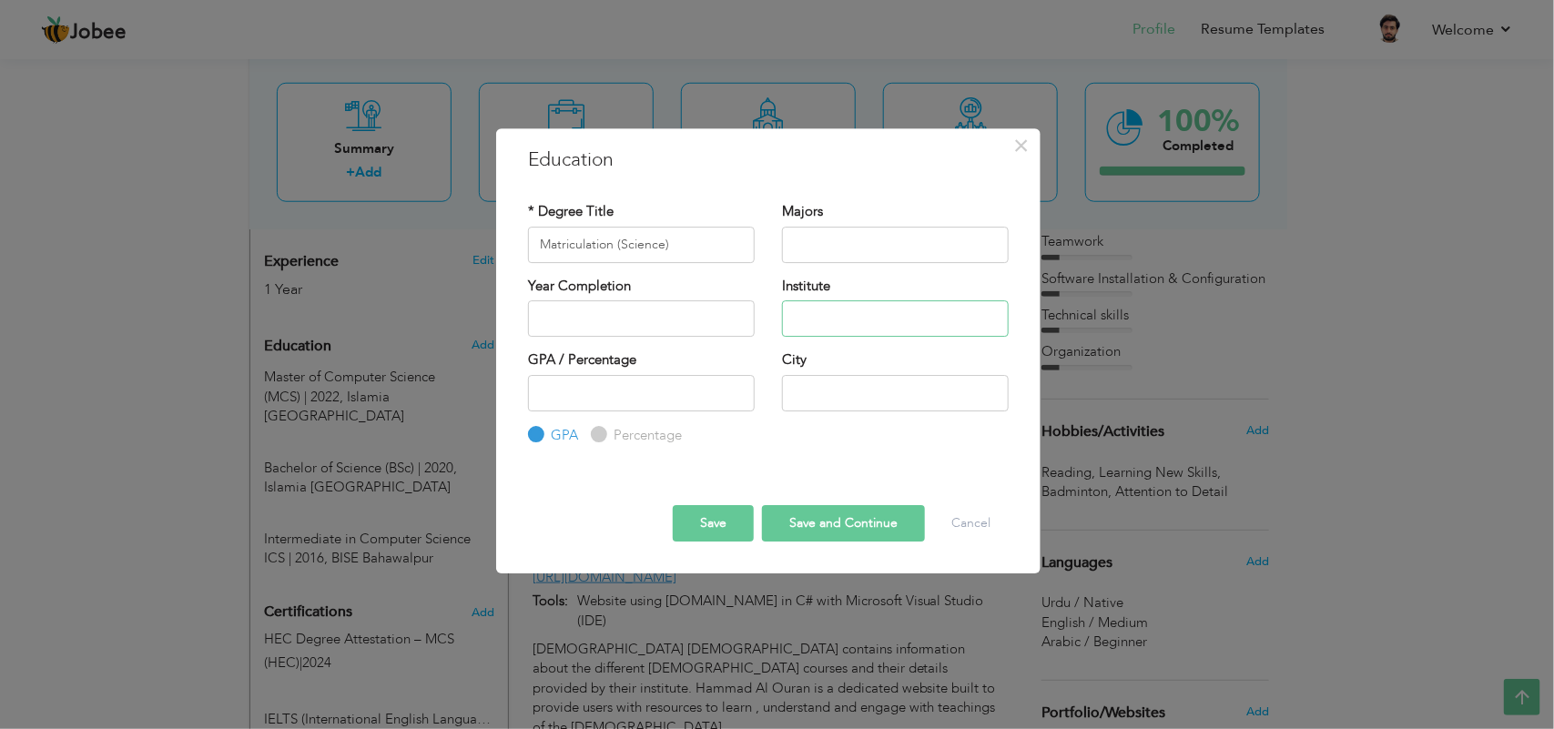
click at [807, 329] on input "text" at bounding box center [895, 318] width 227 height 36
click at [807, 328] on input "text" at bounding box center [895, 318] width 227 height 36
type input "N"
type input "BISE Bahawalpur"
click at [654, 402] on input "number" at bounding box center [641, 393] width 227 height 36
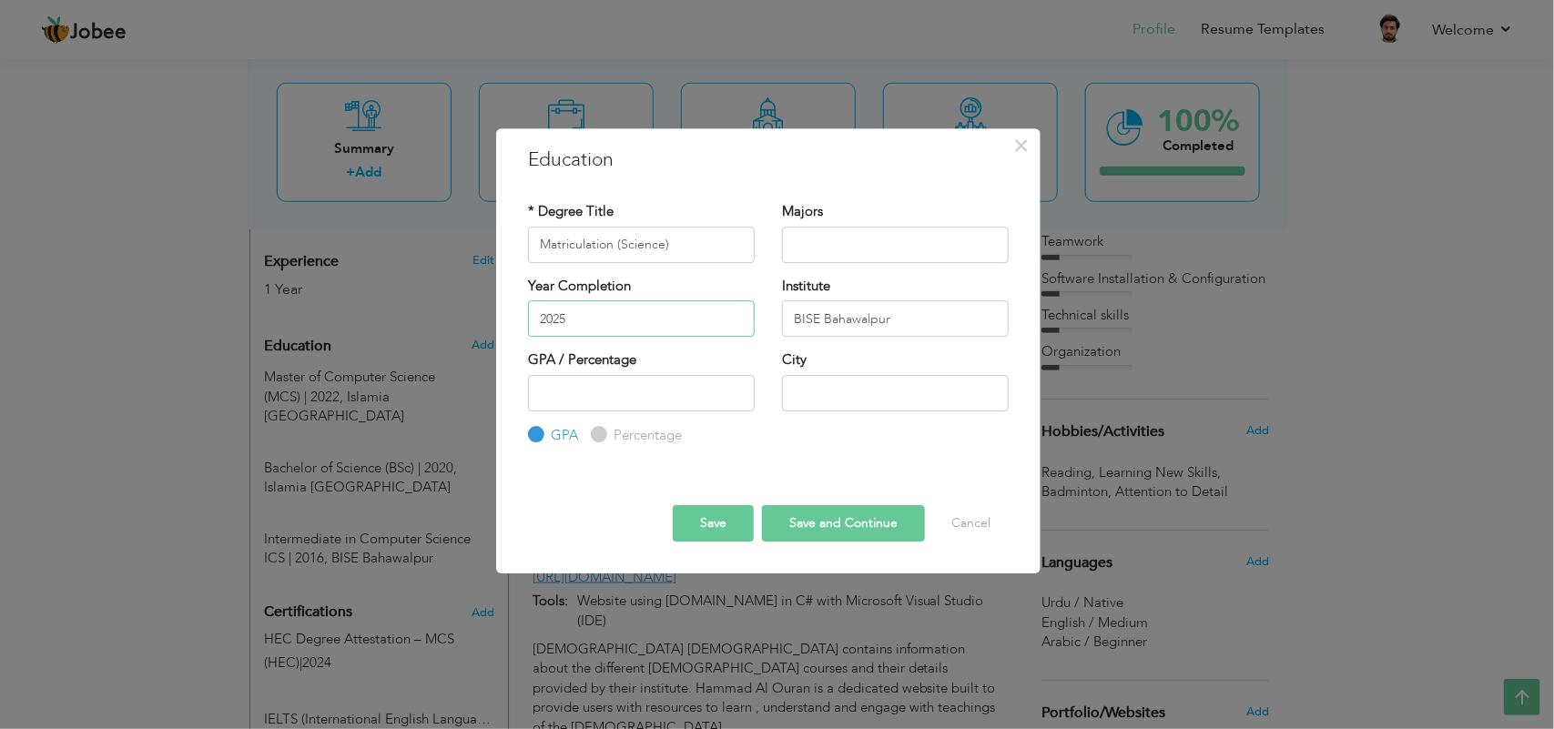
click at [626, 337] on input "2025" at bounding box center [641, 318] width 227 height 36
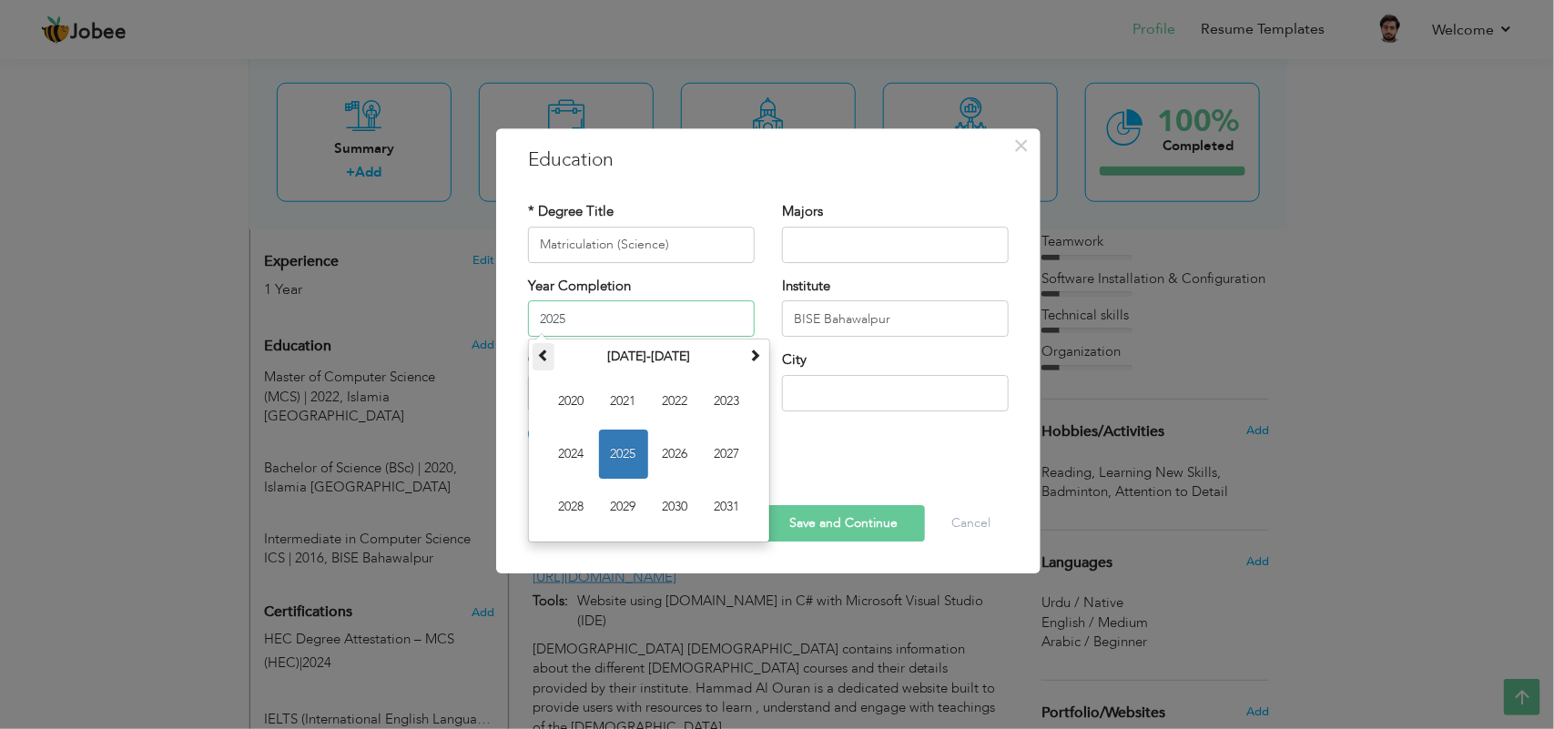
click at [551, 366] on th at bounding box center [544, 356] width 22 height 27
click at [742, 411] on span "2013" at bounding box center [727, 401] width 49 height 49
type input "2013"
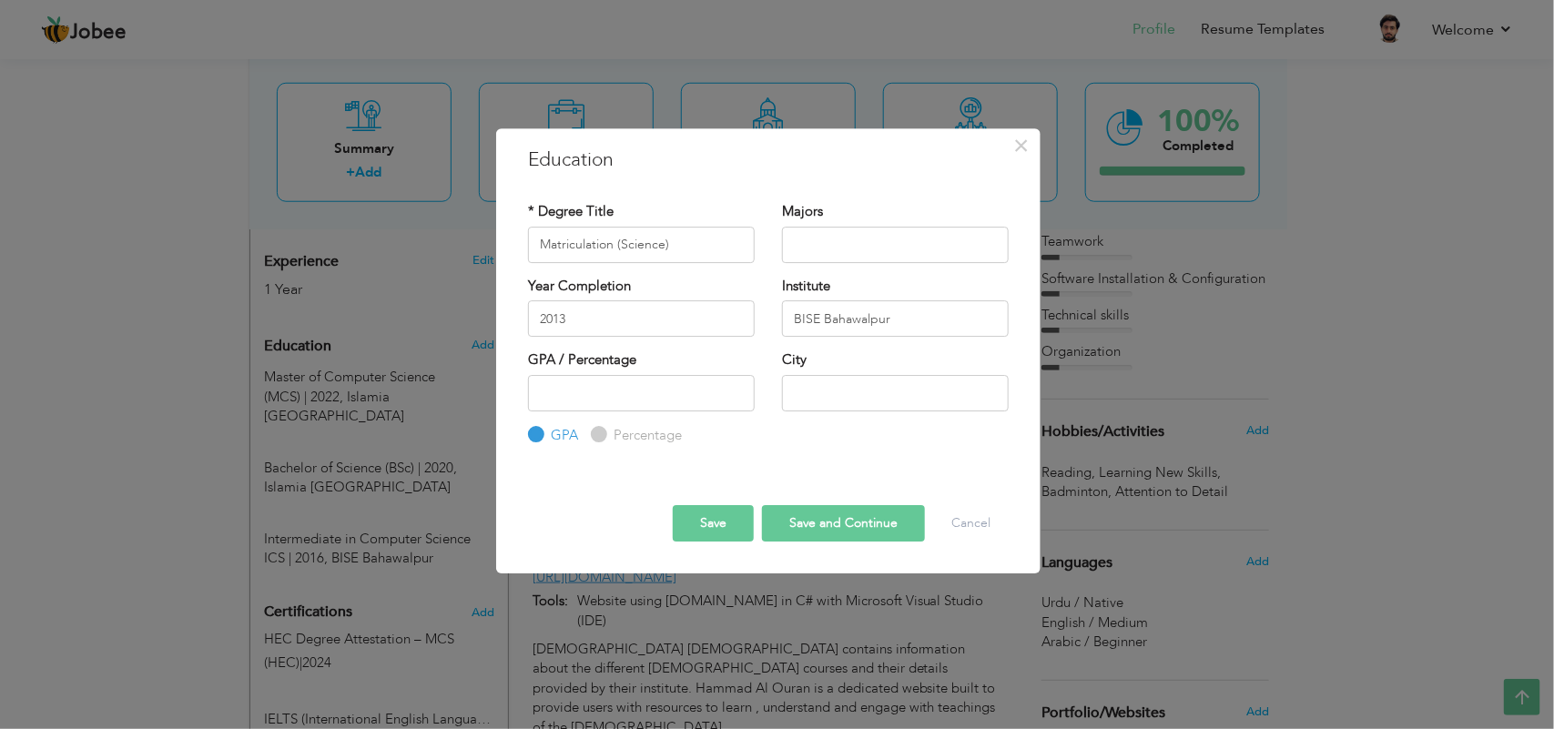
click at [808, 533] on button "Save and Continue" at bounding box center [843, 523] width 163 height 36
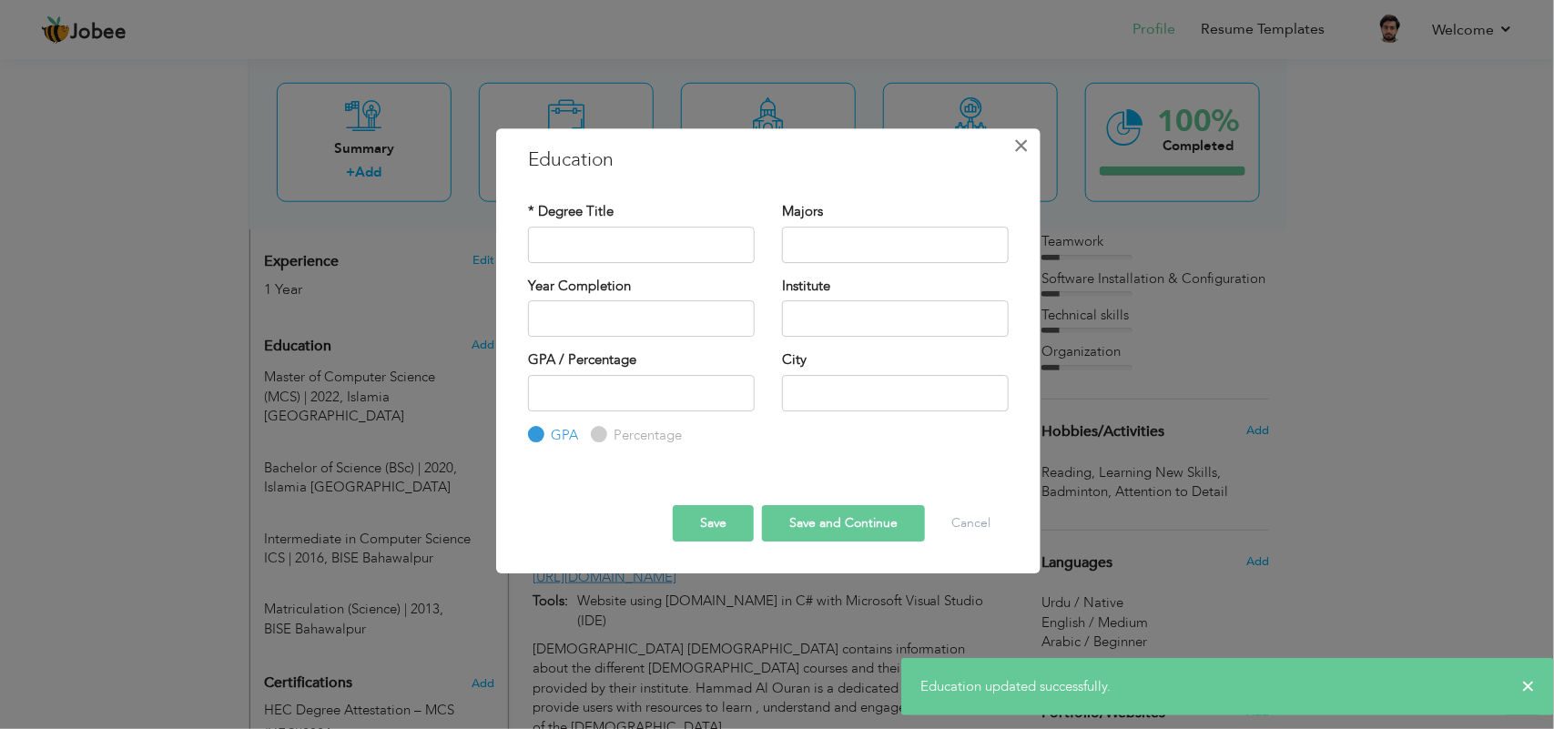
click at [1027, 146] on span "×" at bounding box center [1021, 145] width 15 height 33
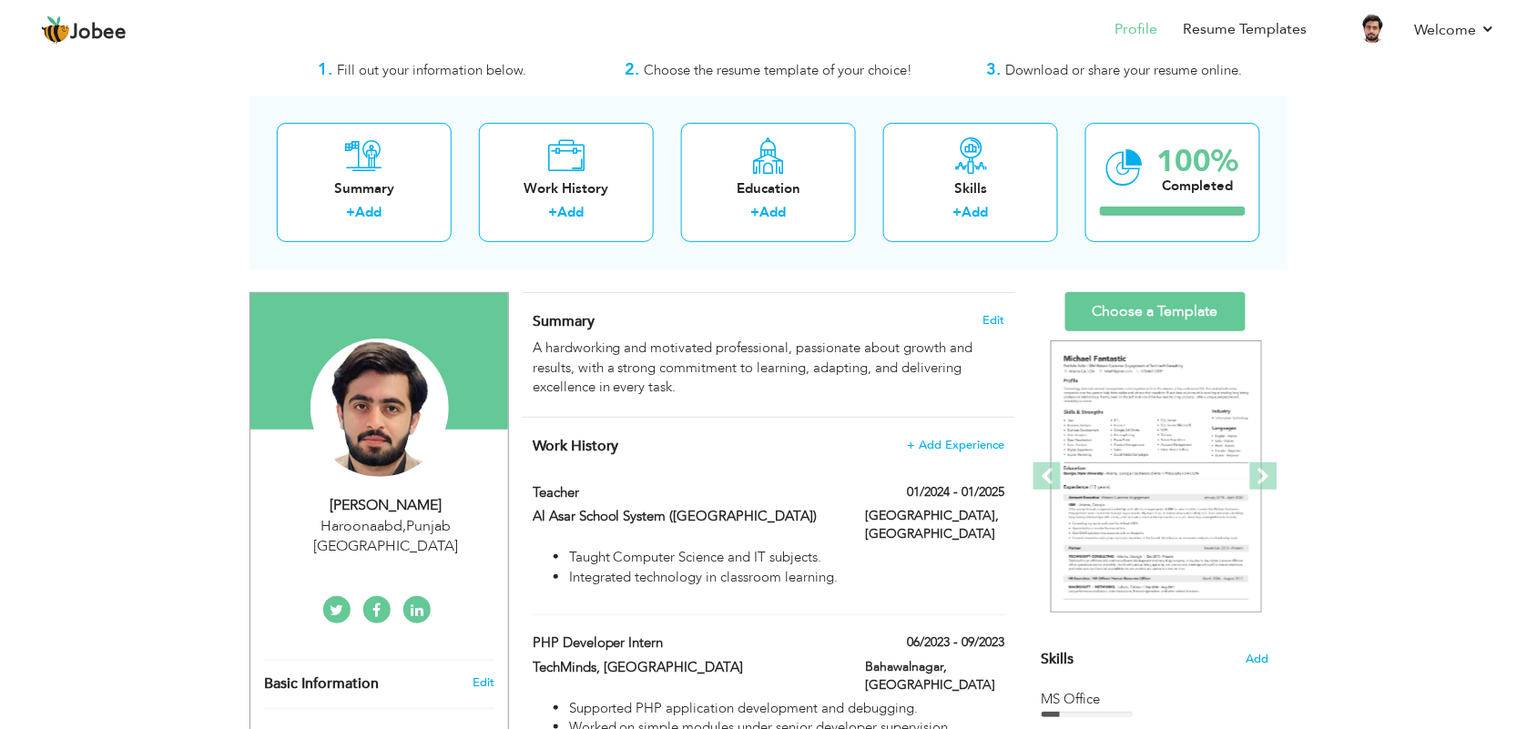
scroll to position [61, 0]
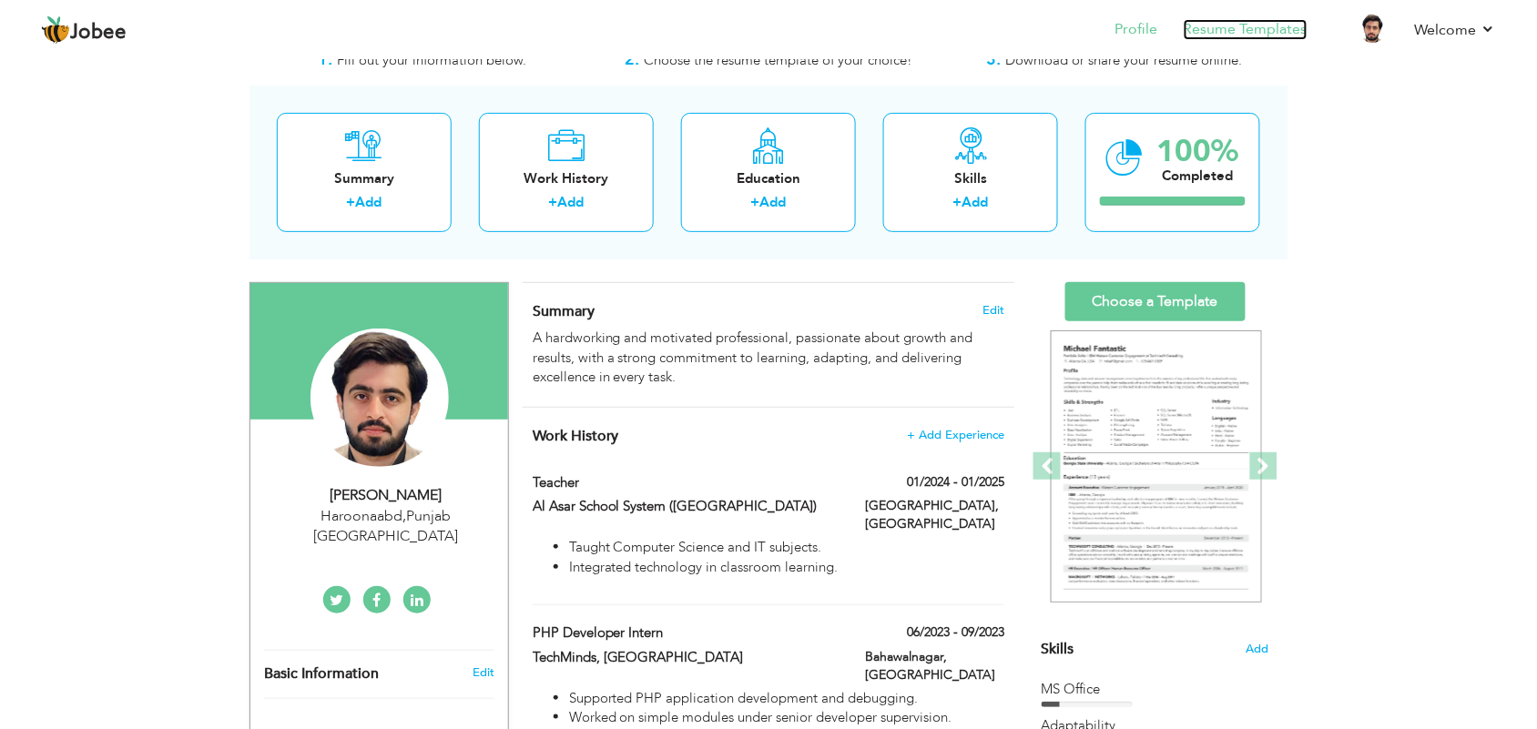
click at [1238, 39] on link "Resume Templates" at bounding box center [1246, 29] width 124 height 21
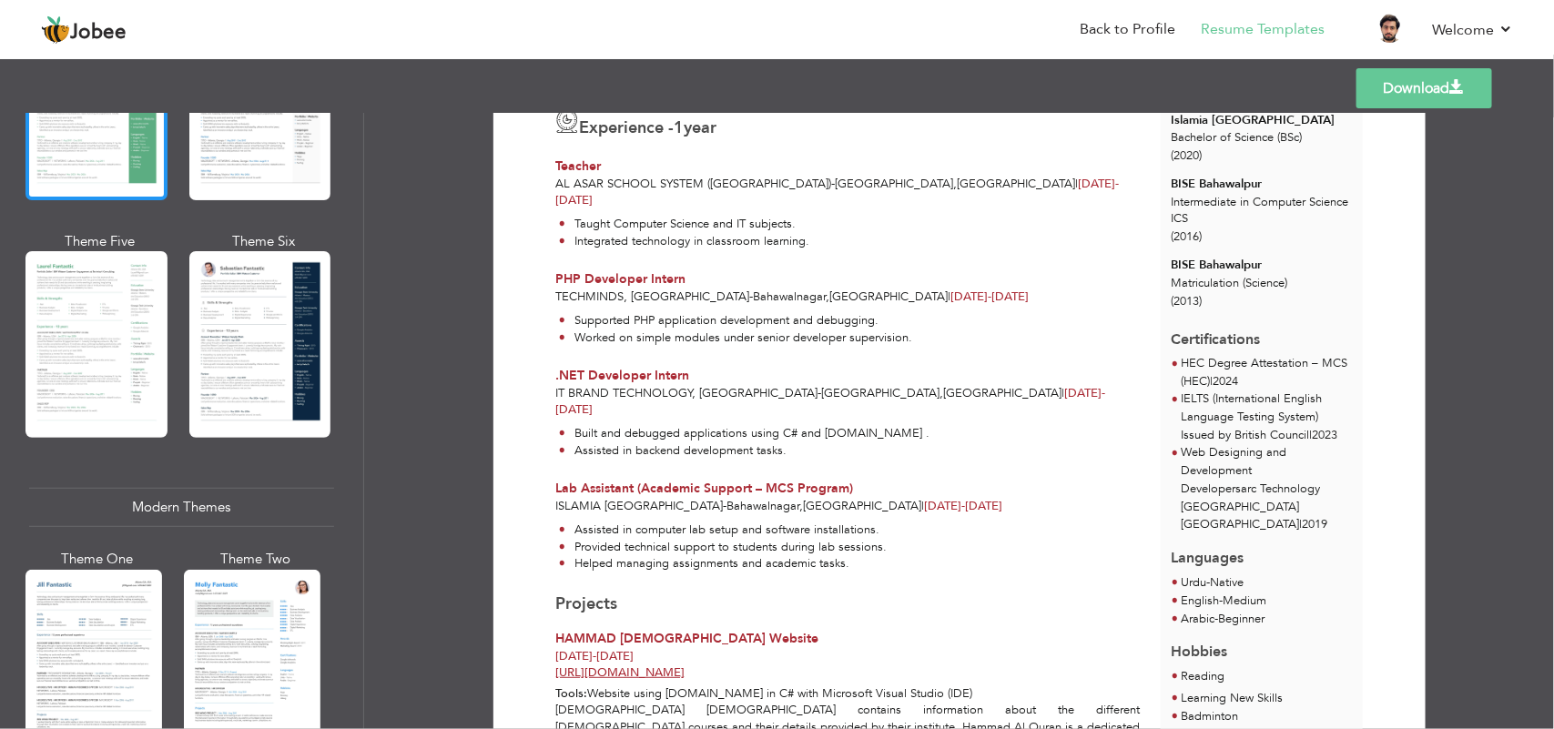
scroll to position [478, 0]
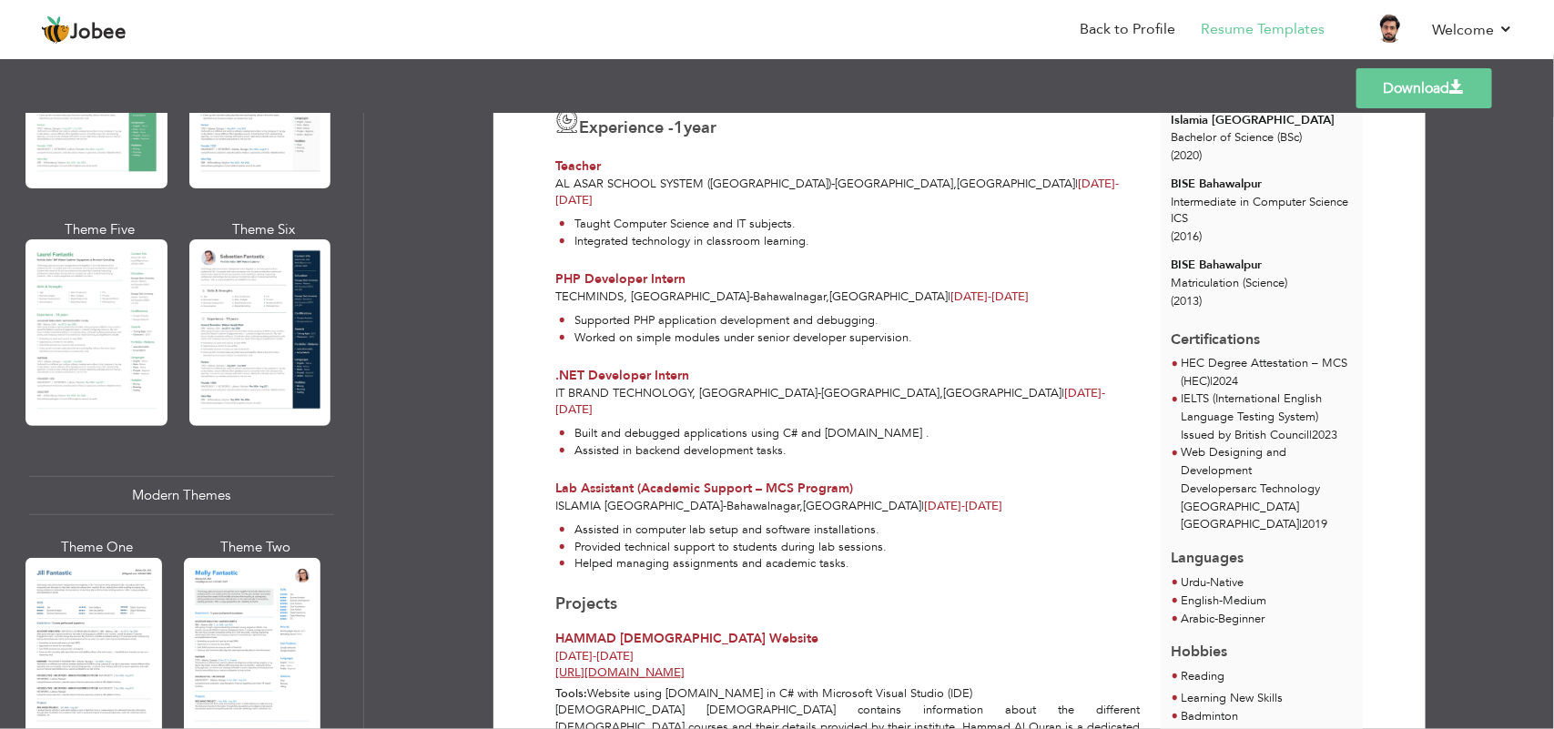
click at [184, 374] on div "Theme One Theme Two Theme Three Theme Four" at bounding box center [181, 100] width 305 height 713
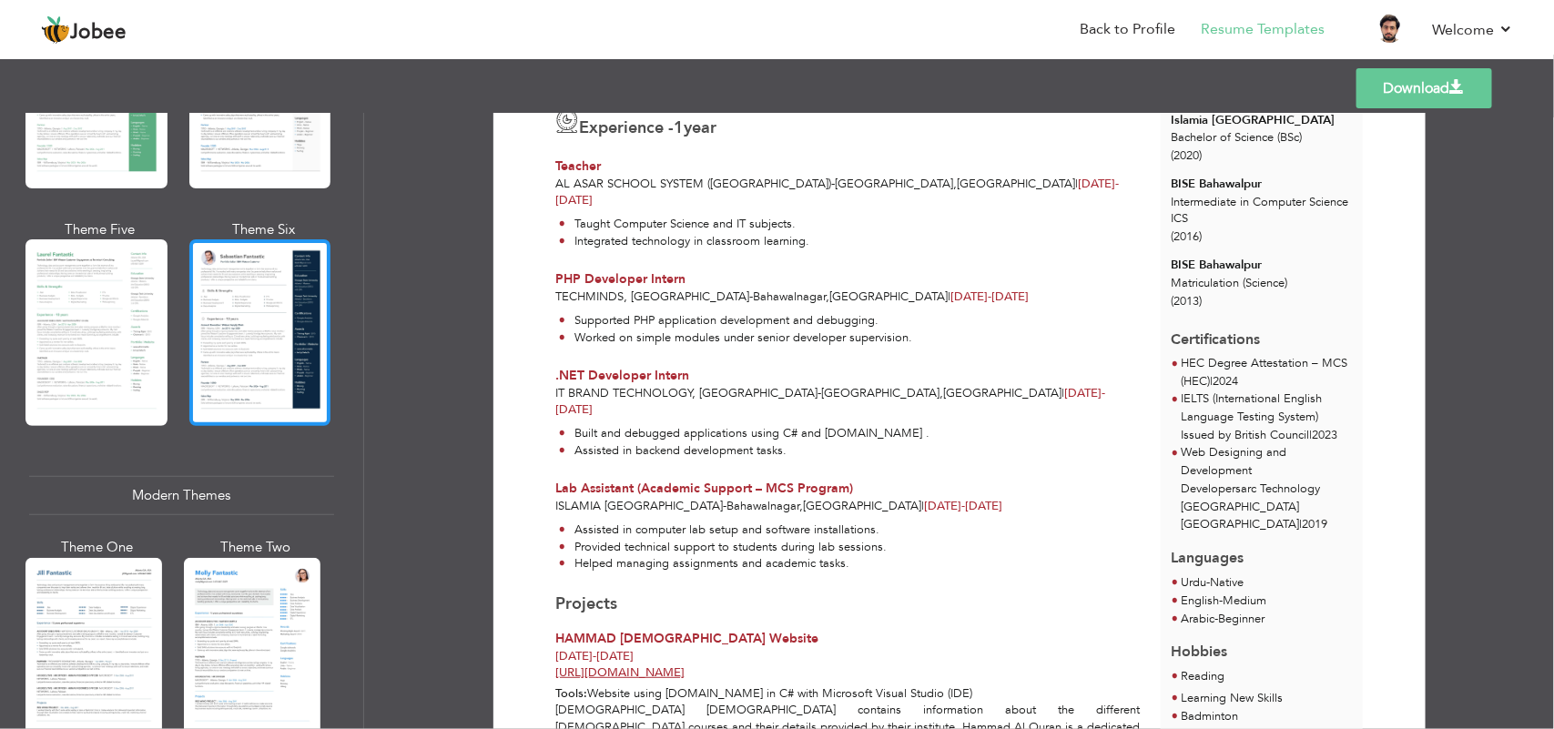
click at [249, 332] on div at bounding box center [260, 332] width 142 height 187
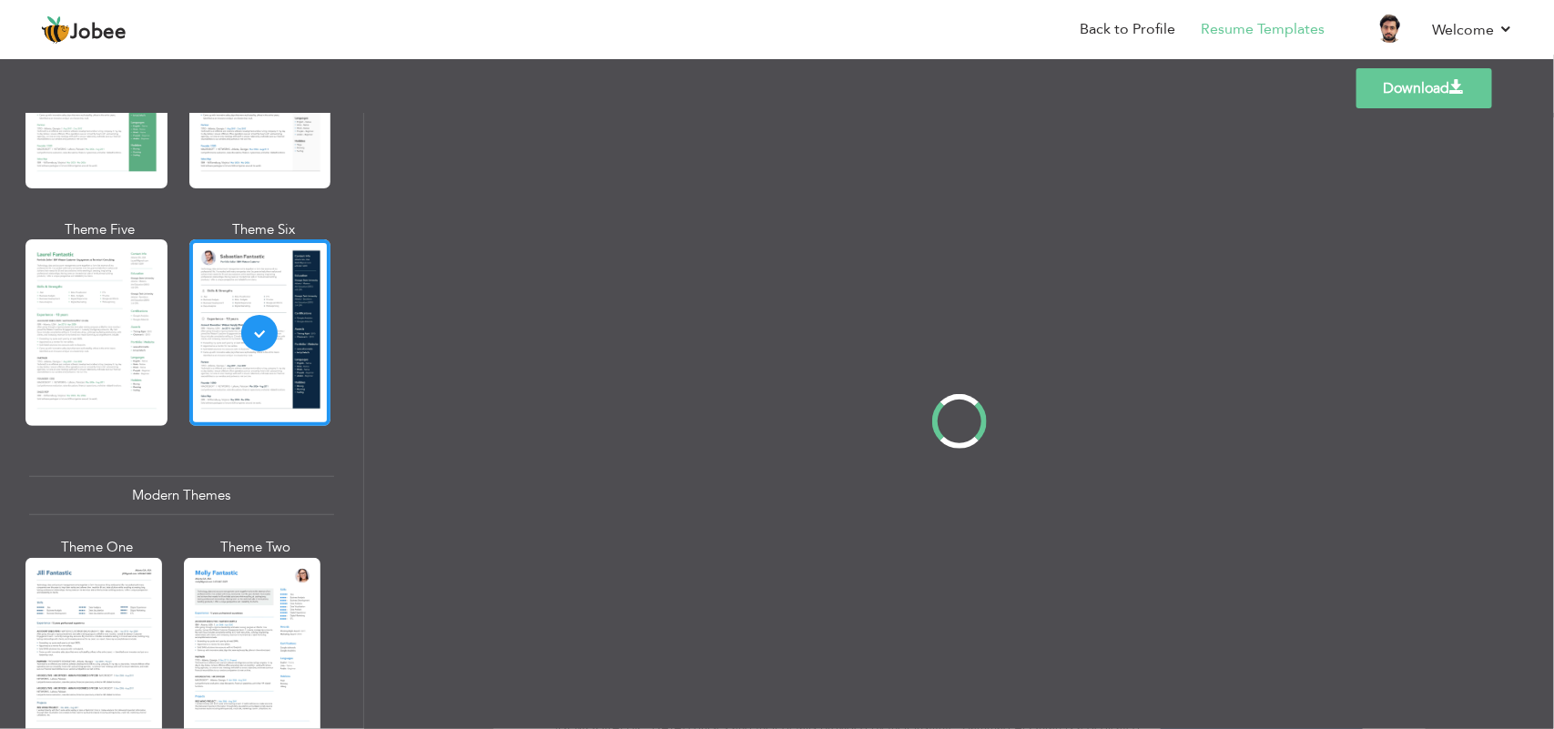
scroll to position [0, 0]
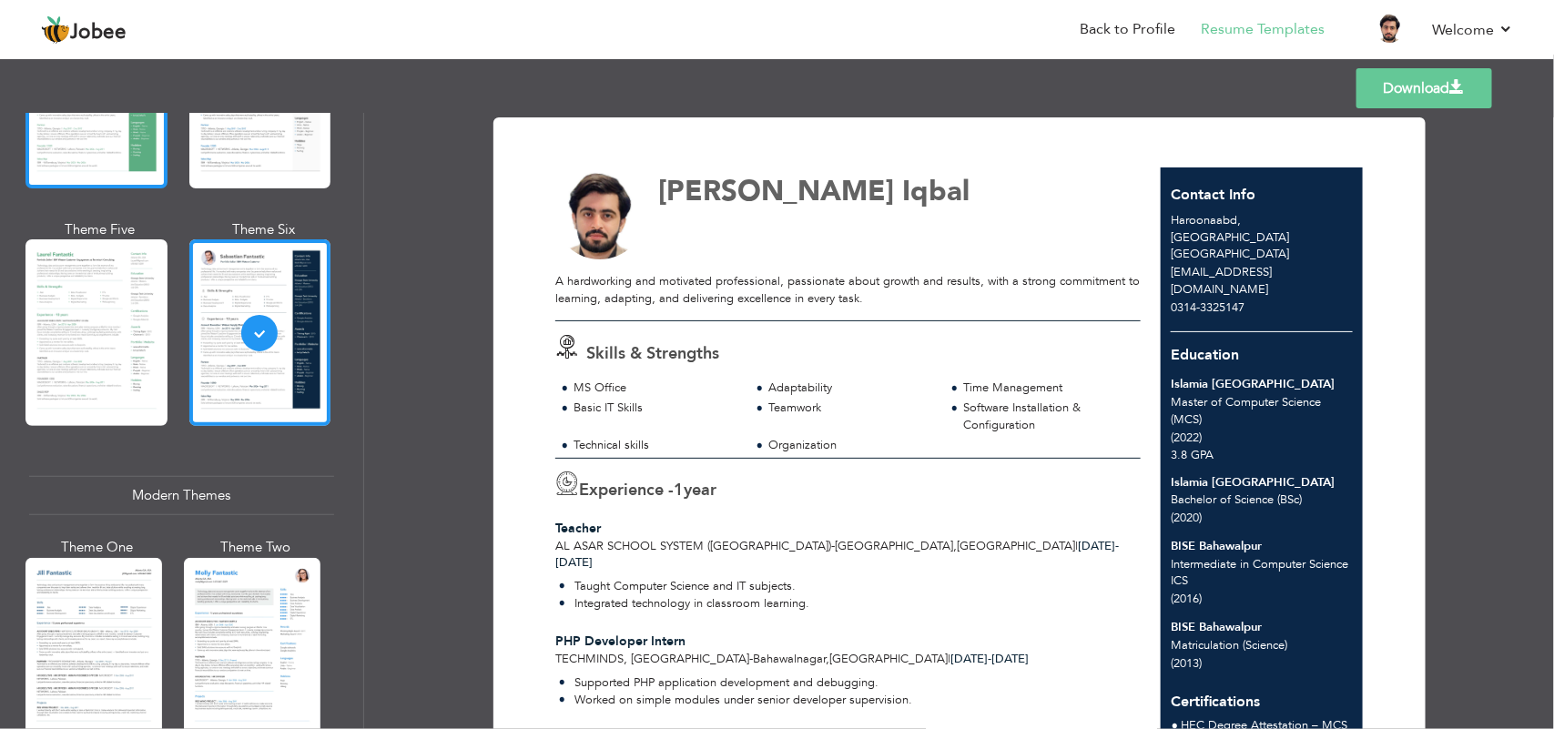
click at [76, 129] on div at bounding box center [96, 95] width 142 height 187
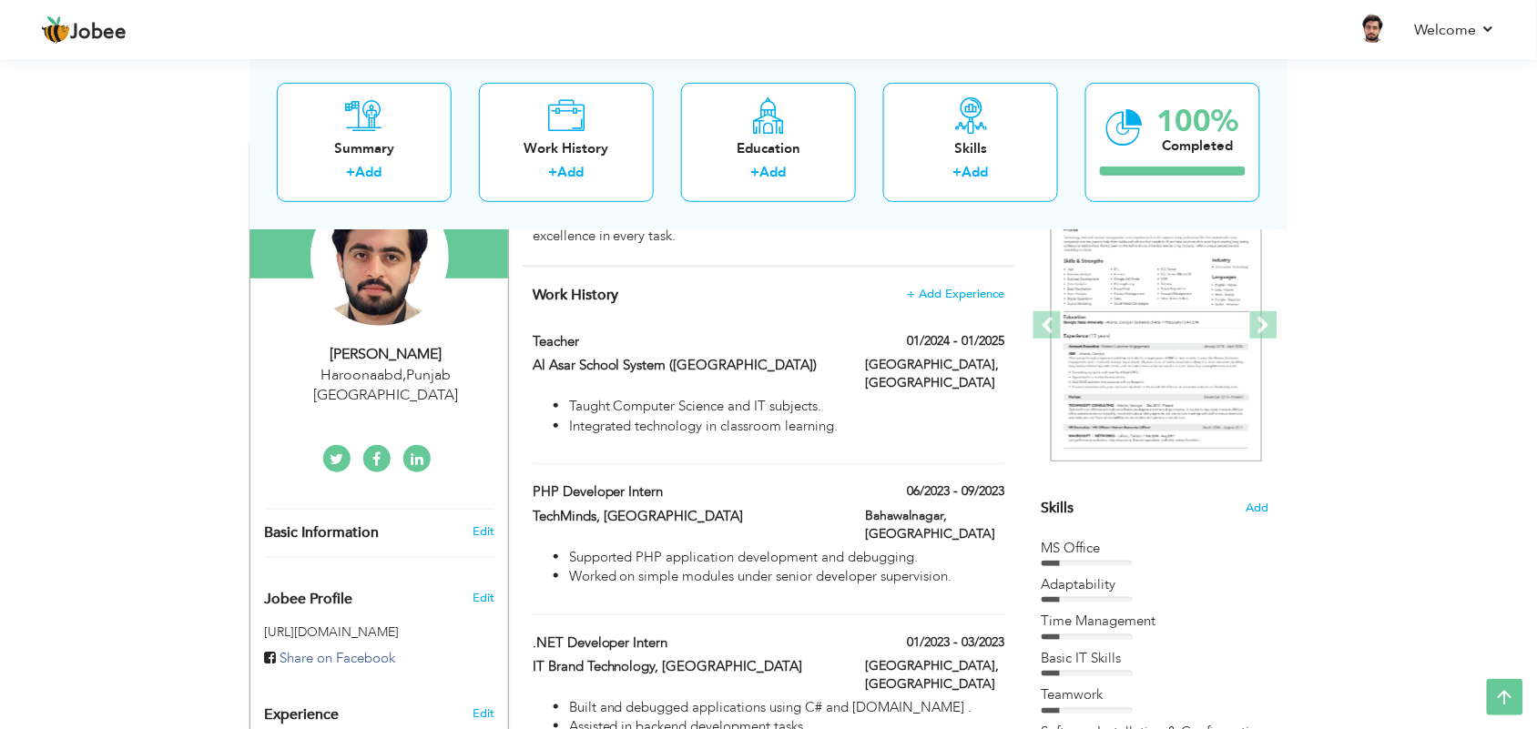
scroll to position [106, 0]
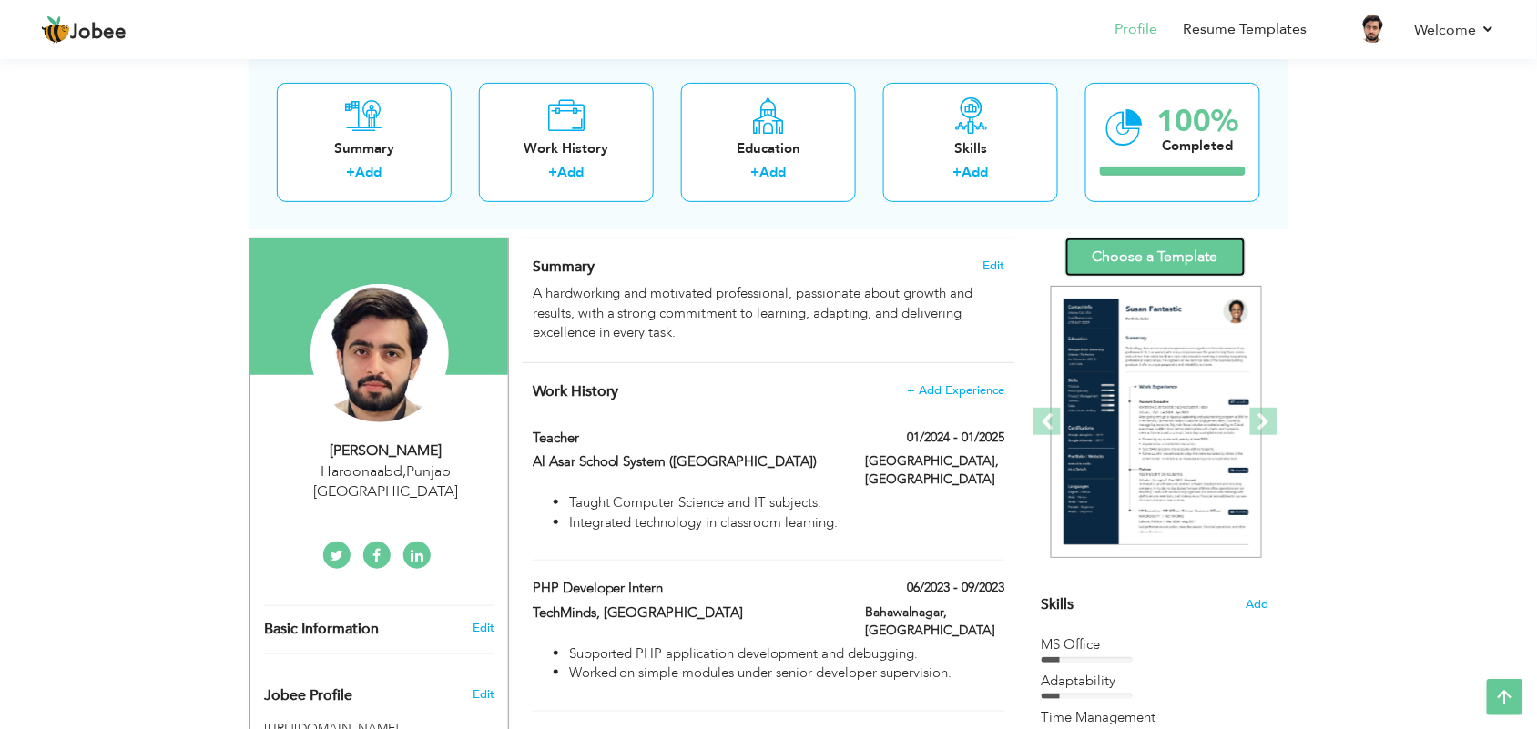
click at [1125, 251] on link "Choose a Template" at bounding box center [1155, 257] width 180 height 39
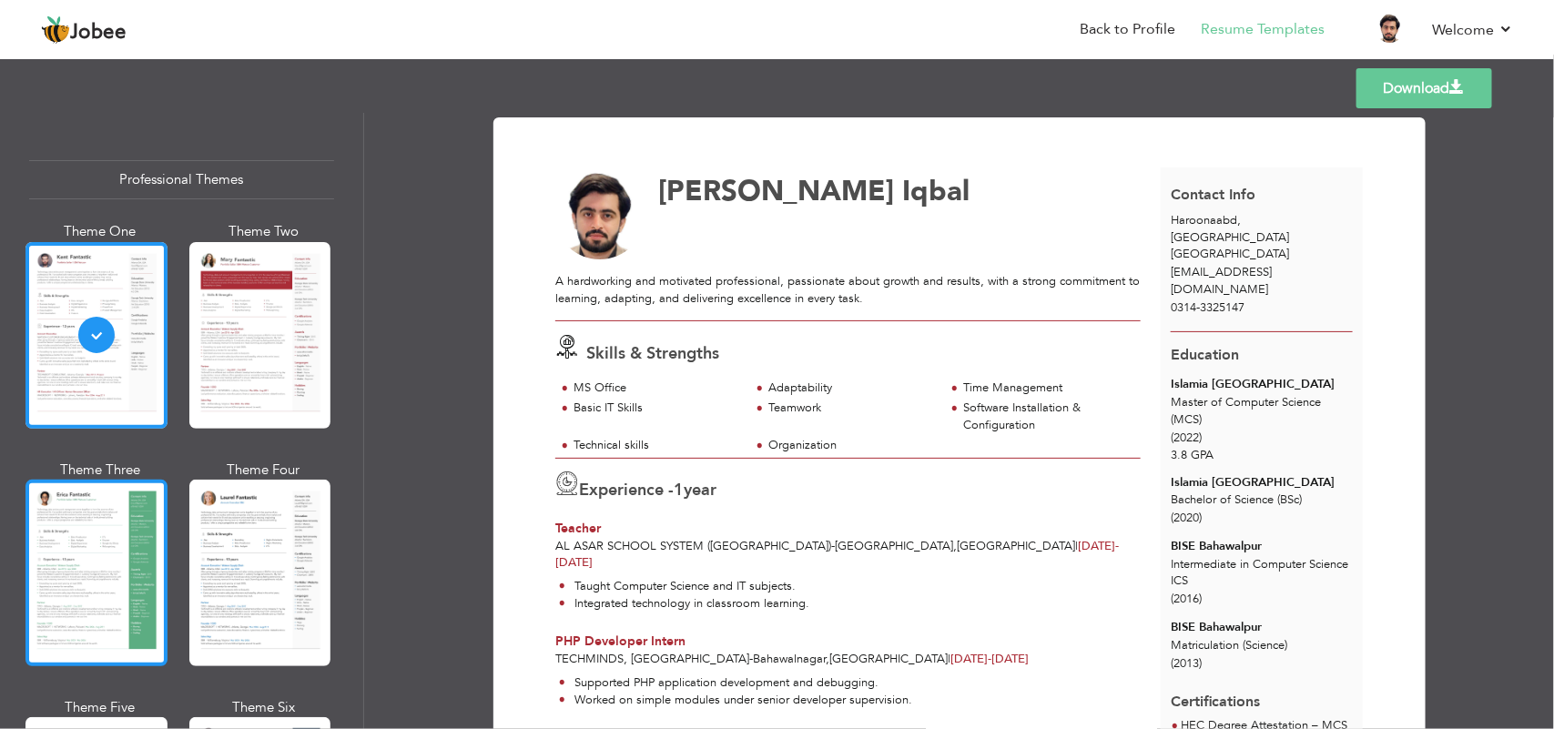
click at [78, 540] on div at bounding box center [96, 573] width 142 height 187
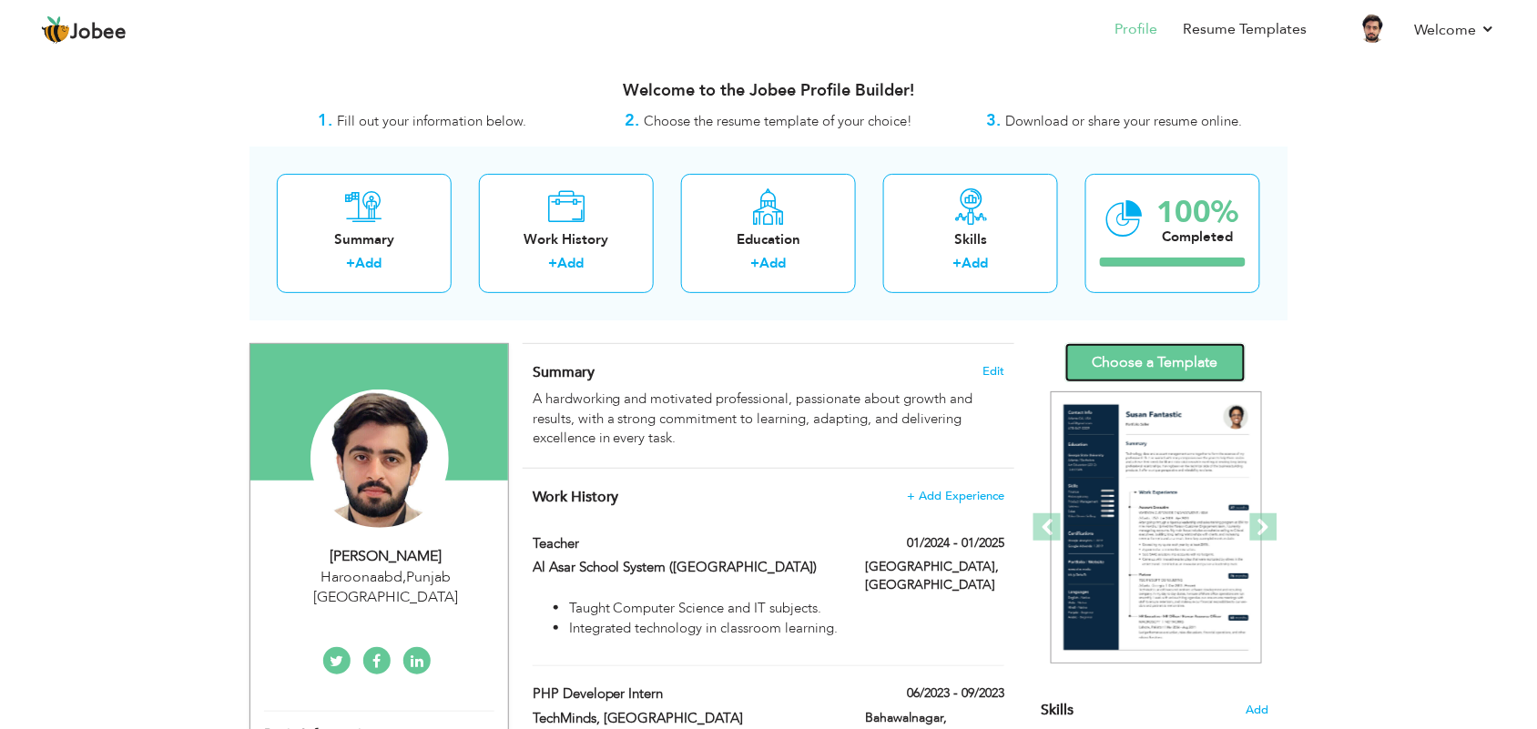
click at [1118, 344] on link "Choose a Template" at bounding box center [1155, 362] width 180 height 39
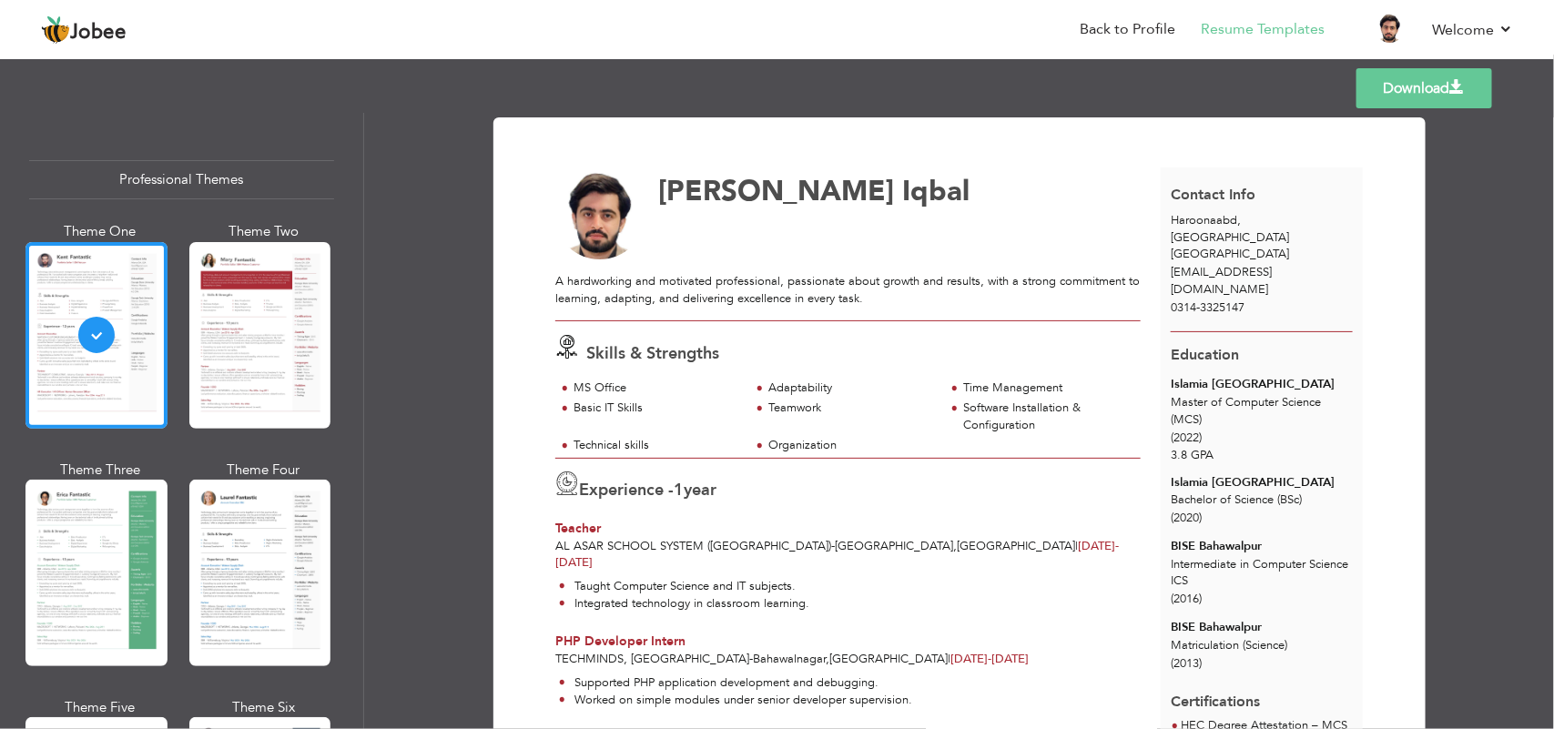
click at [183, 492] on div "Theme One Theme Two Theme Three Theme Four" at bounding box center [181, 578] width 305 height 713
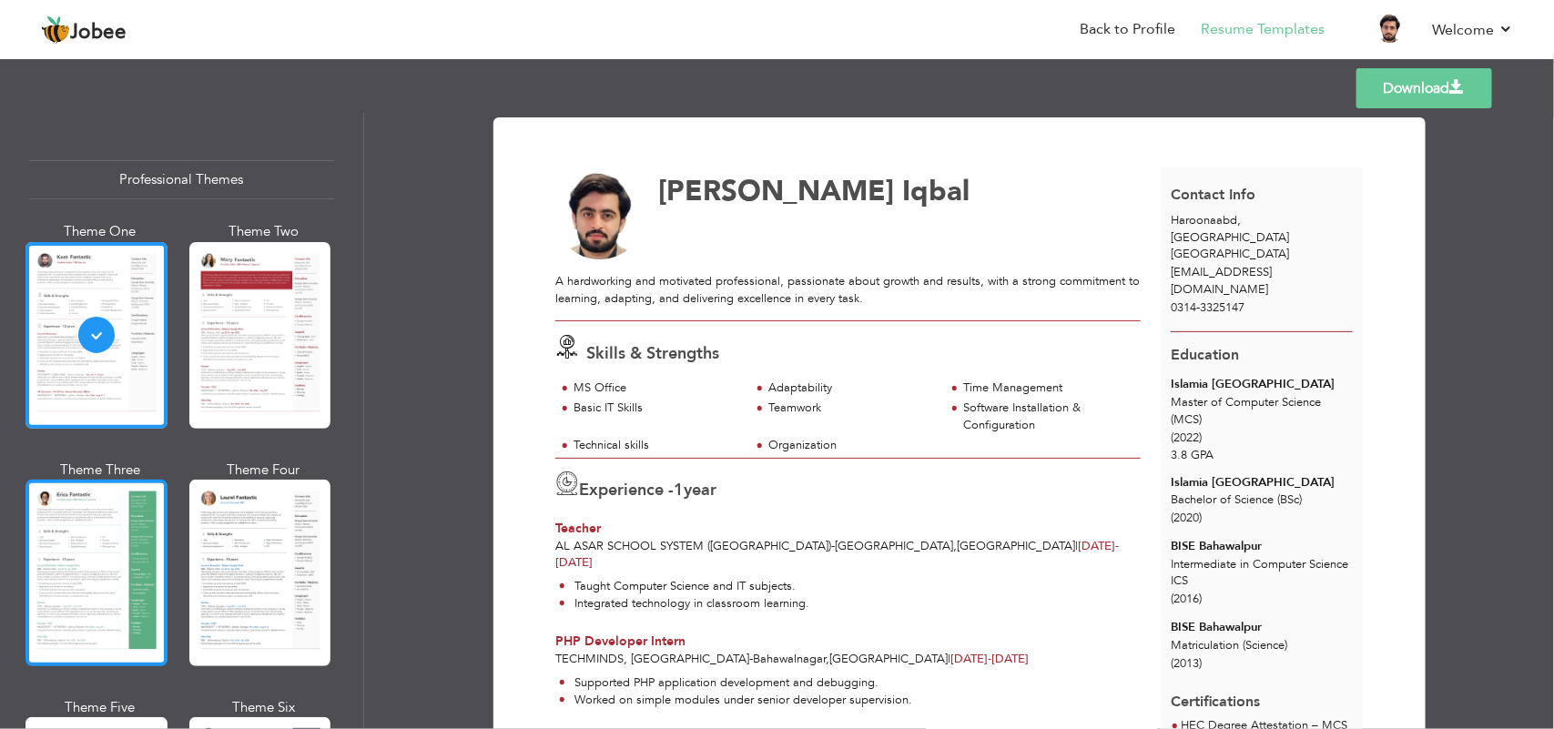
click at [127, 512] on div at bounding box center [96, 573] width 142 height 187
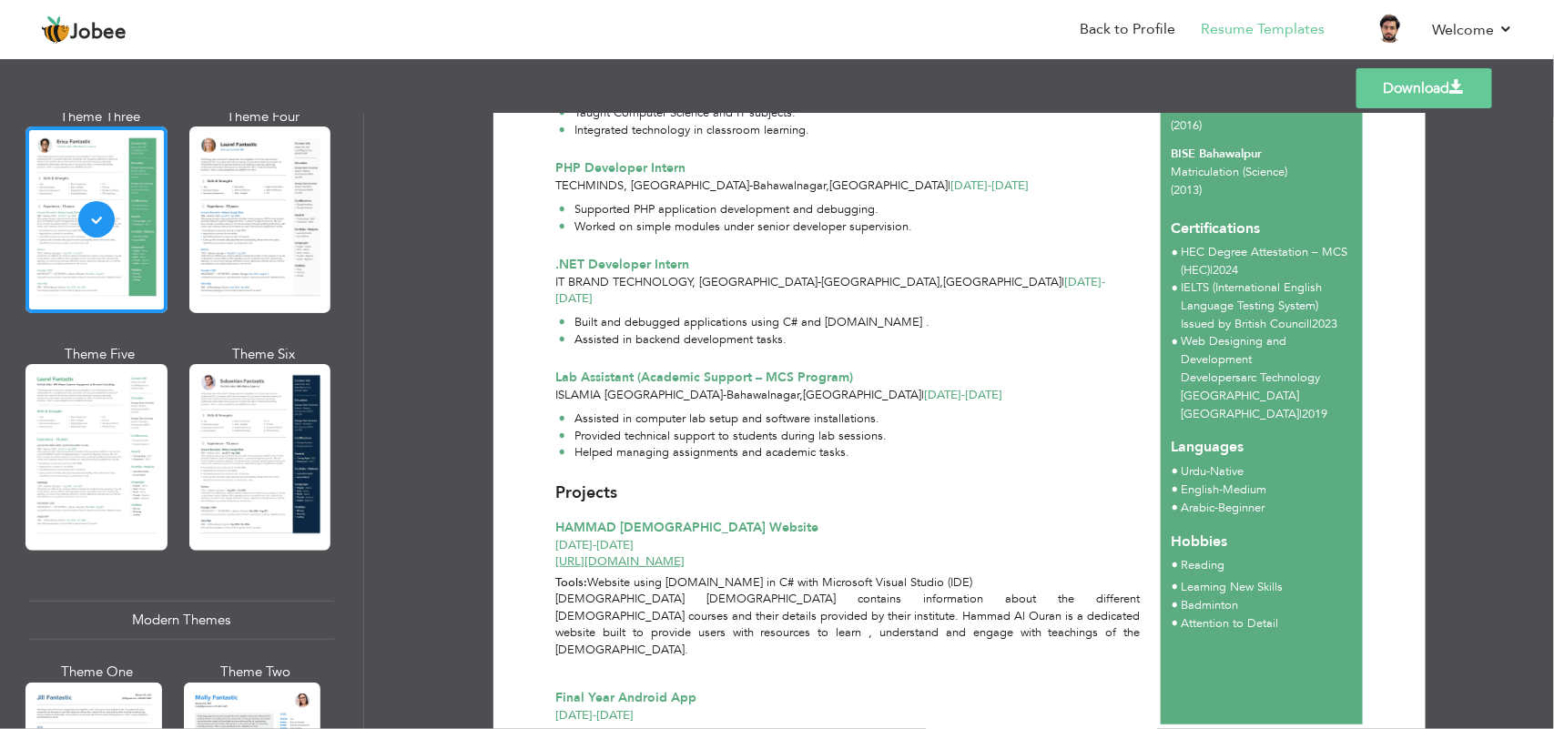
scroll to position [506, 0]
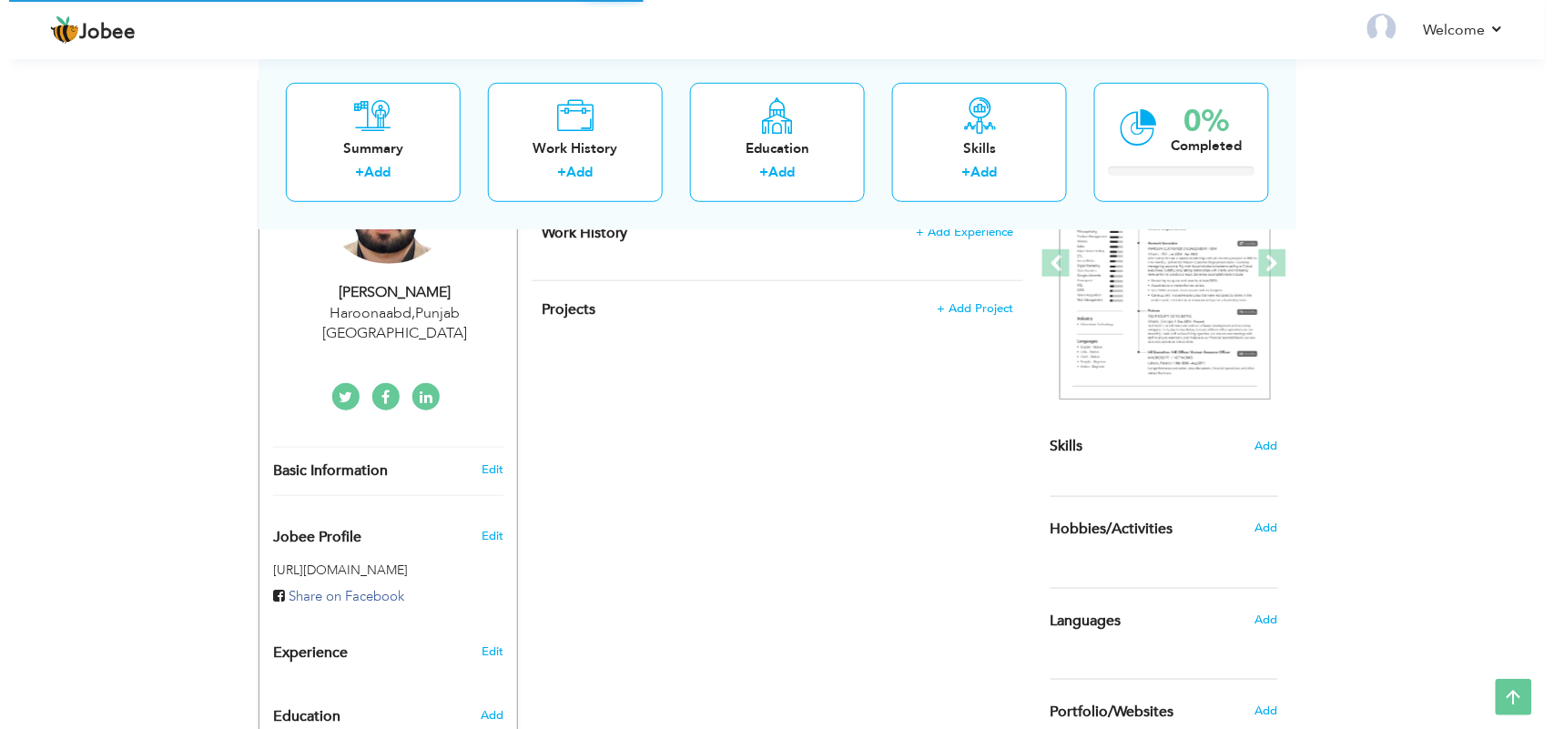
scroll to position [265, 0]
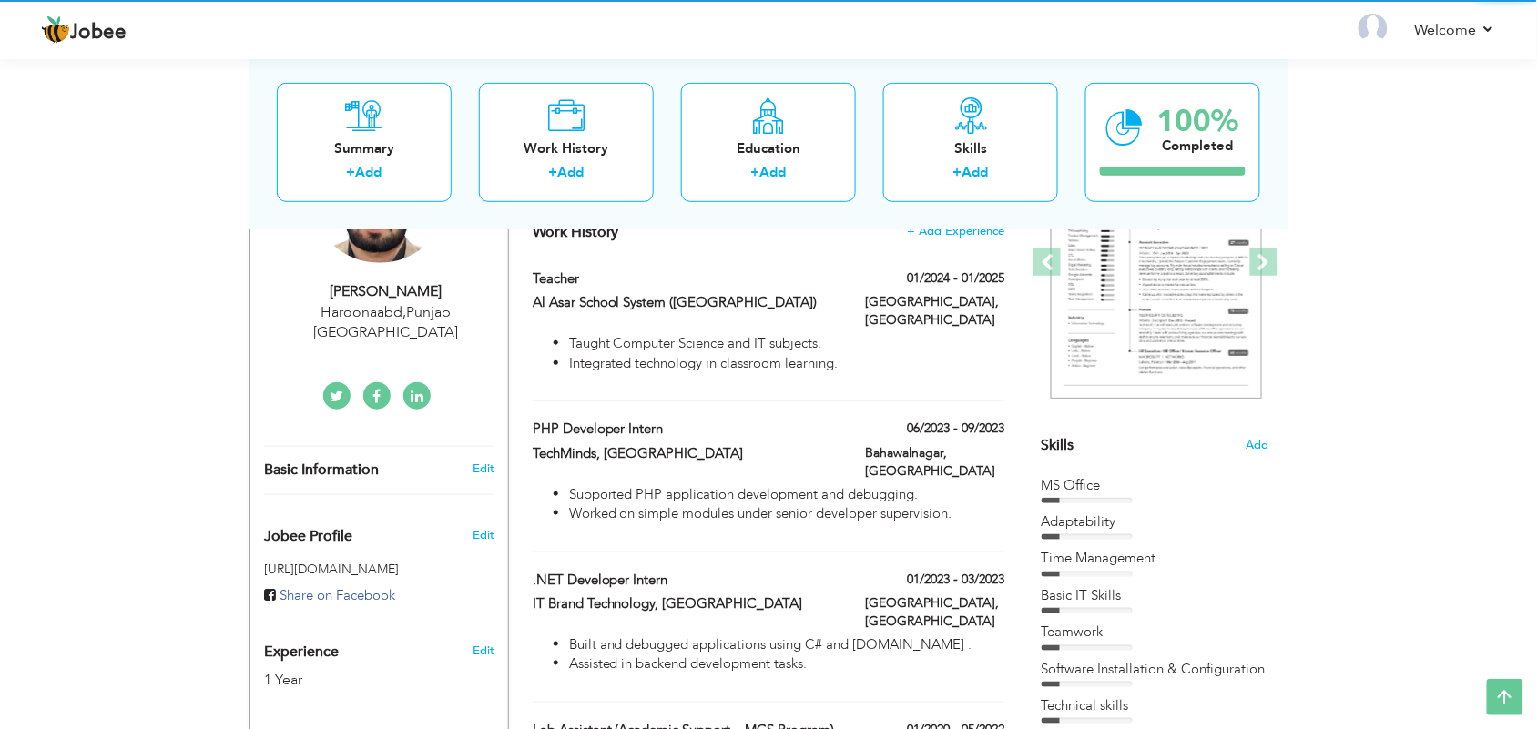
click at [448, 316] on div "Haroonaabd , Punjab Pakistan" at bounding box center [386, 323] width 244 height 42
select select "number:166"
select select "number:3"
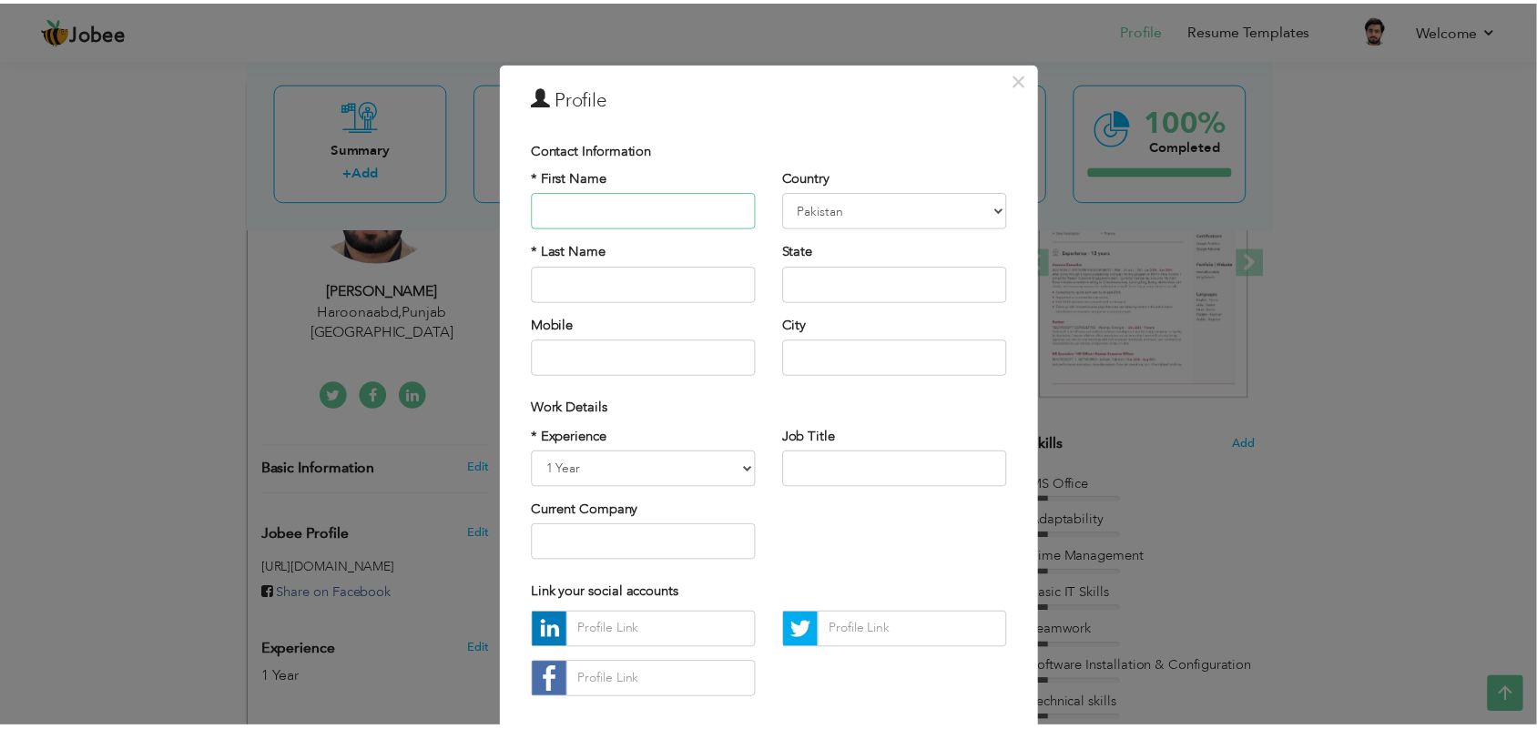
scroll to position [18, 0]
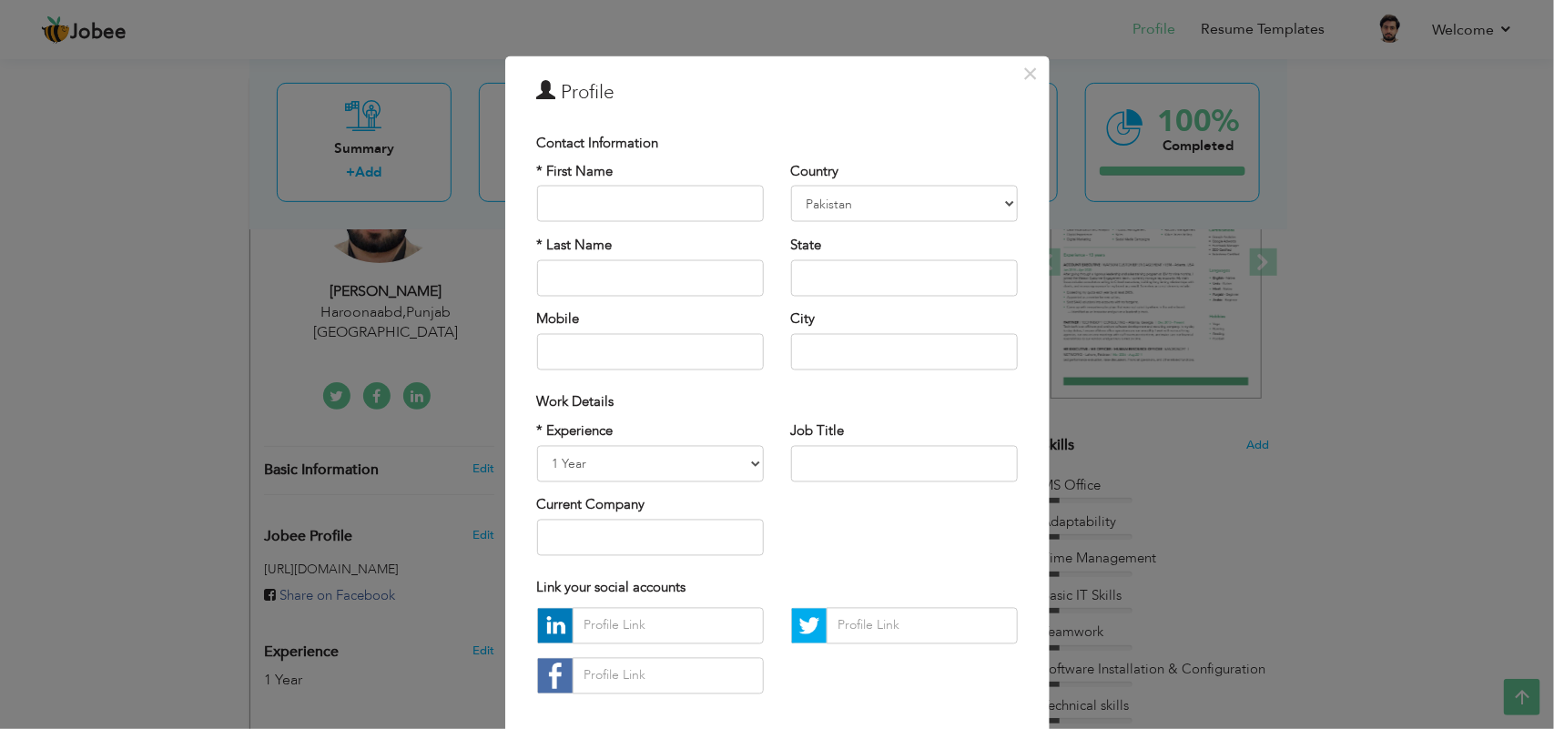
click at [261, 456] on div "× Profile Contact Information * First Name * Last Name Mobile Aruba" at bounding box center [777, 364] width 1554 height 729
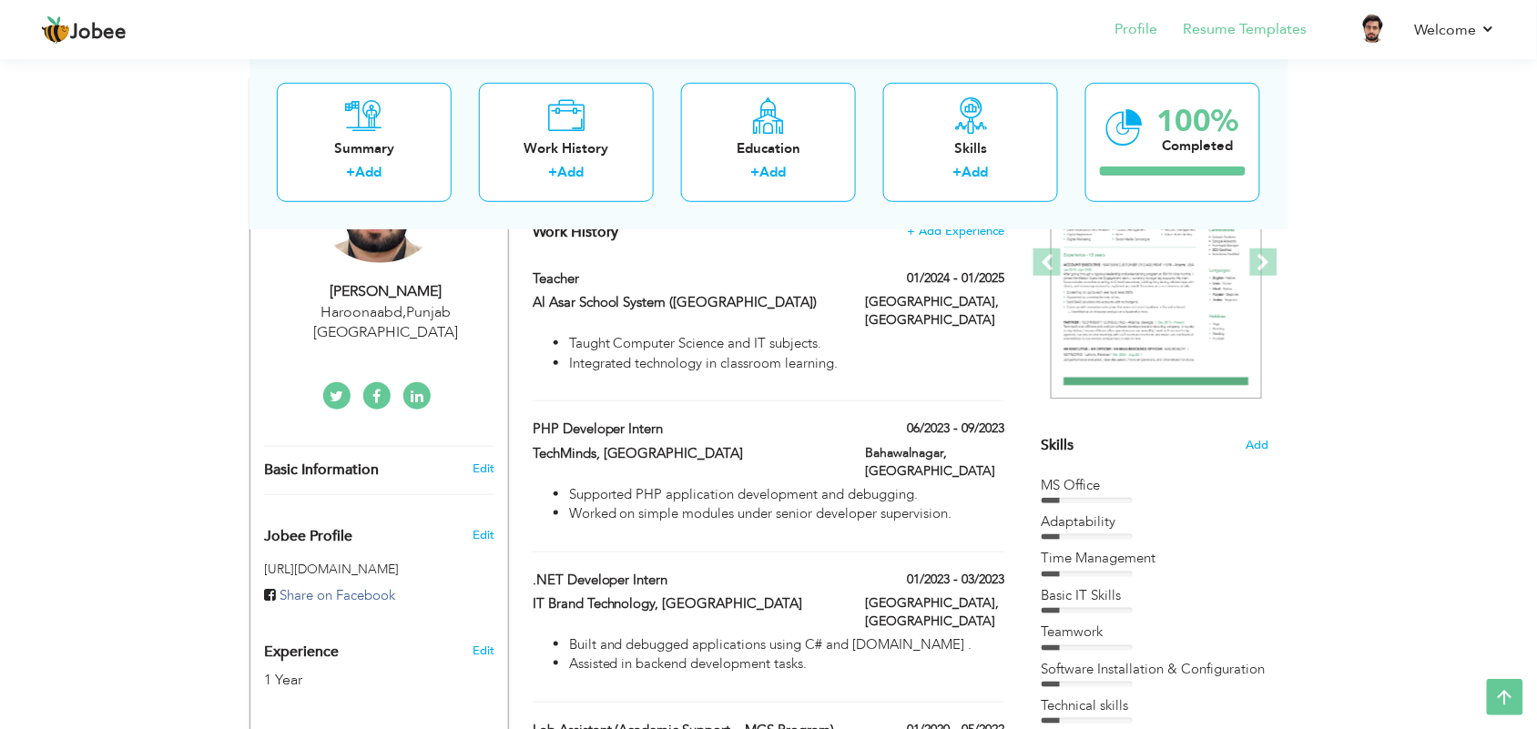
click at [1232, 46] on li "Resume Templates" at bounding box center [1232, 30] width 149 height 49
click at [1229, 20] on link "Resume Templates" at bounding box center [1246, 29] width 124 height 21
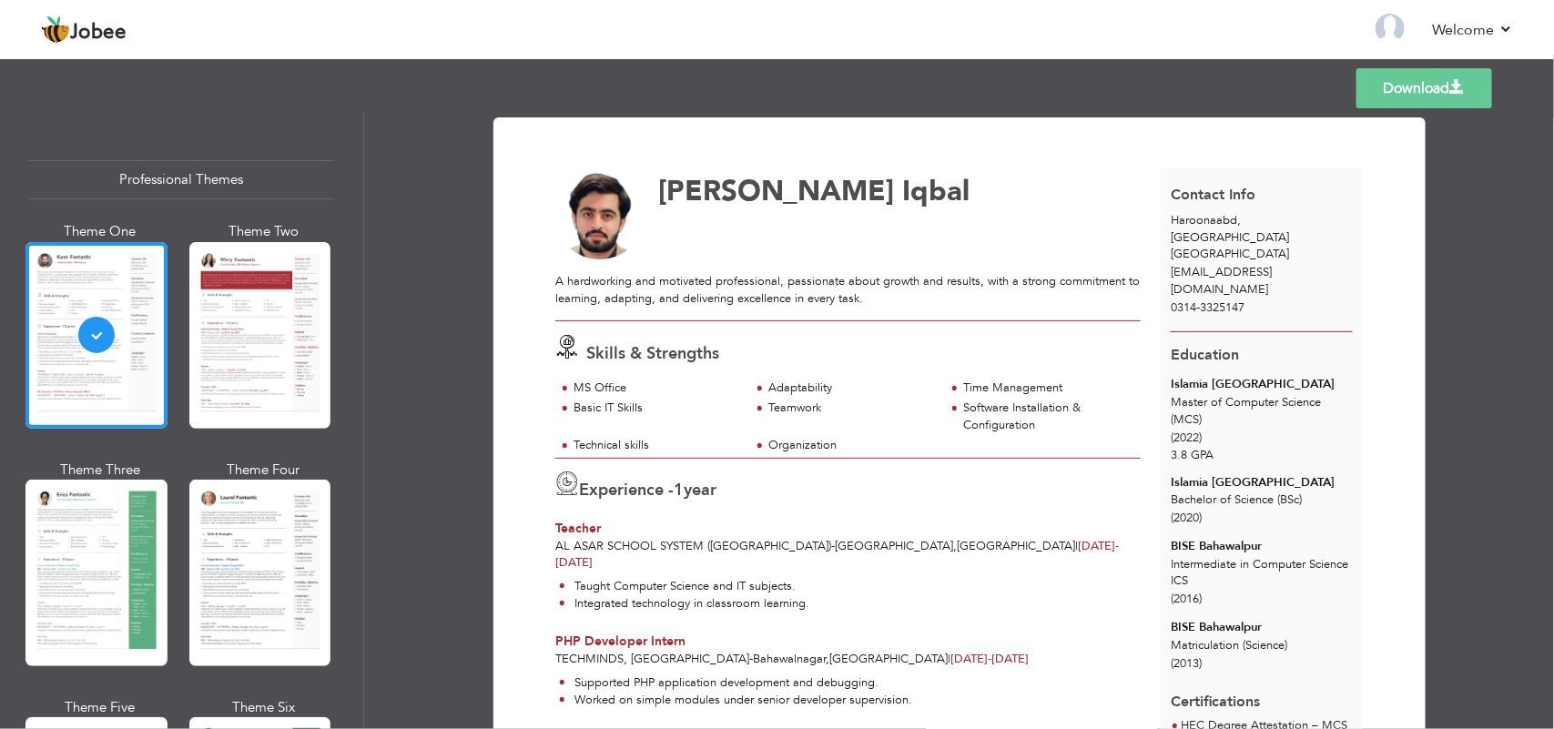
click at [653, 335] on div "Skills & Strengths MS Office Adaptability Time Management" at bounding box center [848, 389] width 606 height 136
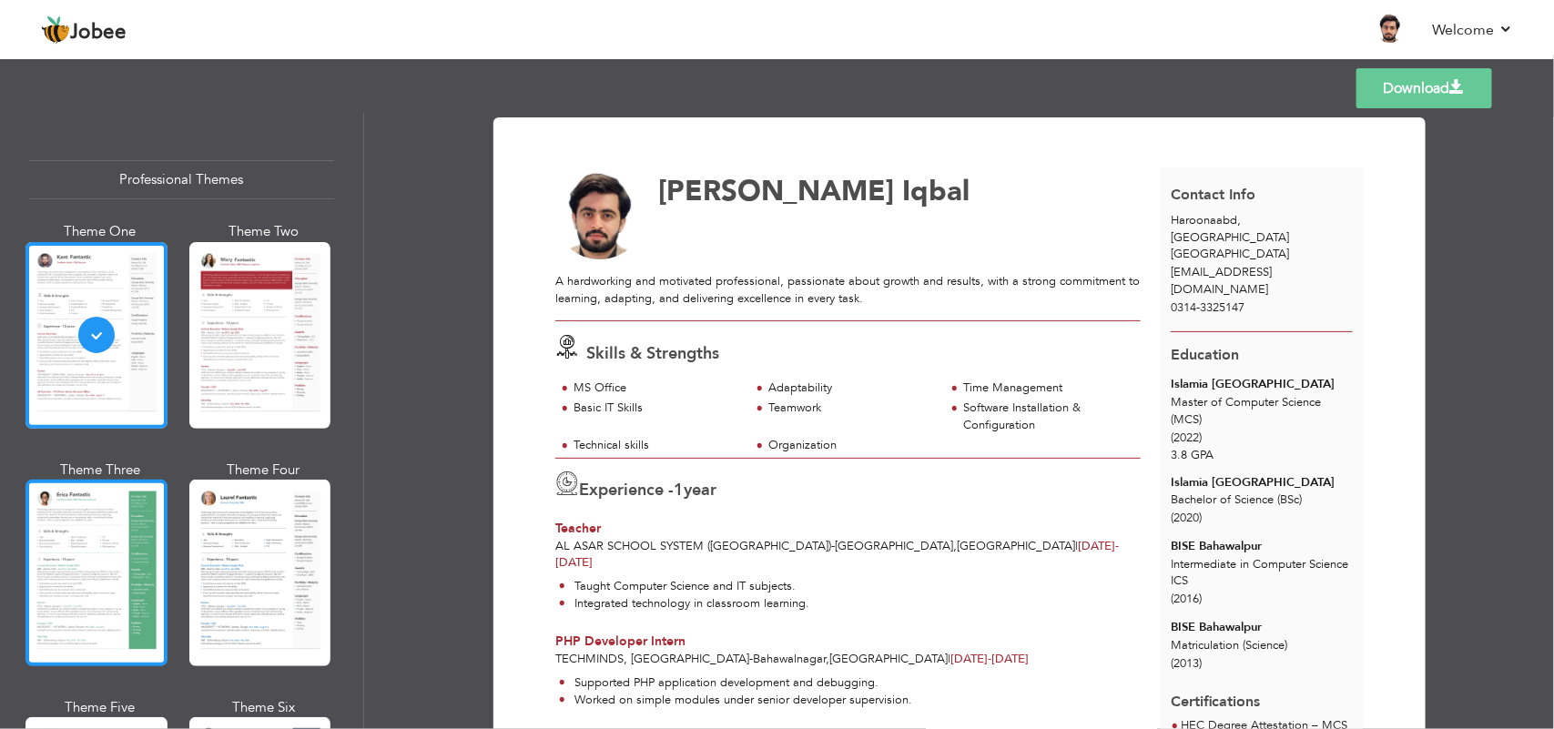
click at [88, 525] on div at bounding box center [96, 573] width 142 height 187
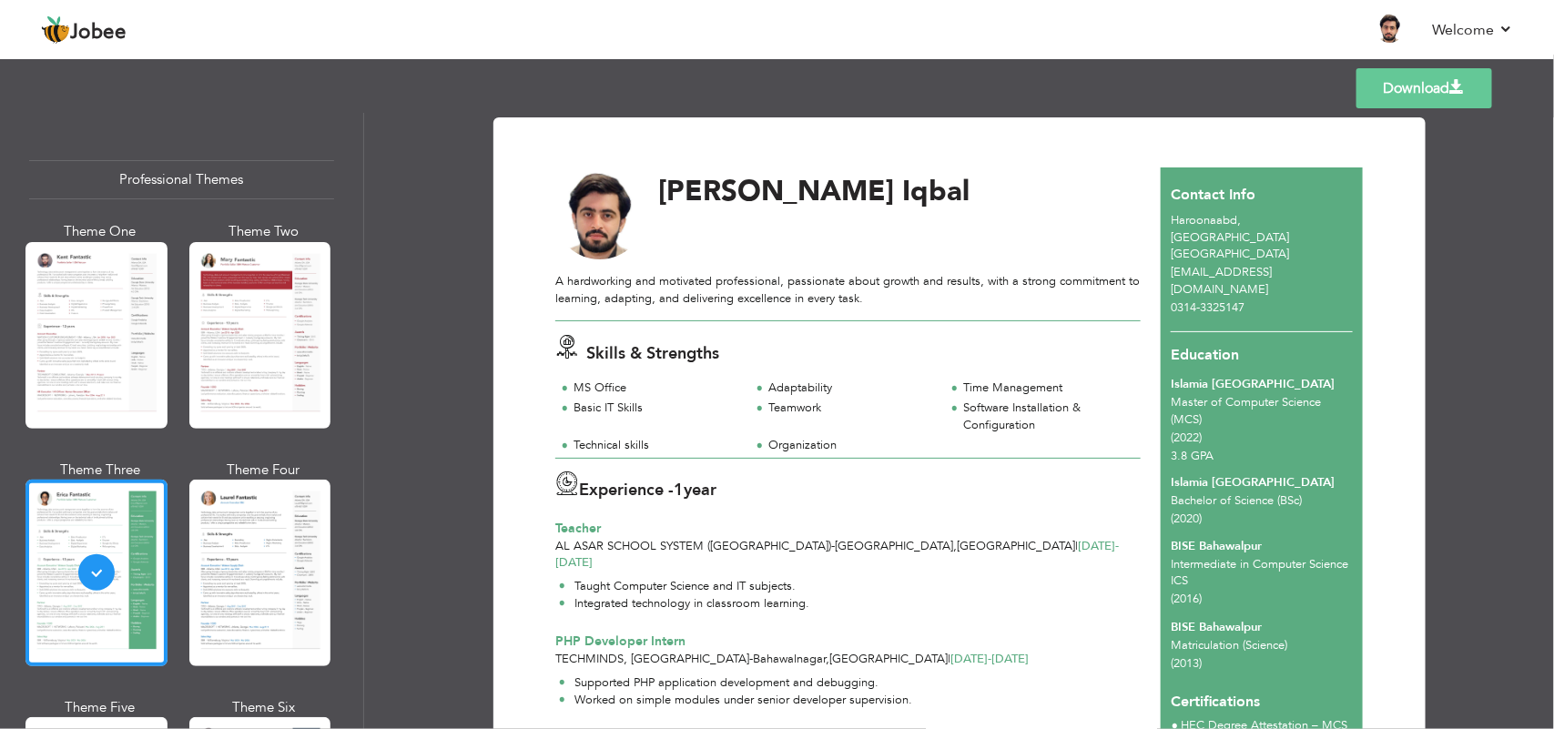
click at [1425, 97] on link "Download" at bounding box center [1425, 88] width 136 height 40
